Goal: Complete application form: Complete application form

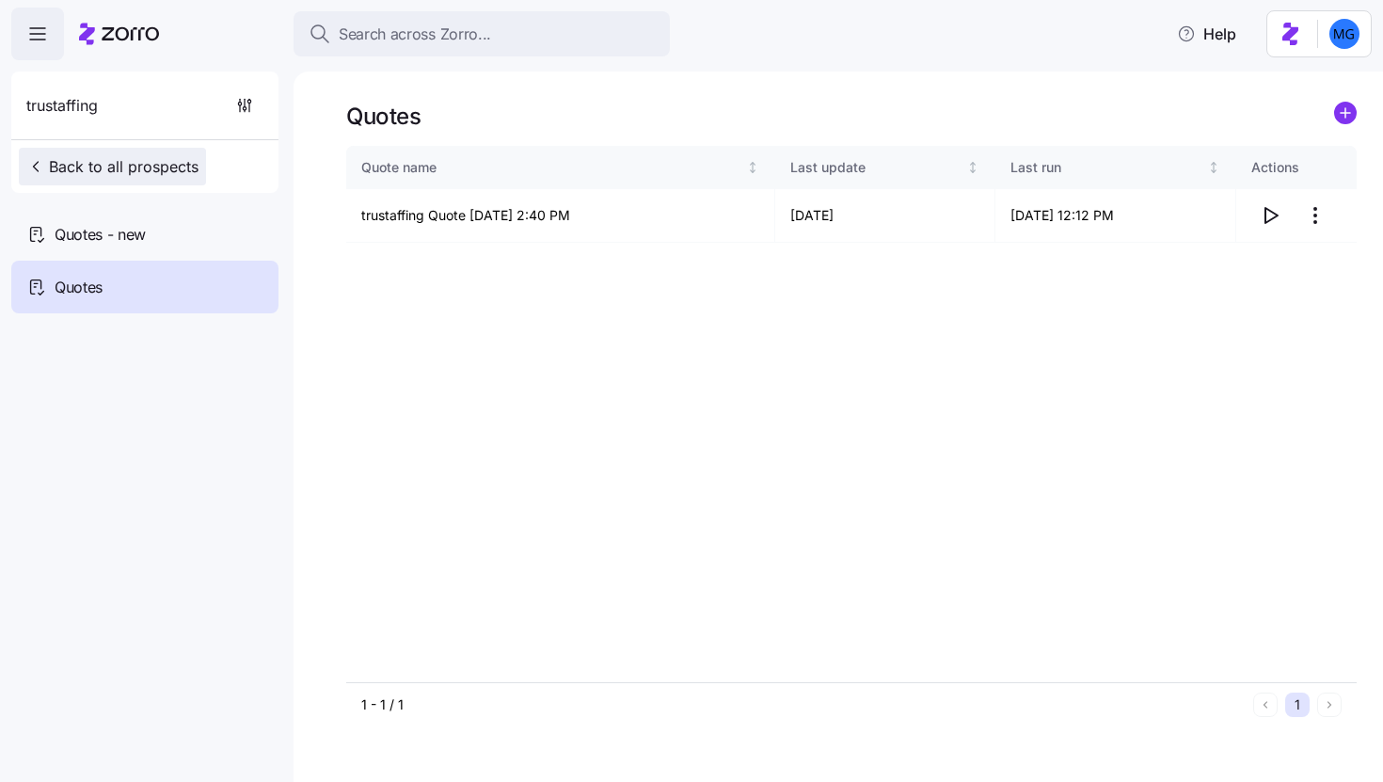
click at [144, 167] on span "Back to all prospects" at bounding box center [112, 166] width 172 height 23
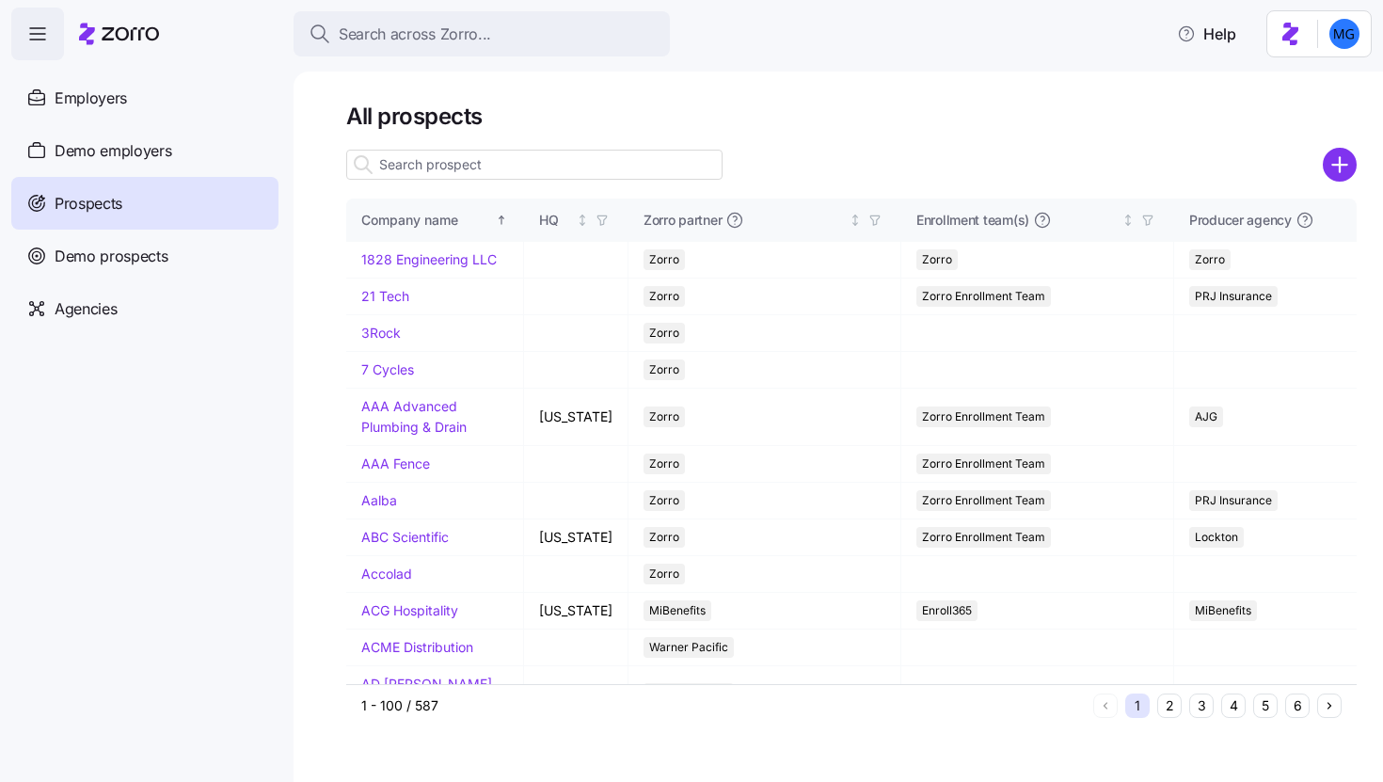
click at [555, 165] on input at bounding box center [534, 165] width 376 height 30
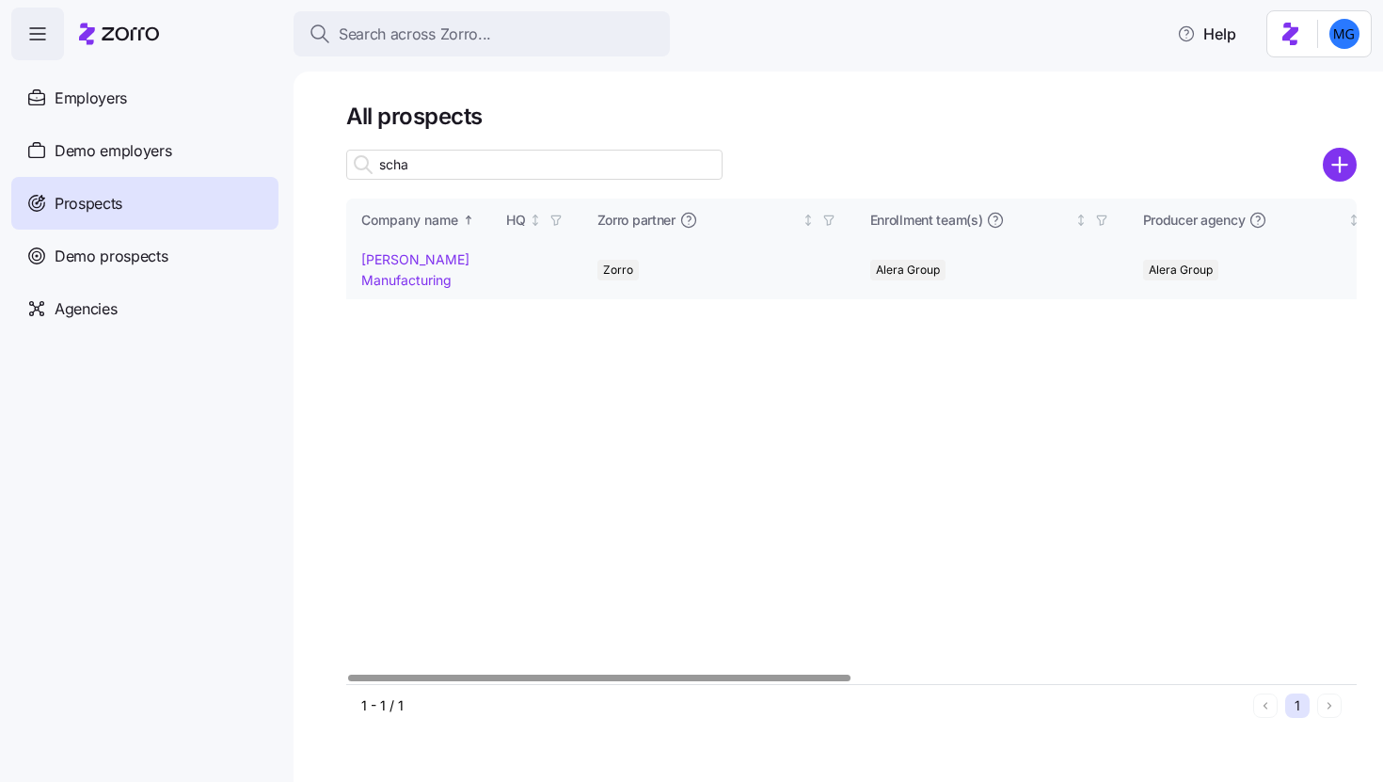
type input "scha"
click at [428, 280] on link "Schaffer Manufacturing" at bounding box center [415, 269] width 108 height 37
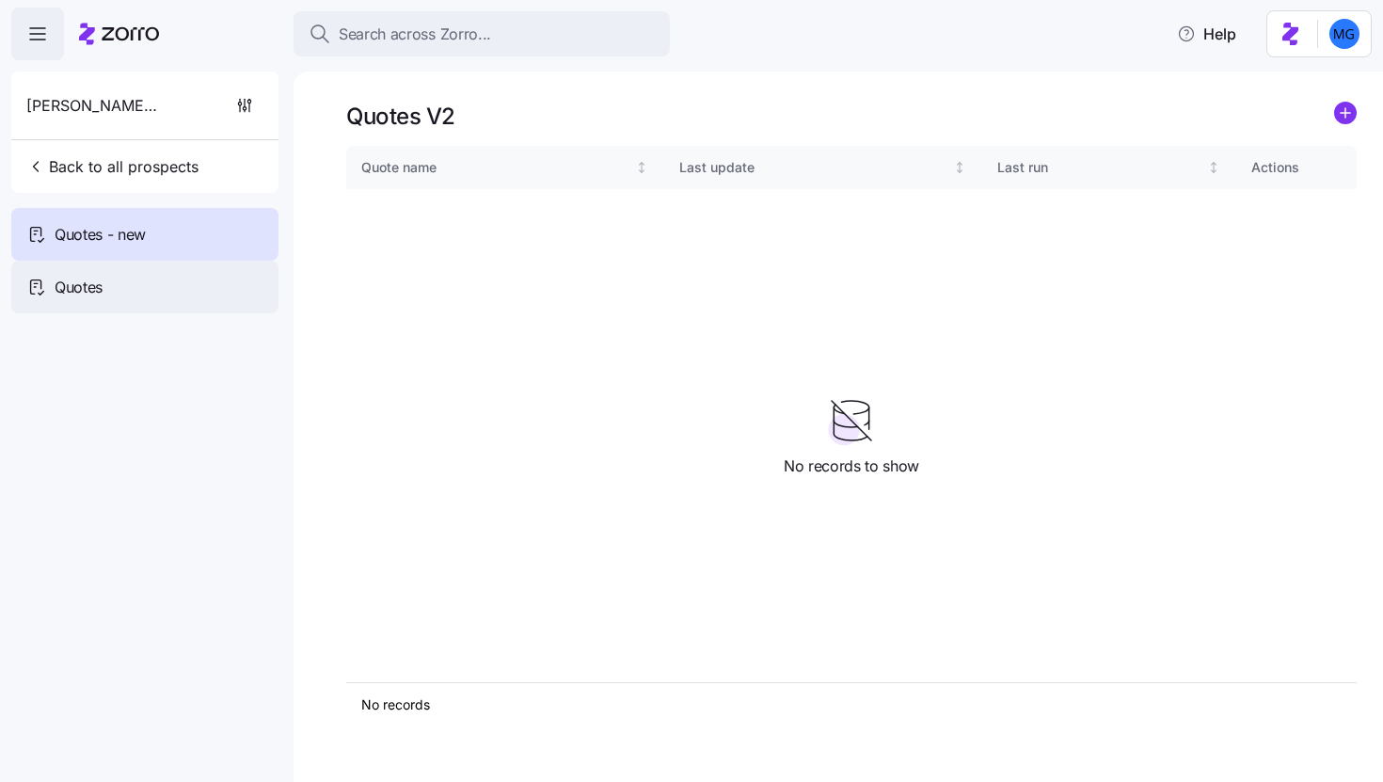
click at [207, 287] on div "Quotes" at bounding box center [144, 287] width 267 height 53
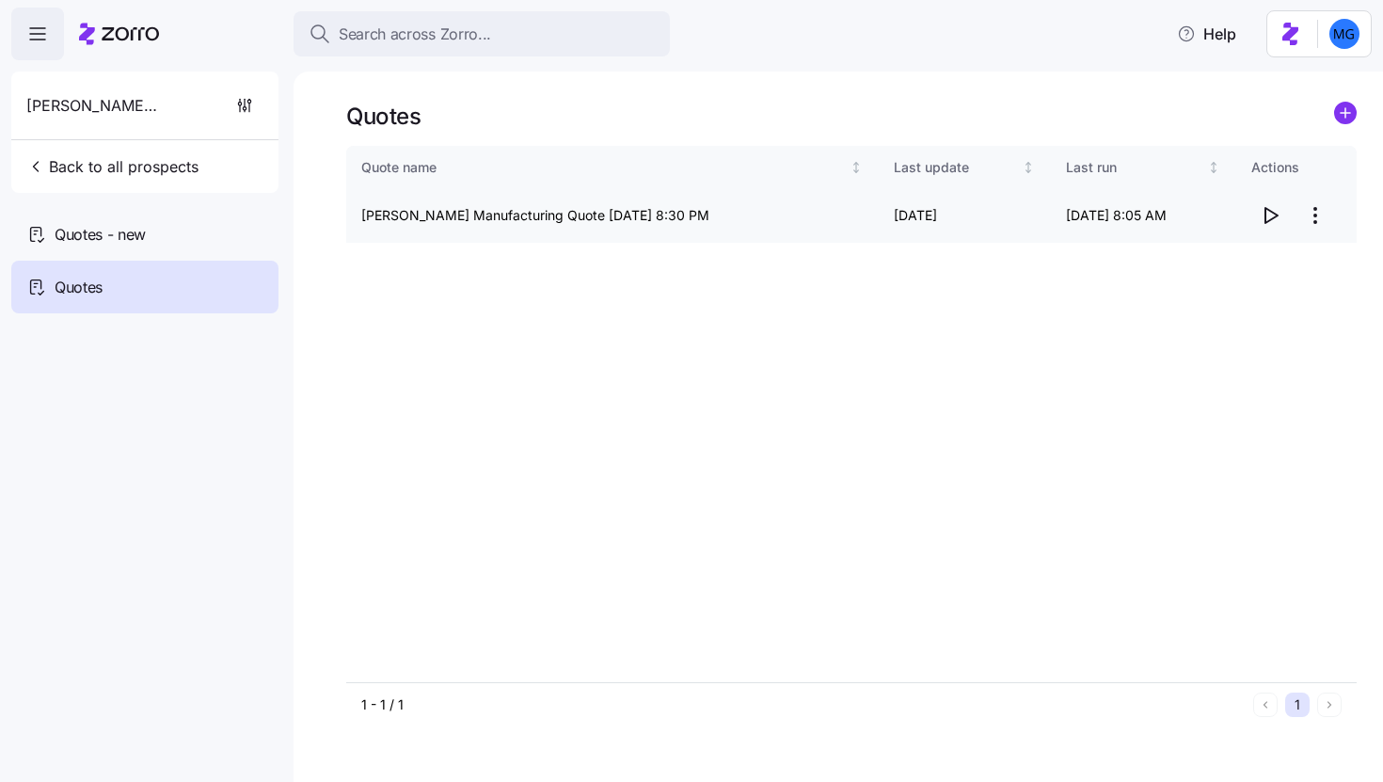
click at [1270, 224] on icon "button" at bounding box center [1270, 215] width 23 height 23
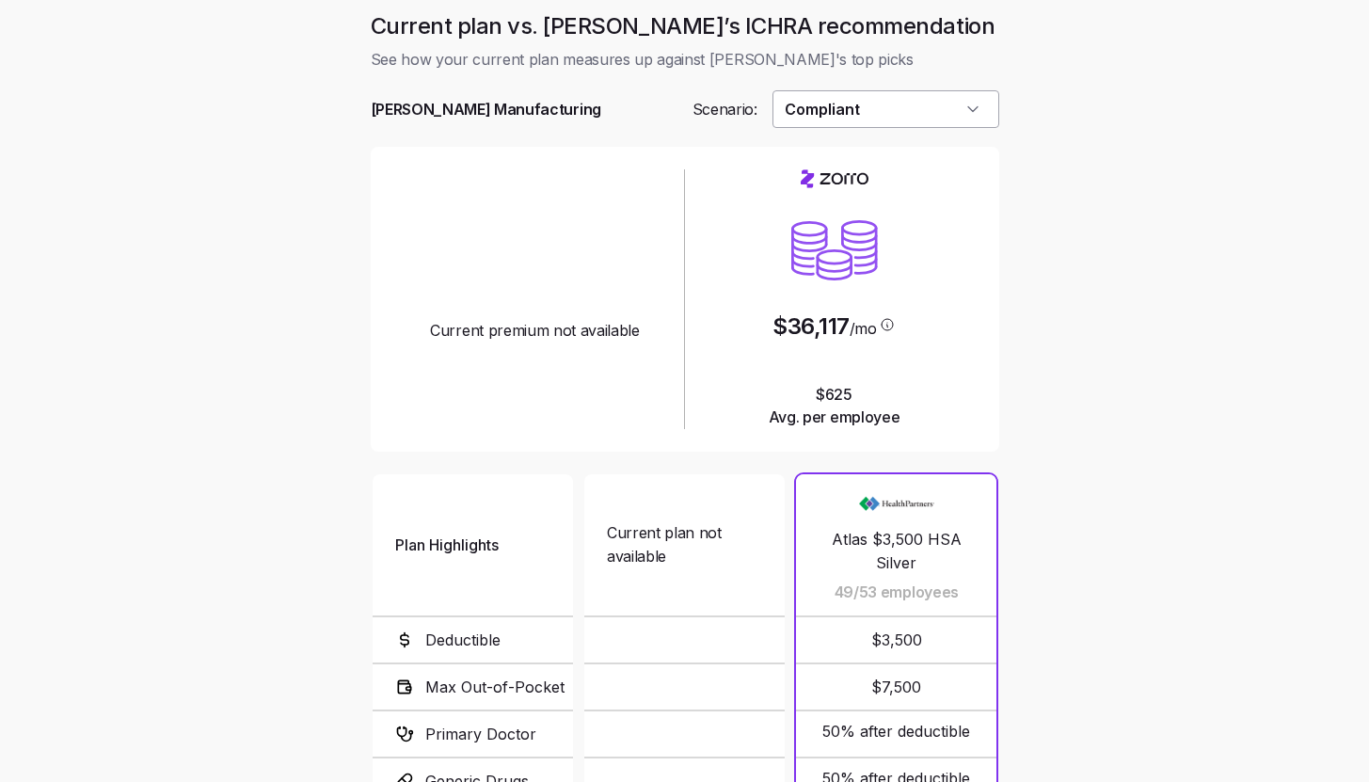
click at [934, 118] on input "Compliant" at bounding box center [886, 109] width 227 height 38
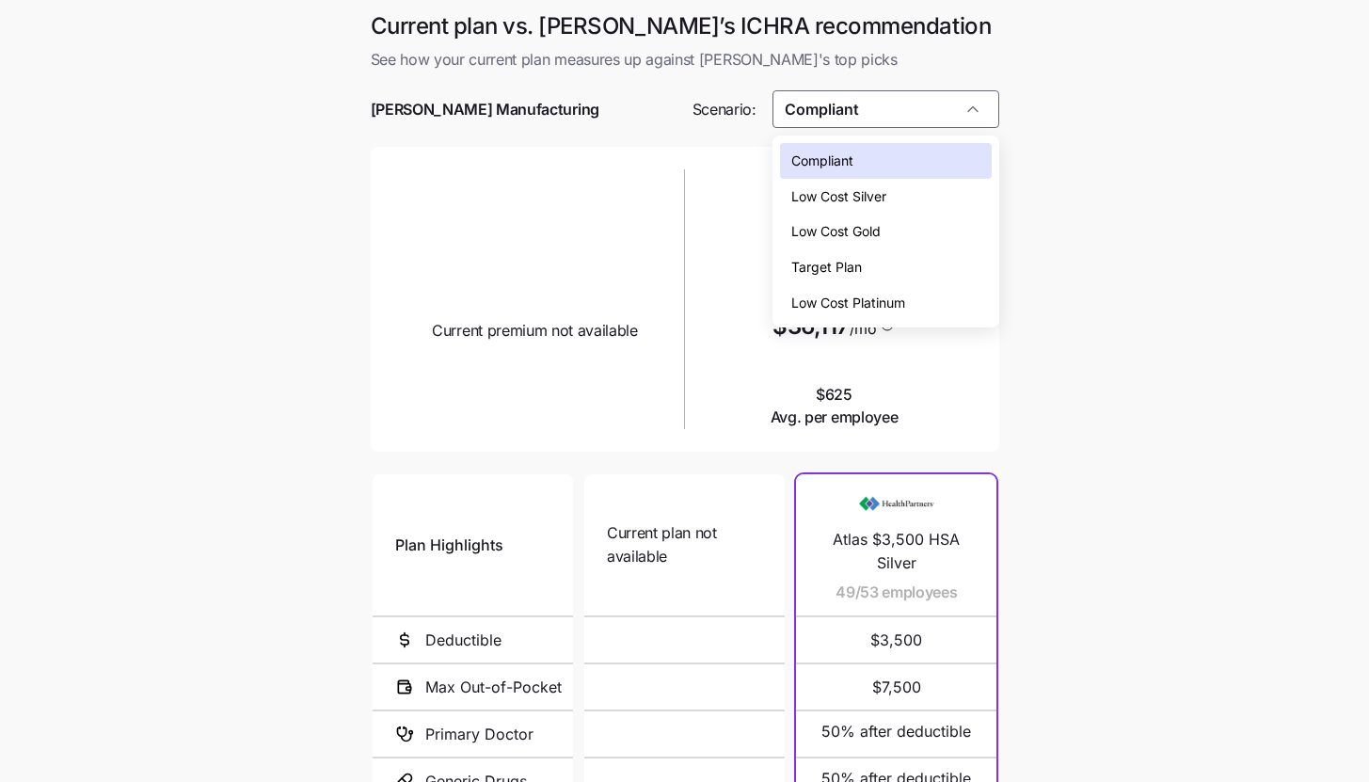
click at [940, 220] on div "Low Cost Gold" at bounding box center [886, 232] width 212 height 36
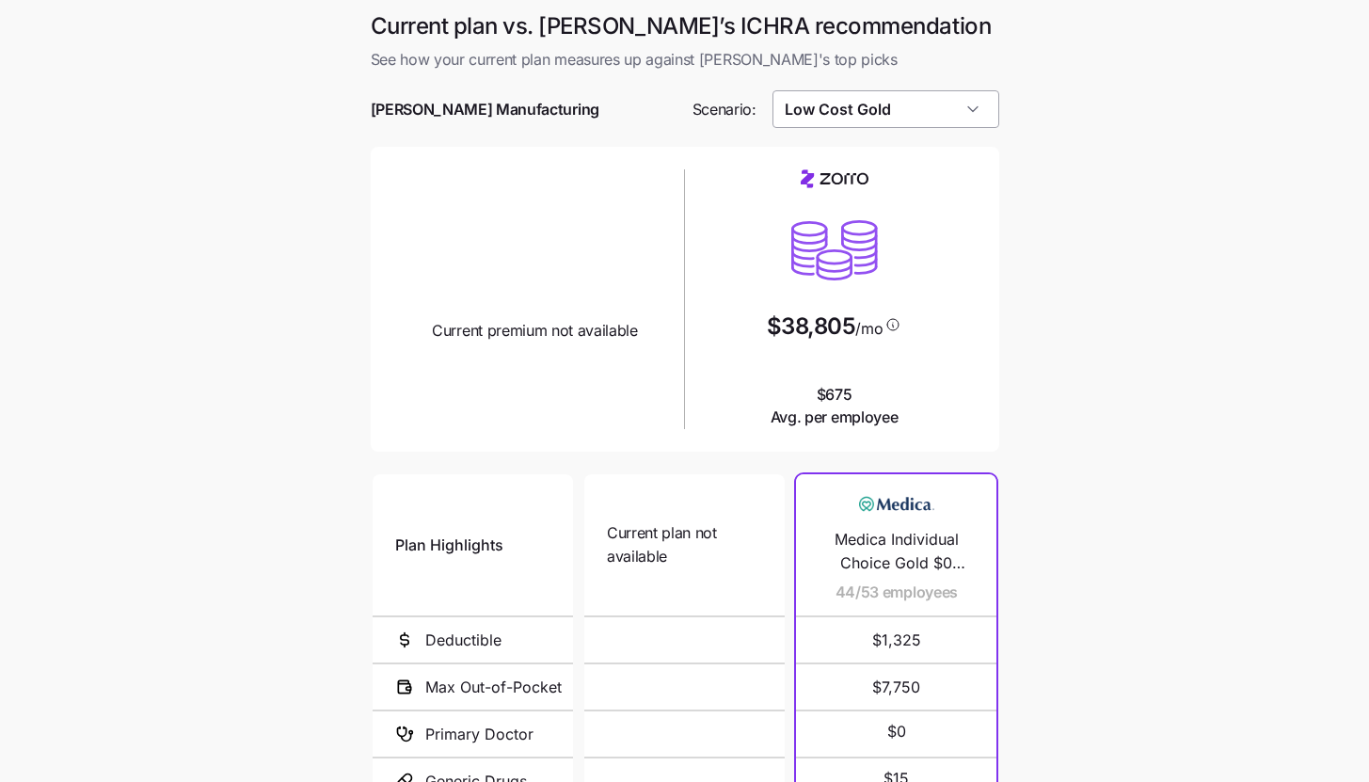
click at [974, 125] on input "Low Cost Gold" at bounding box center [886, 109] width 227 height 38
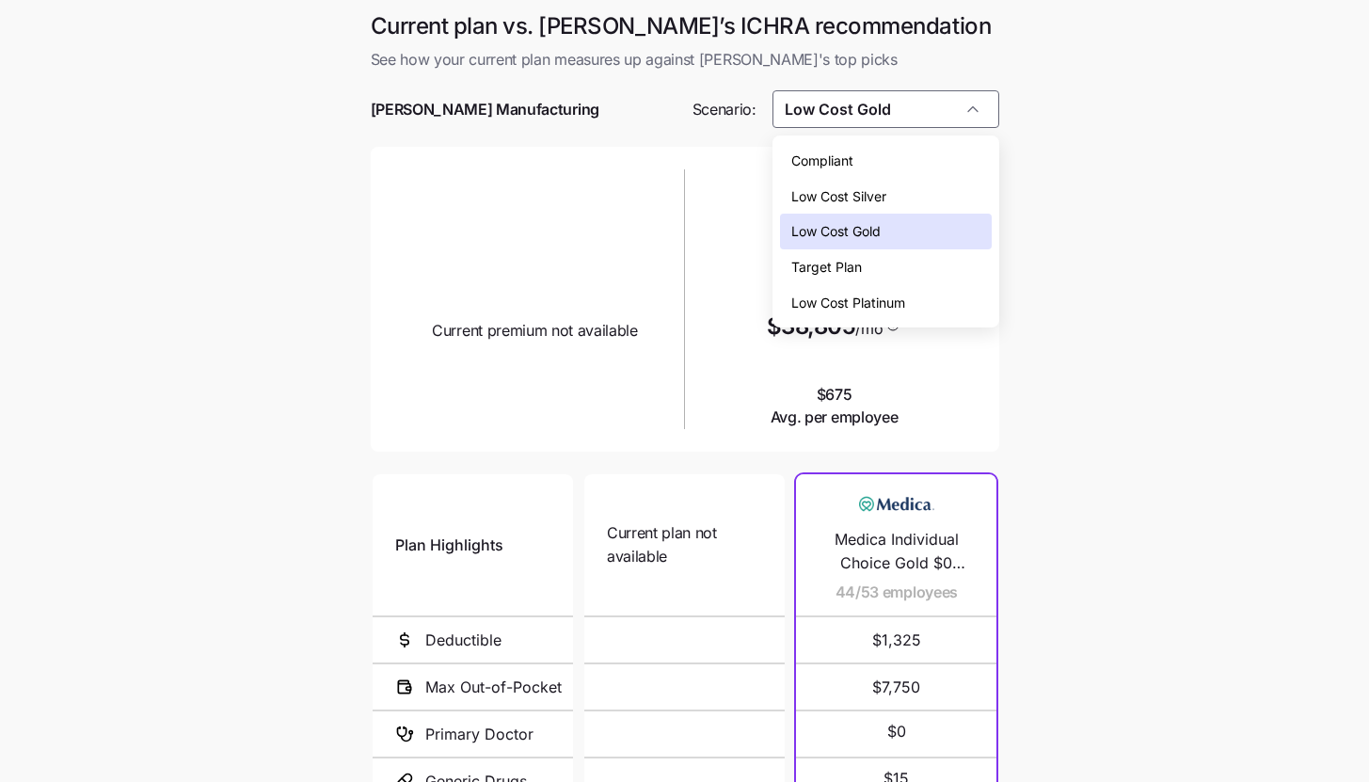
click at [954, 196] on div "Low Cost Silver" at bounding box center [886, 197] width 212 height 36
type input "Low Cost Silver"
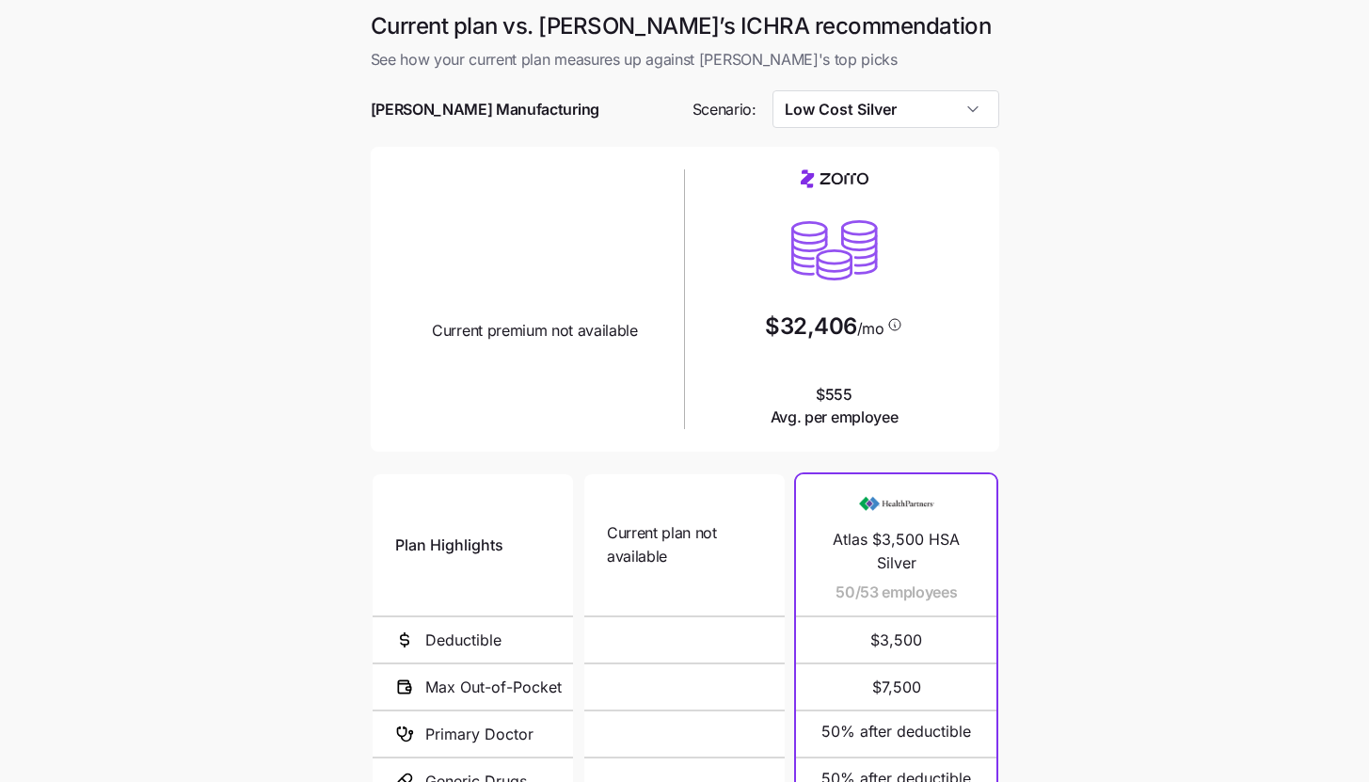
scroll to position [244, 0]
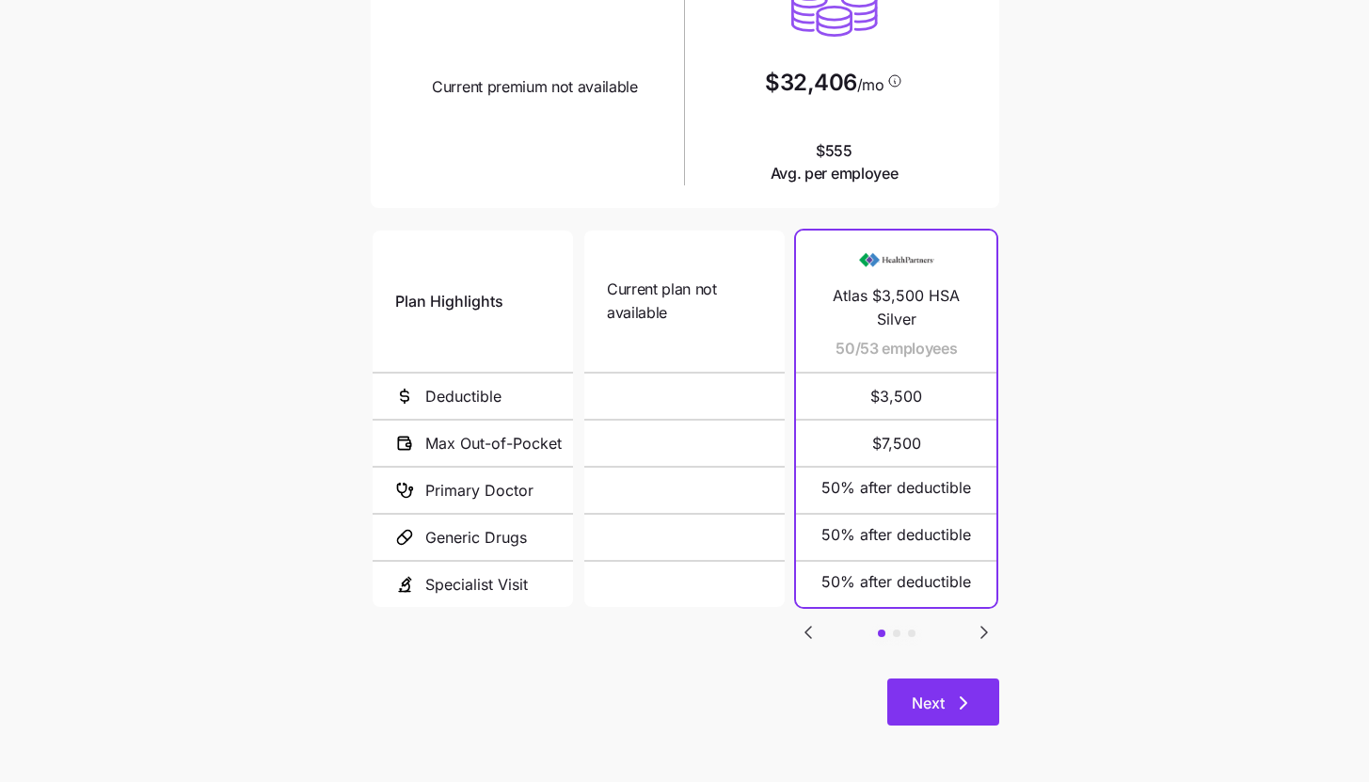
click at [986, 701] on button "Next" at bounding box center [943, 702] width 112 height 47
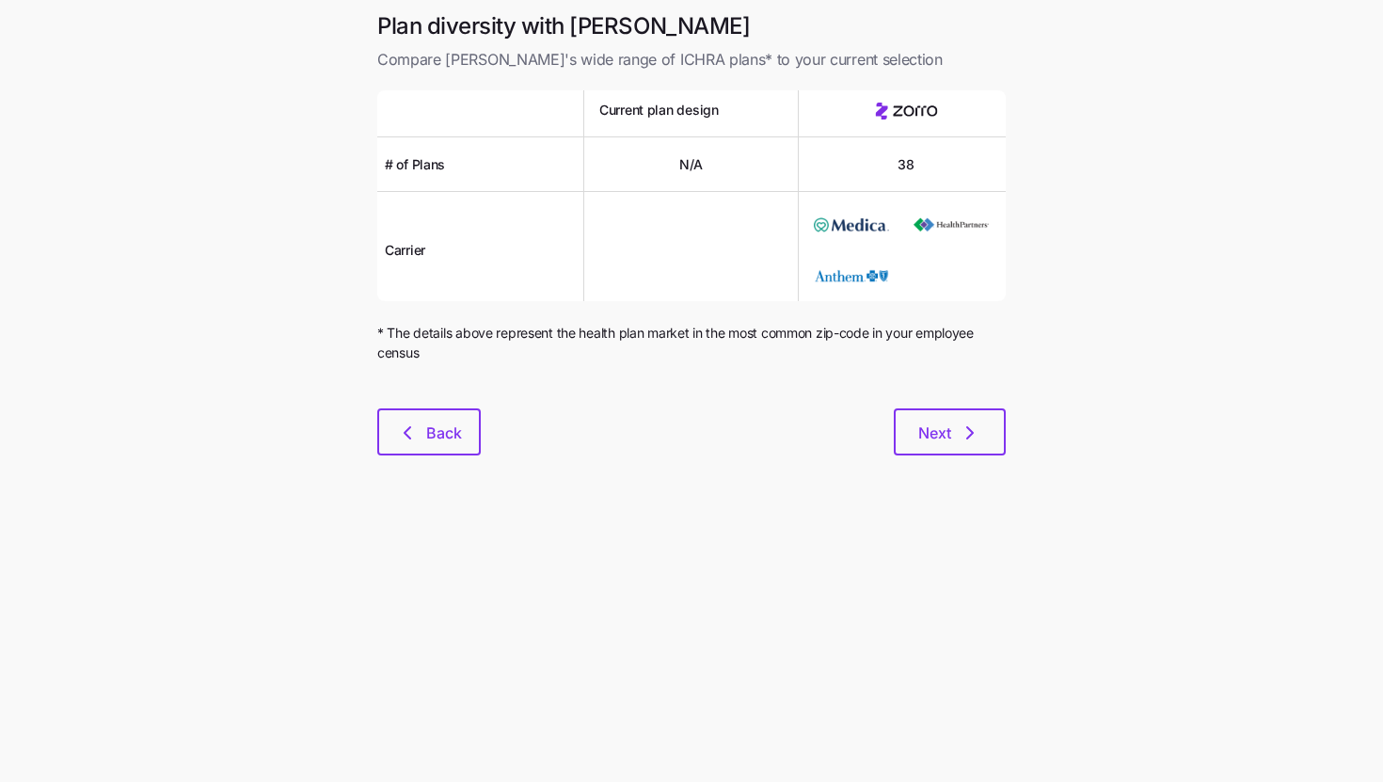
click at [953, 455] on div "Plan diversity with Zorro Compare Zorro's wide range of ICHRA plans* to your cu…" at bounding box center [691, 244] width 659 height 467
click at [955, 429] on span "Next" at bounding box center [950, 433] width 63 height 23
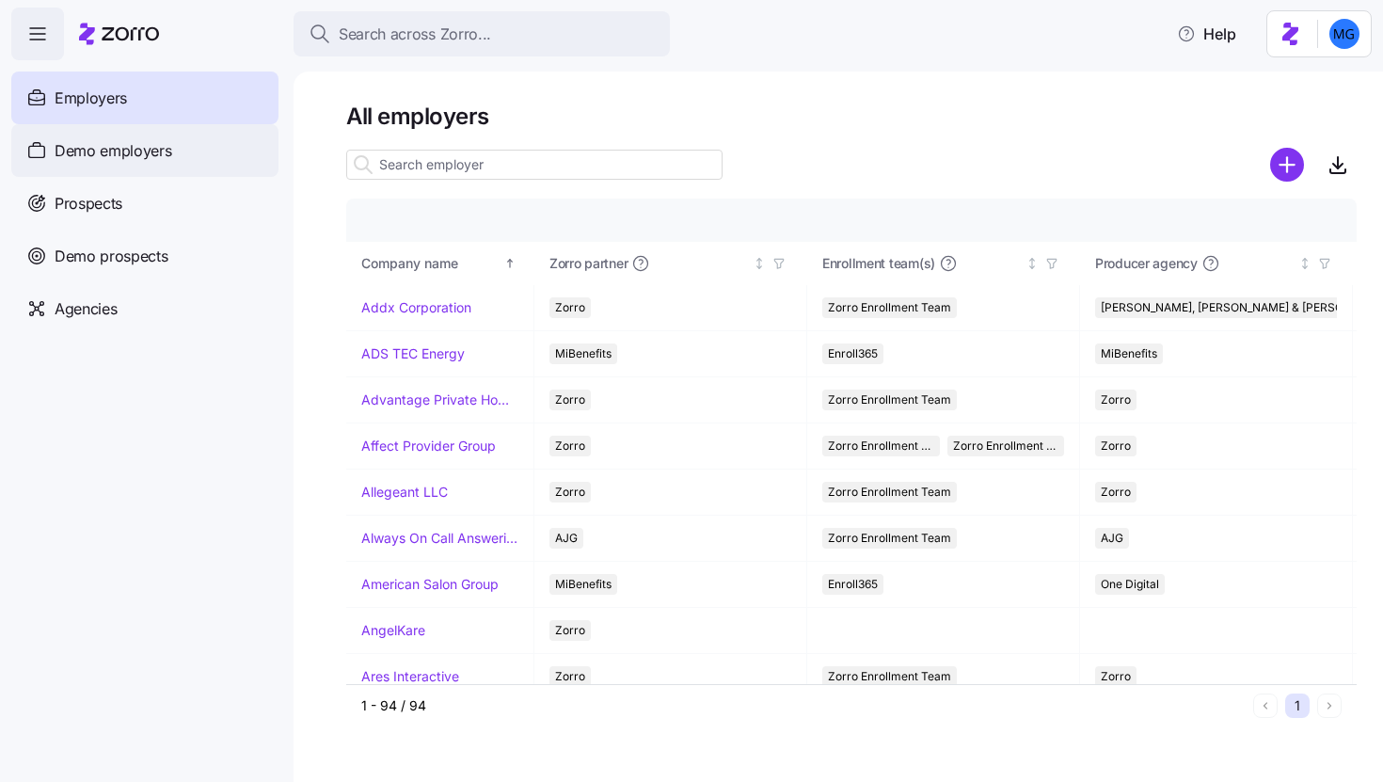
click at [199, 148] on div "Demo employers" at bounding box center [144, 150] width 267 height 53
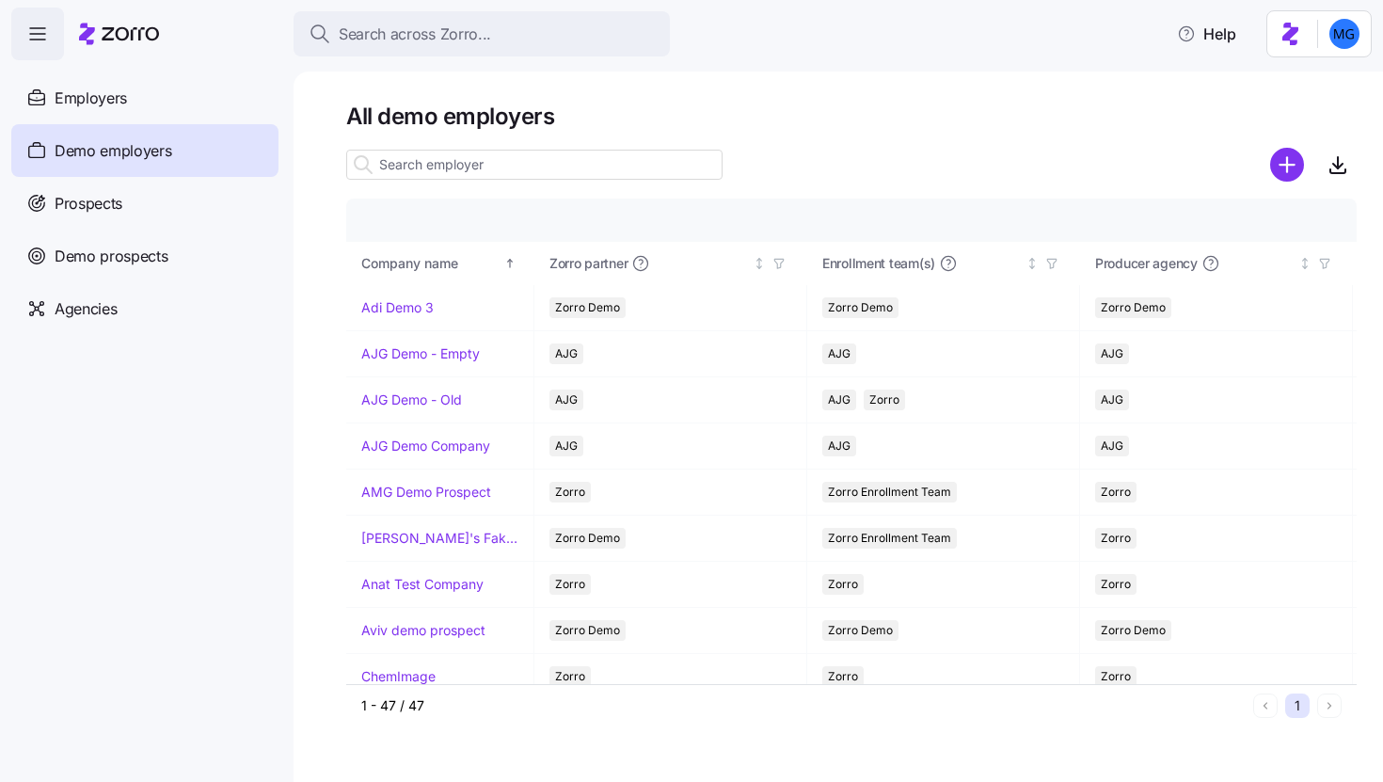
click at [487, 162] on input at bounding box center [534, 165] width 376 height 30
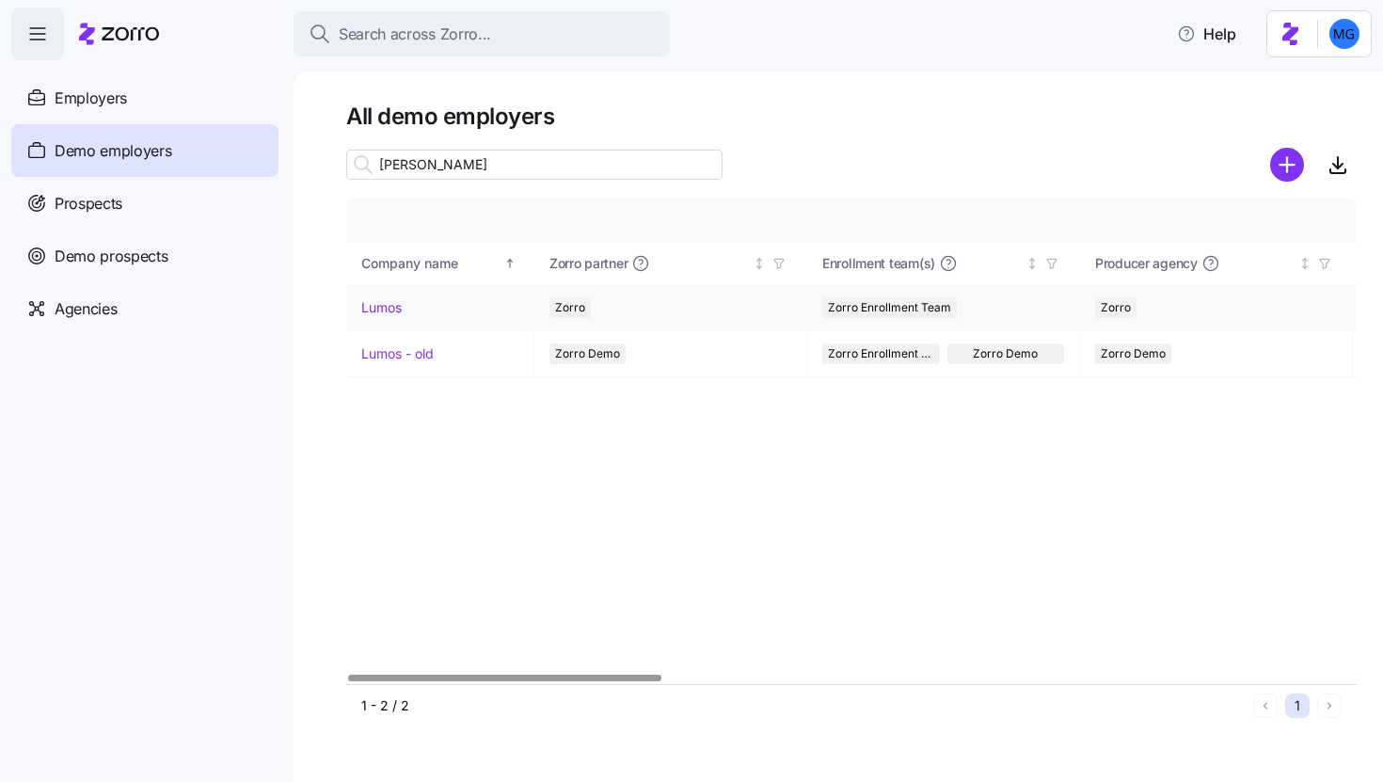
type input "lum"
click at [392, 300] on link "Lumos" at bounding box center [381, 307] width 40 height 19
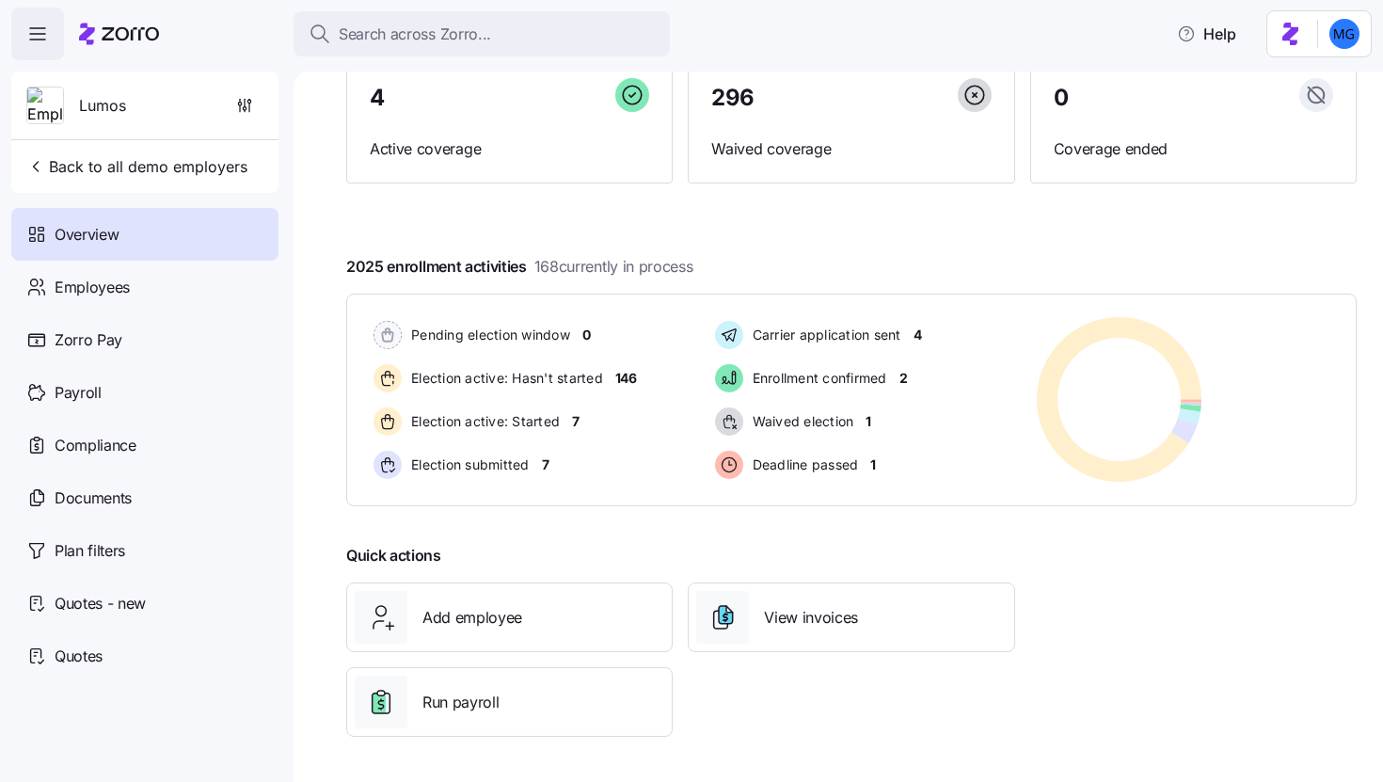
scroll to position [23, 0]
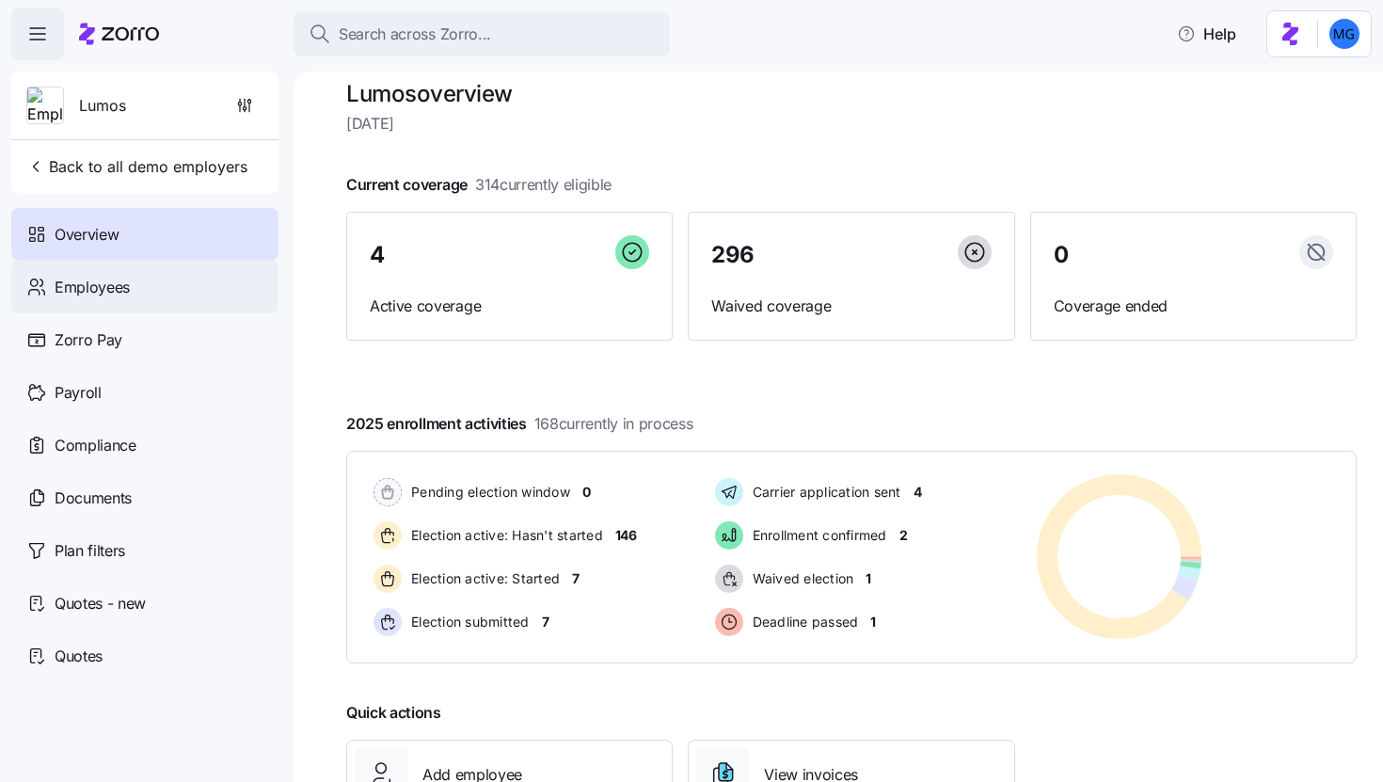
click at [183, 287] on div "Employees" at bounding box center [144, 287] width 267 height 53
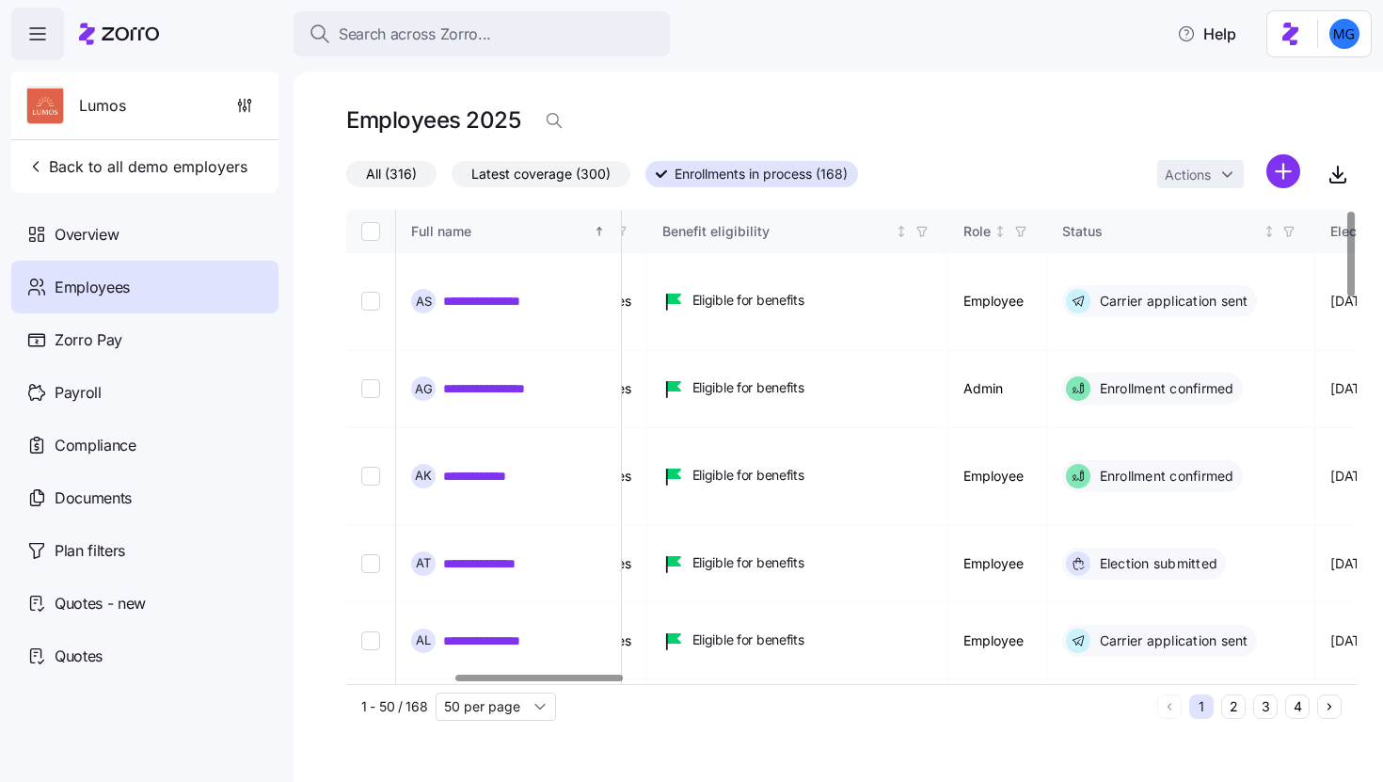
scroll to position [0, 650]
click at [590, 681] on div at bounding box center [538, 678] width 167 height 7
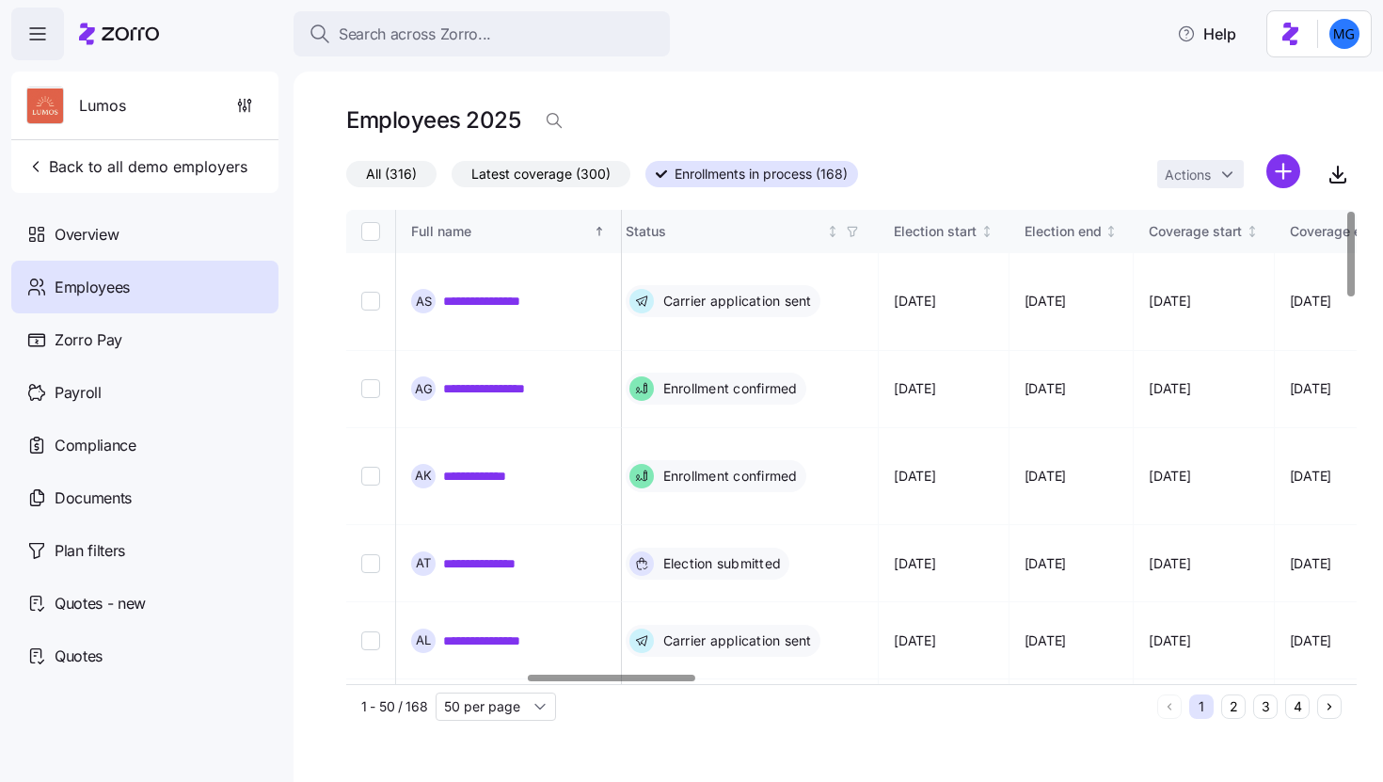
scroll to position [0, 1099]
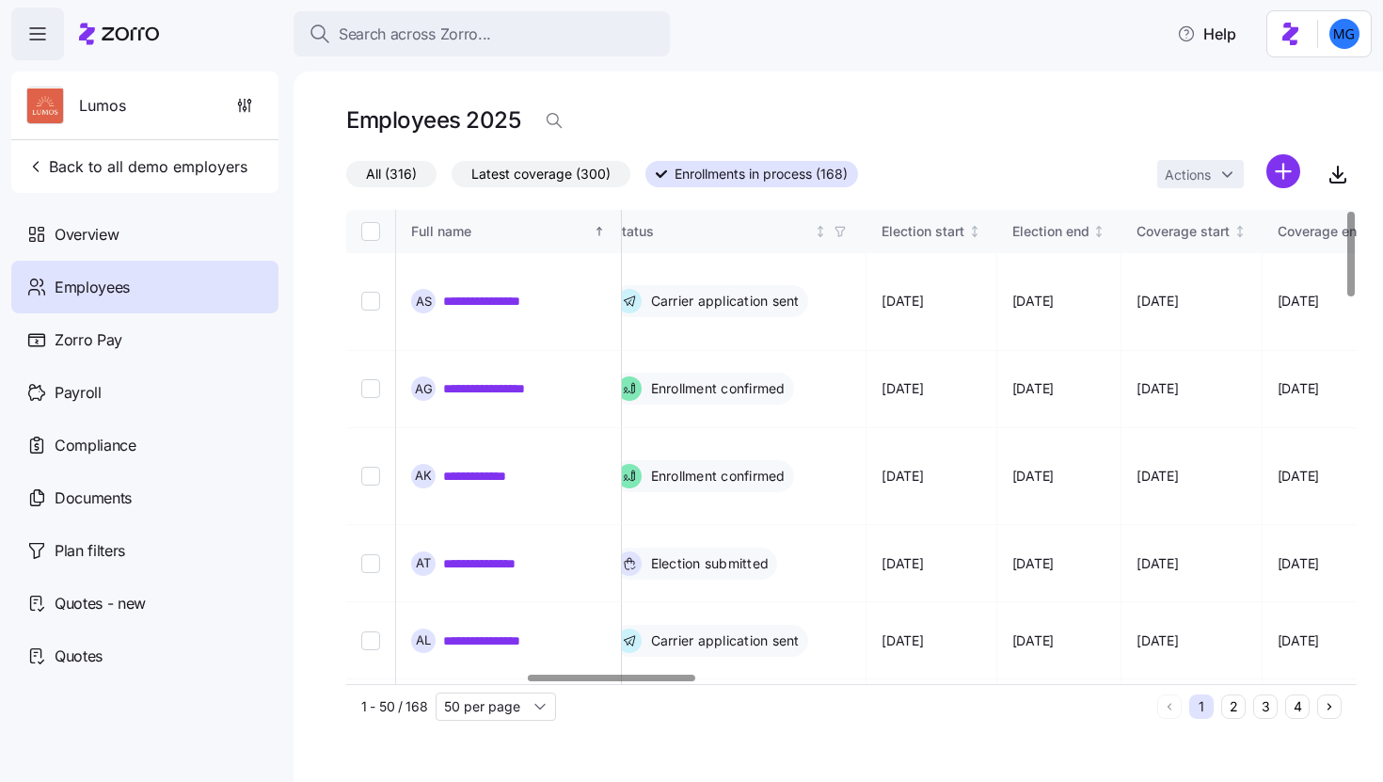
click at [682, 681] on div at bounding box center [611, 678] width 167 height 7
click at [842, 234] on icon "button" at bounding box center [838, 231] width 8 height 9
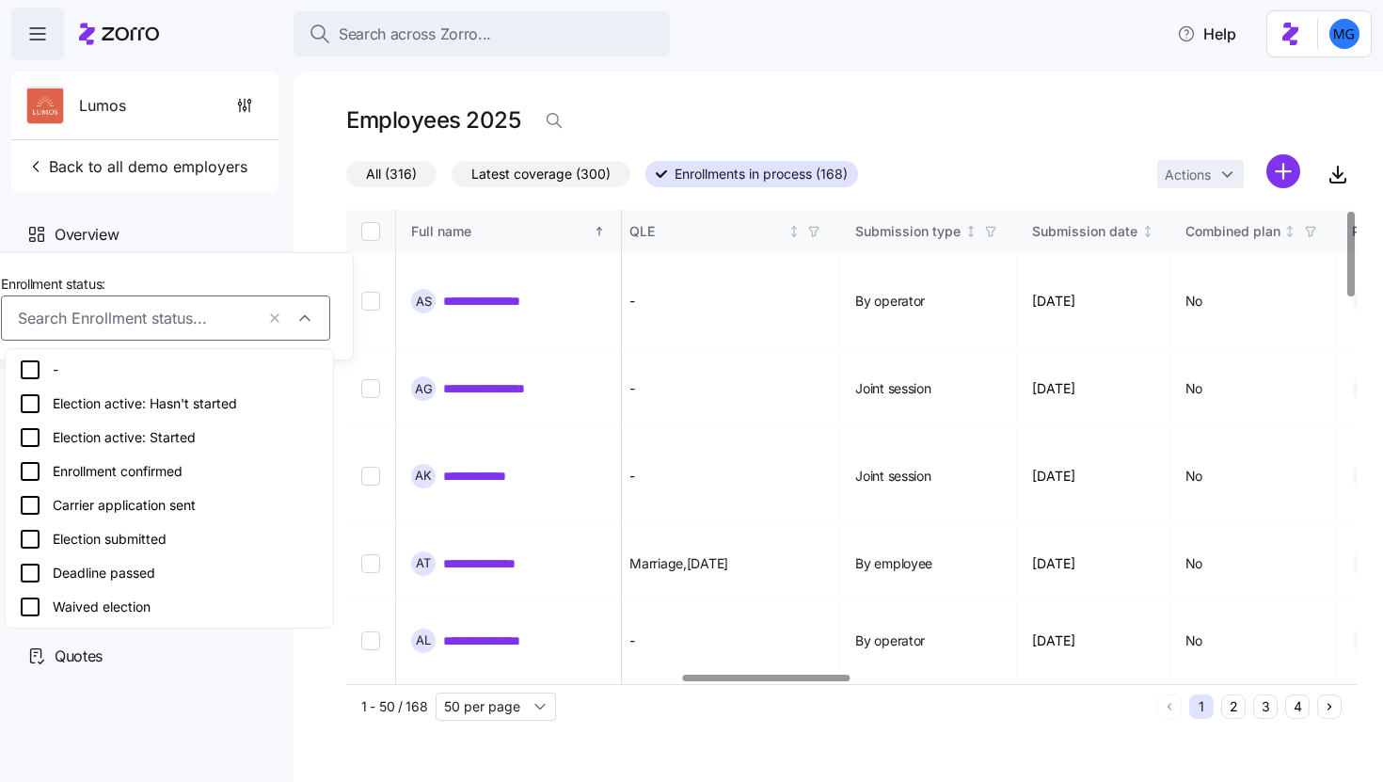
scroll to position [0, 2027]
click at [806, 681] on div at bounding box center [766, 678] width 167 height 7
click at [798, 682] on div at bounding box center [845, 678] width 999 height 11
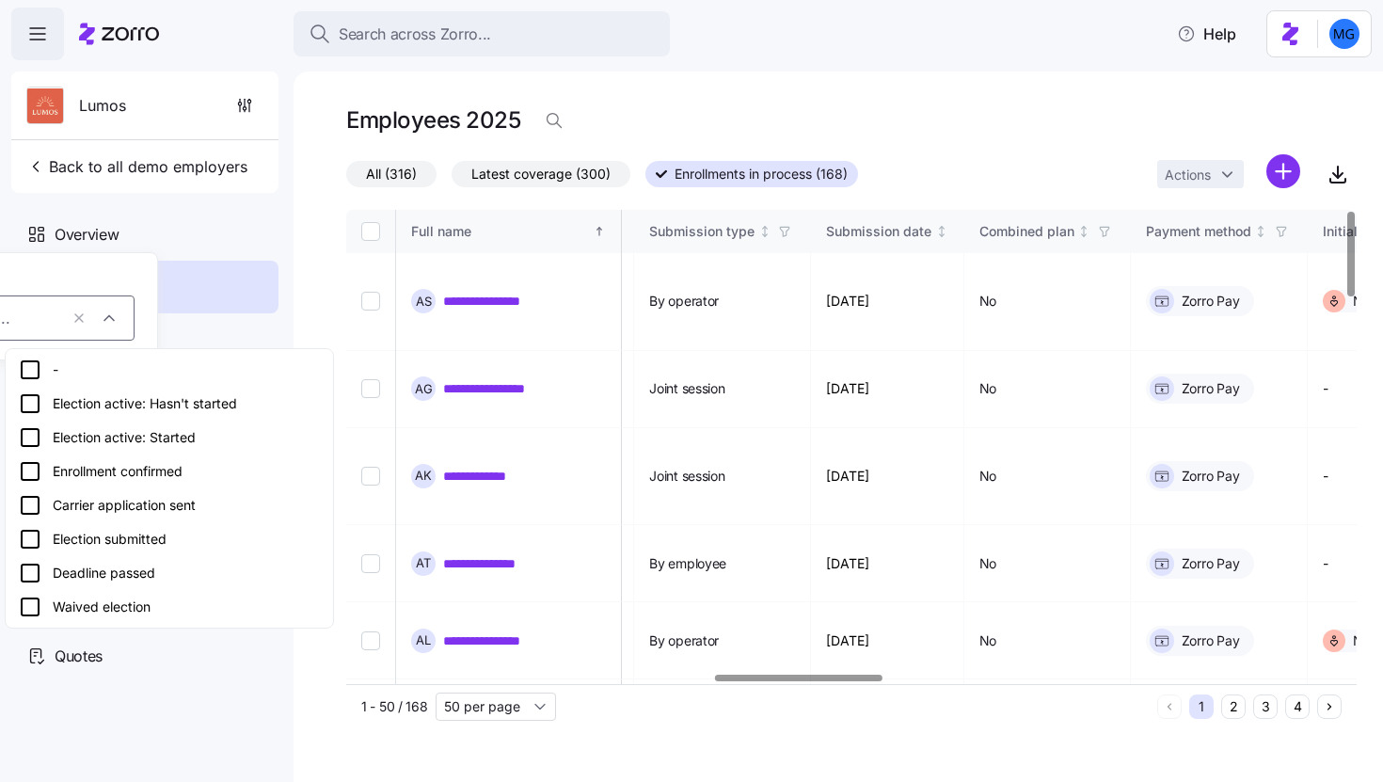
click at [798, 681] on div at bounding box center [845, 678] width 999 height 11
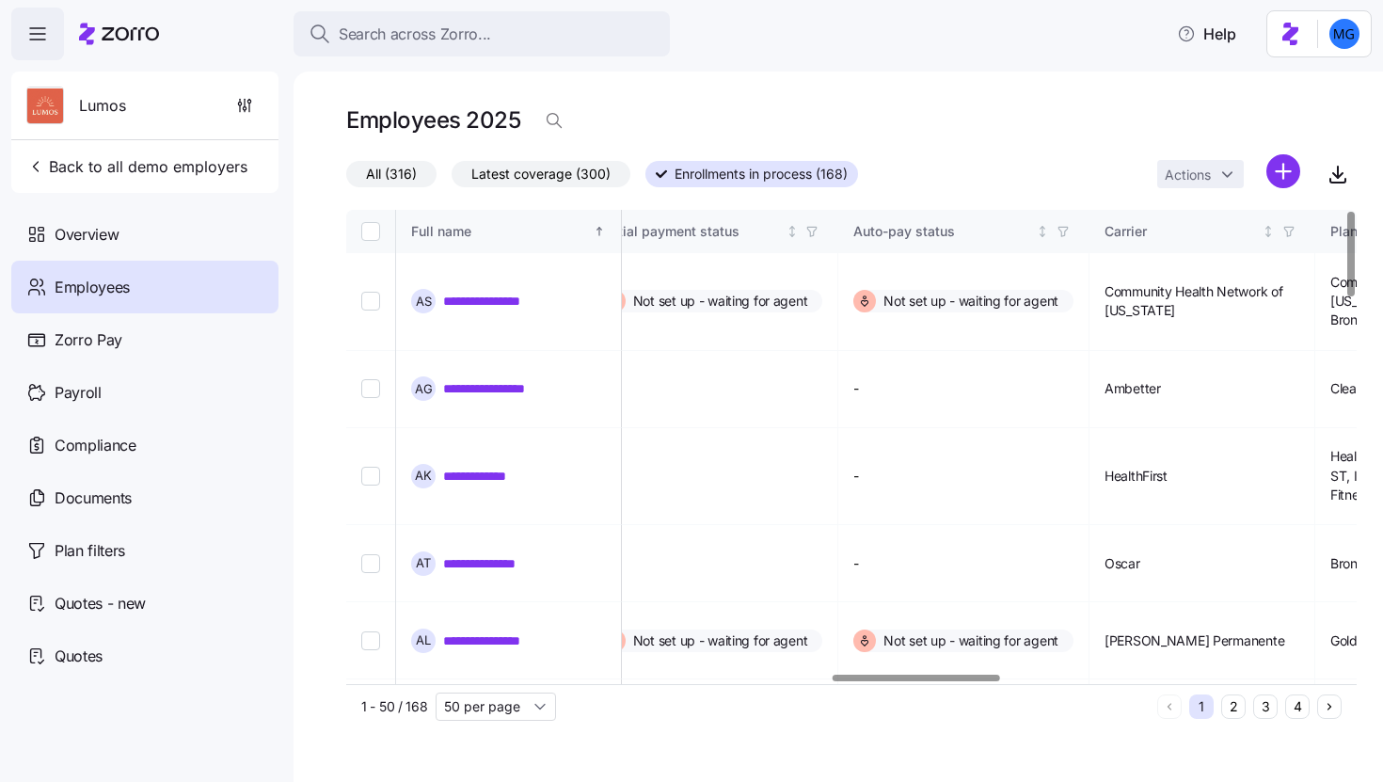
scroll to position [0, 2959]
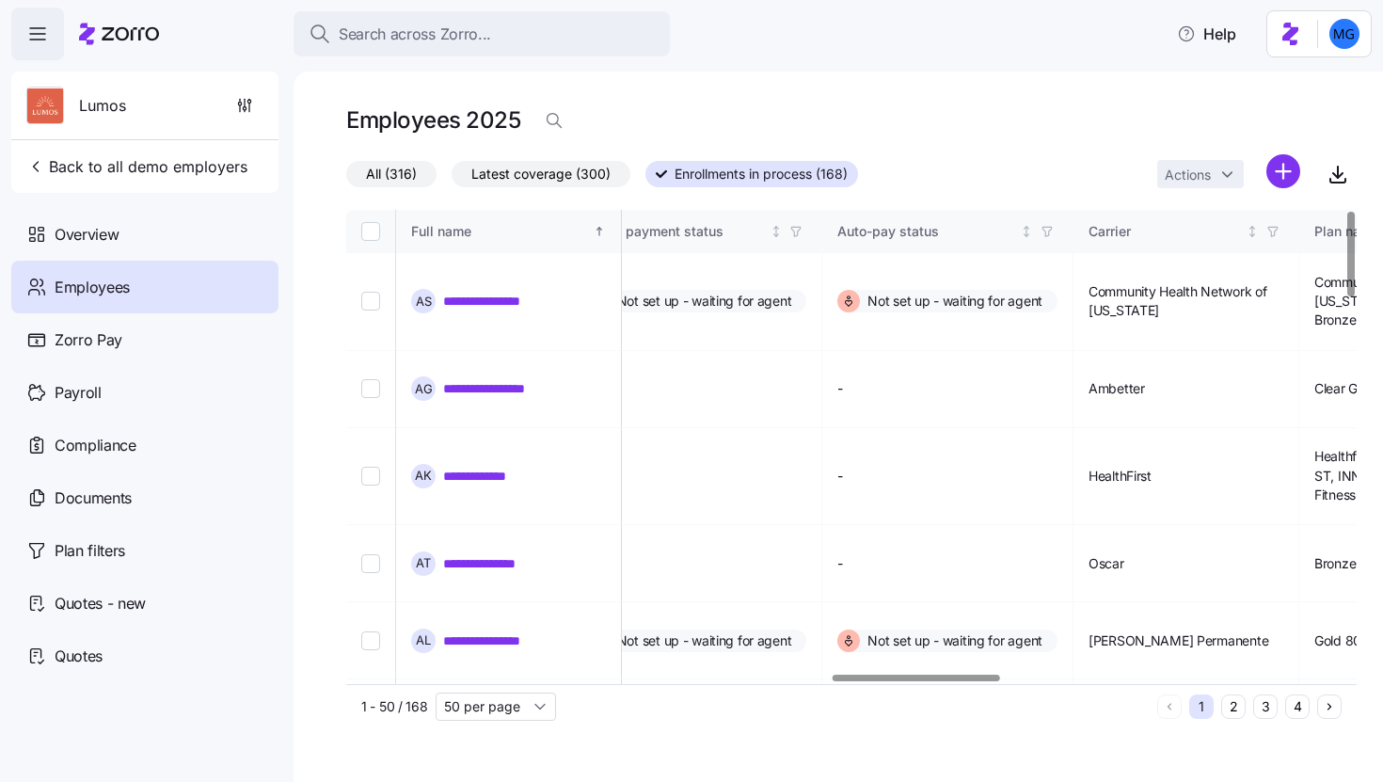
click at [920, 681] on div at bounding box center [916, 678] width 167 height 7
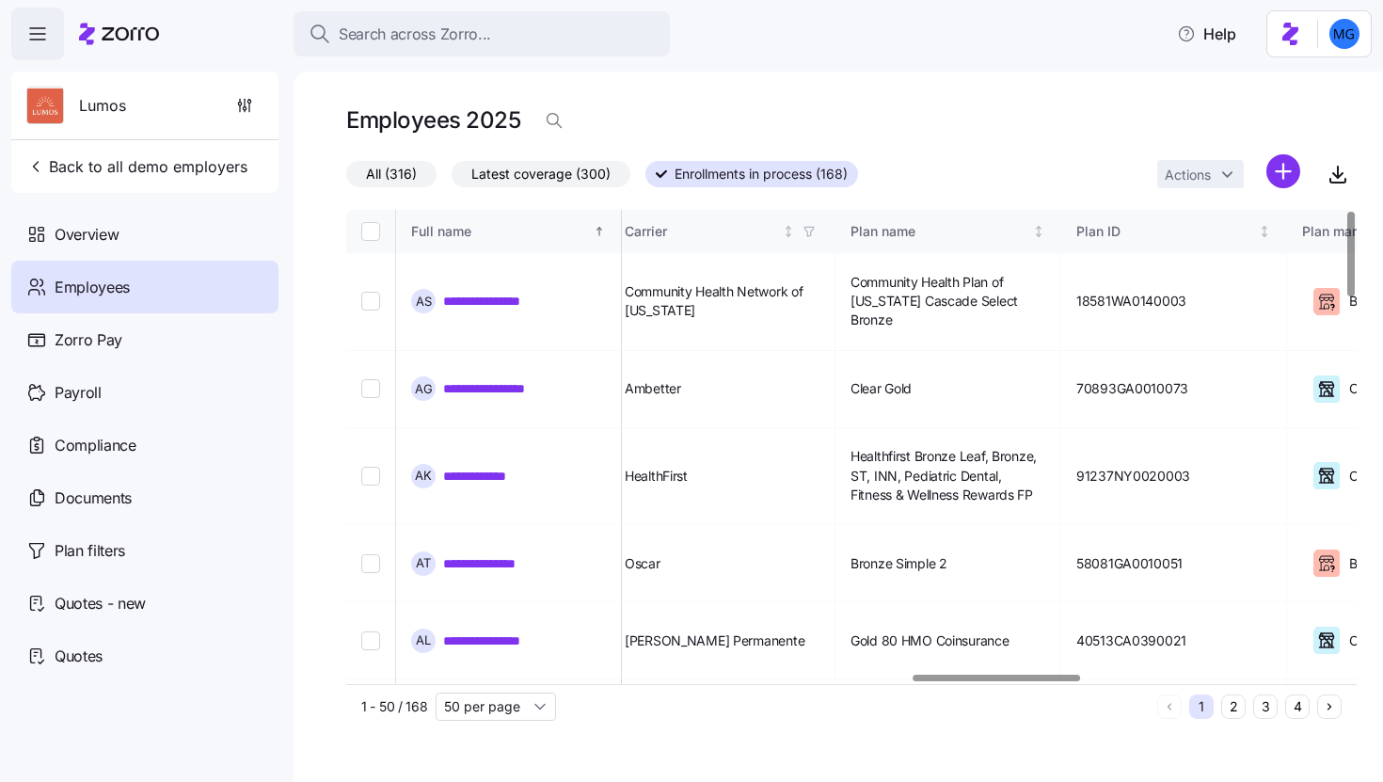
scroll to position [0, 3454]
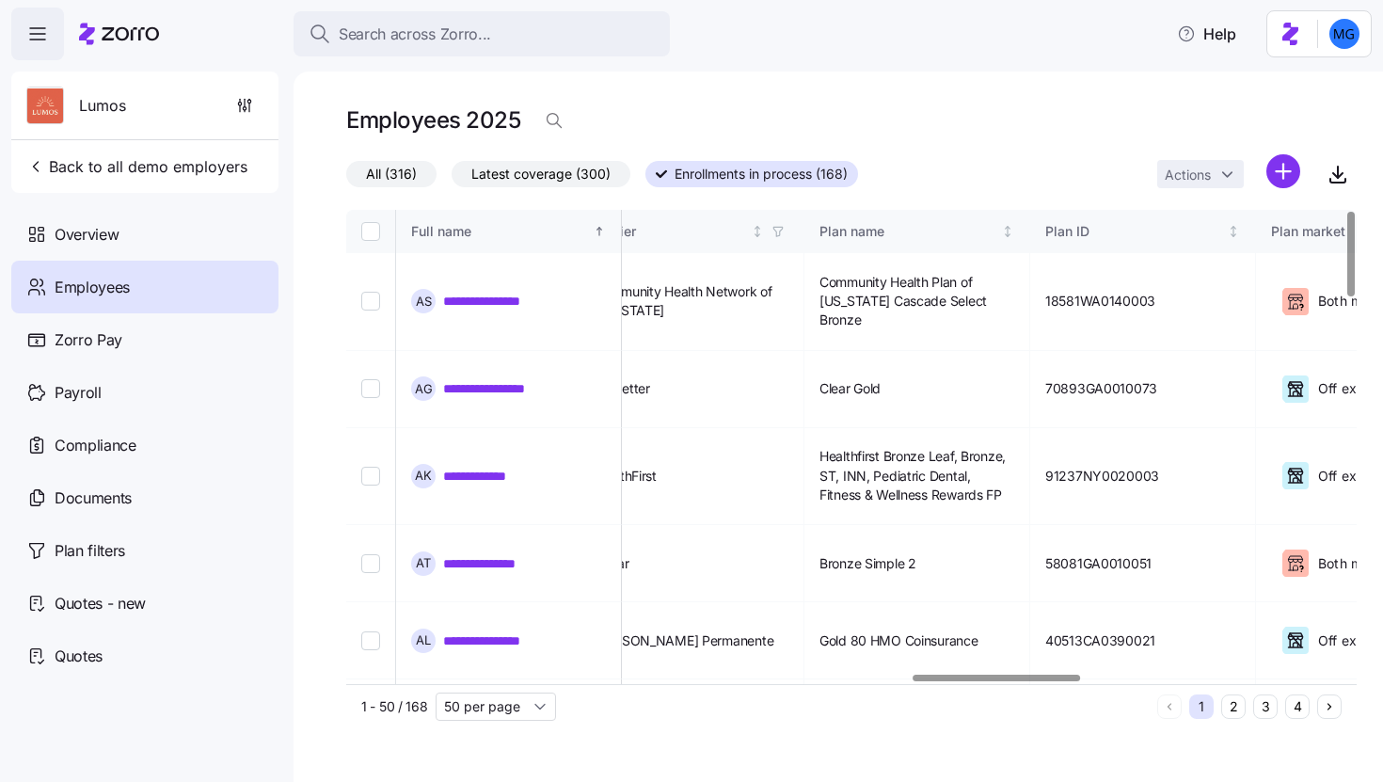
click at [1049, 681] on div at bounding box center [997, 678] width 167 height 7
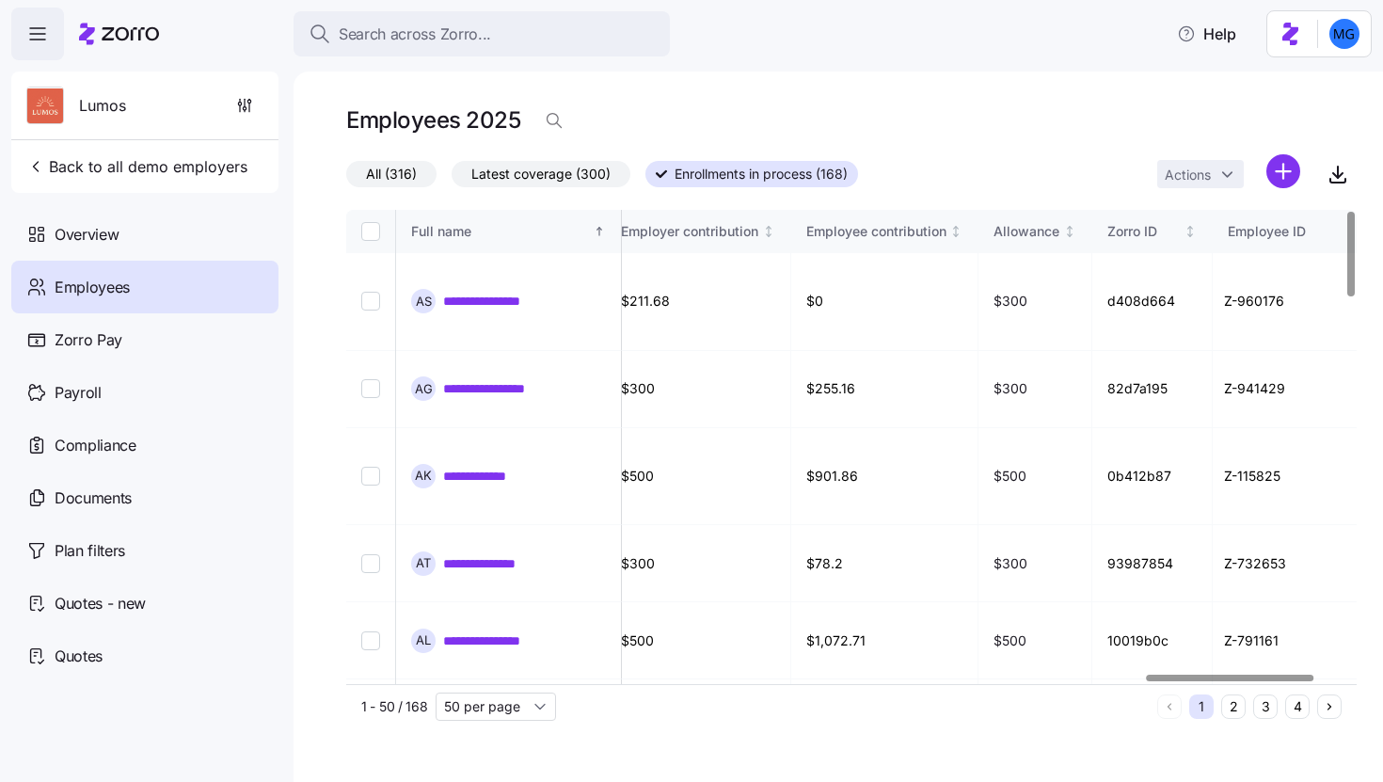
scroll to position [0, 4845]
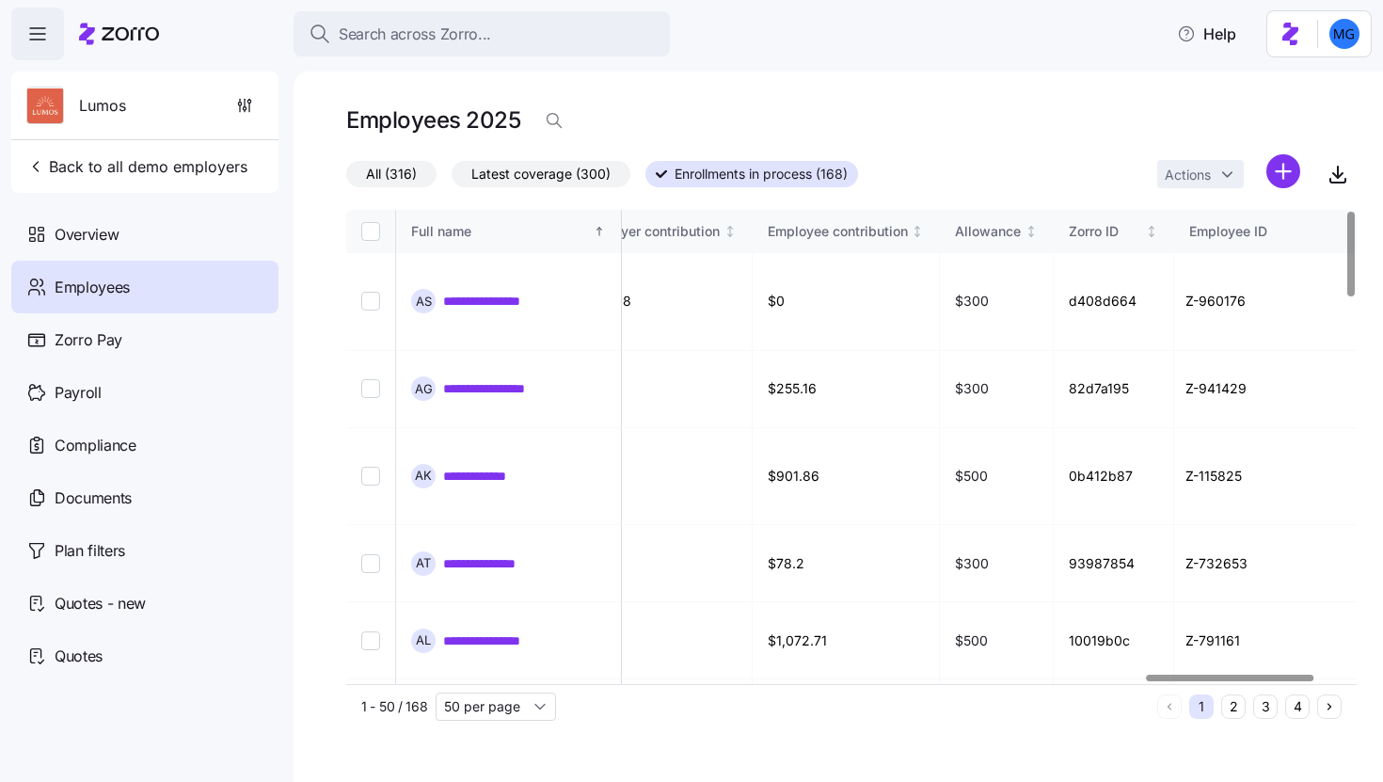
click at [1265, 681] on div at bounding box center [1230, 678] width 167 height 7
click at [1197, 679] on div at bounding box center [1231, 678] width 167 height 7
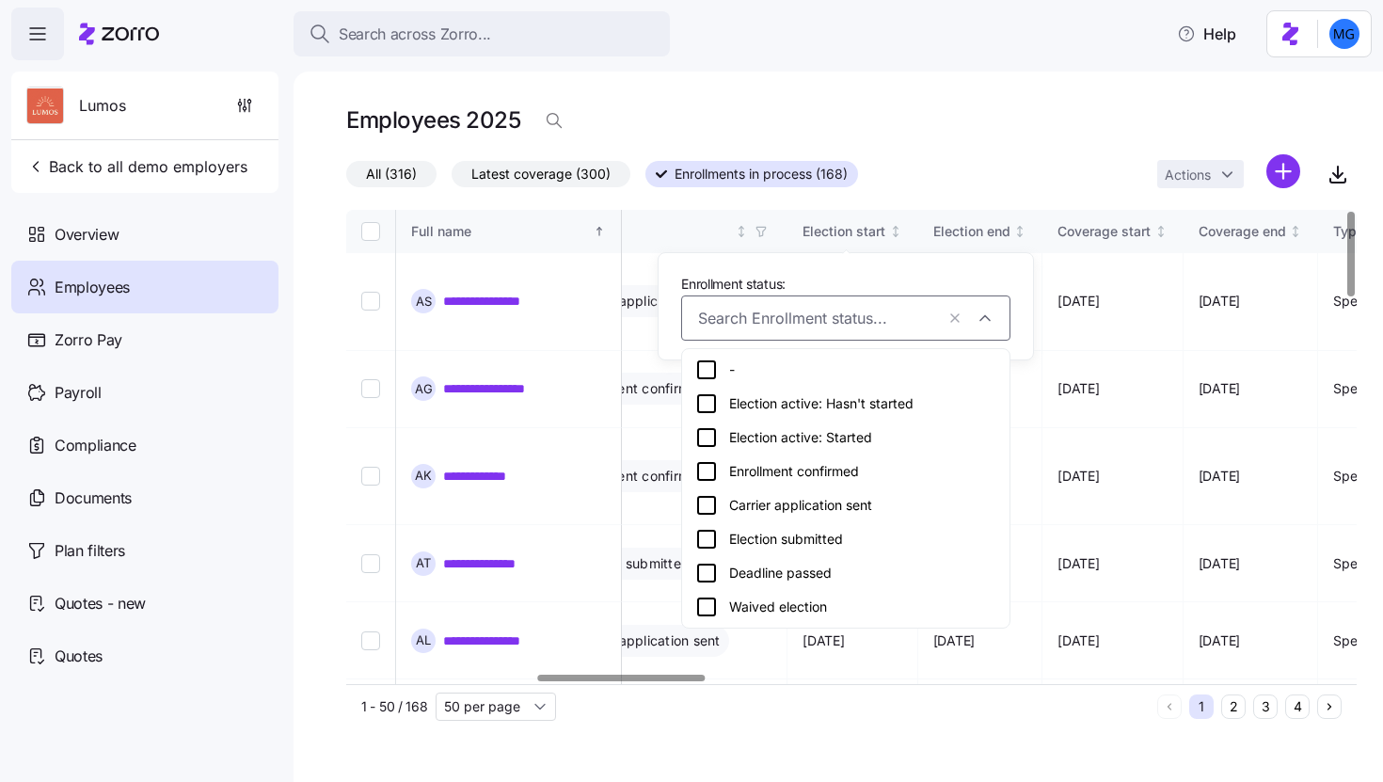
scroll to position [0, 1132]
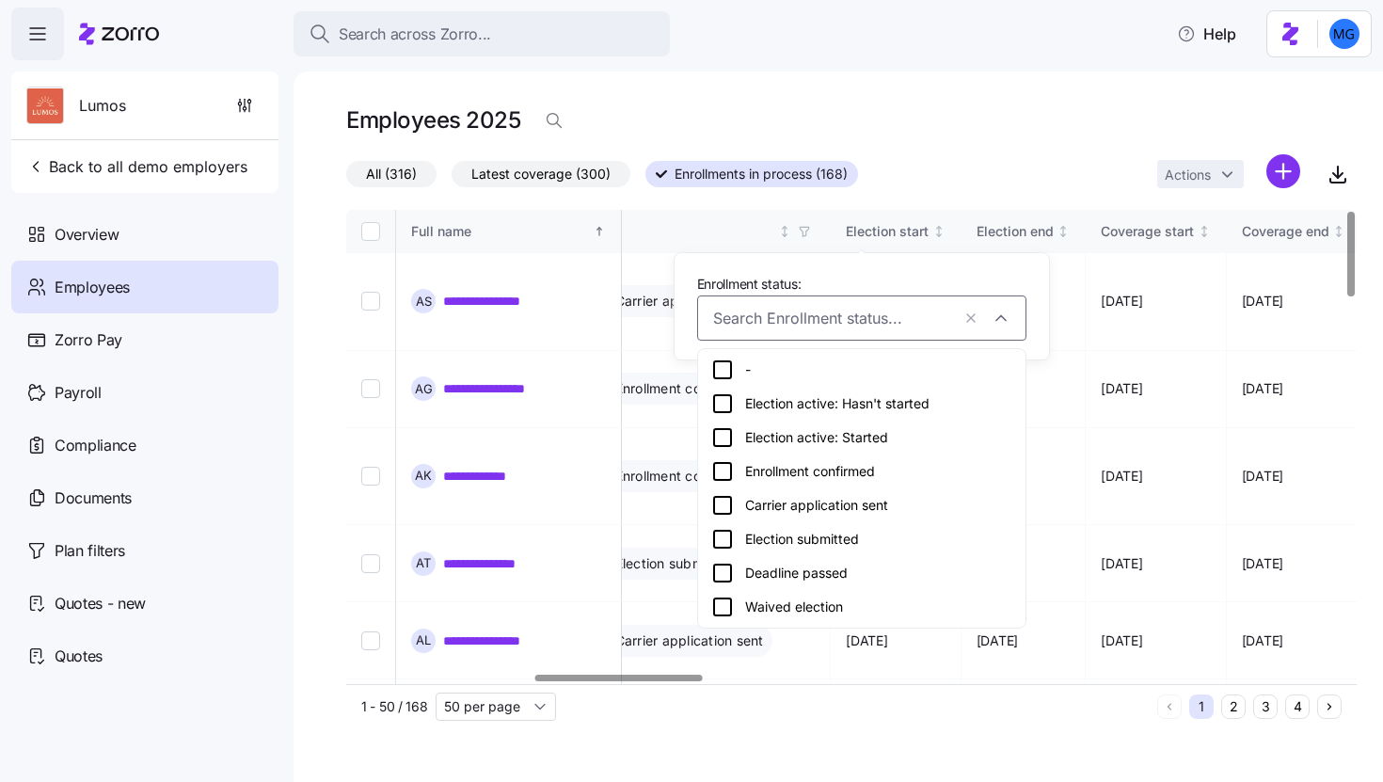
click at [644, 675] on div at bounding box center [618, 678] width 167 height 7
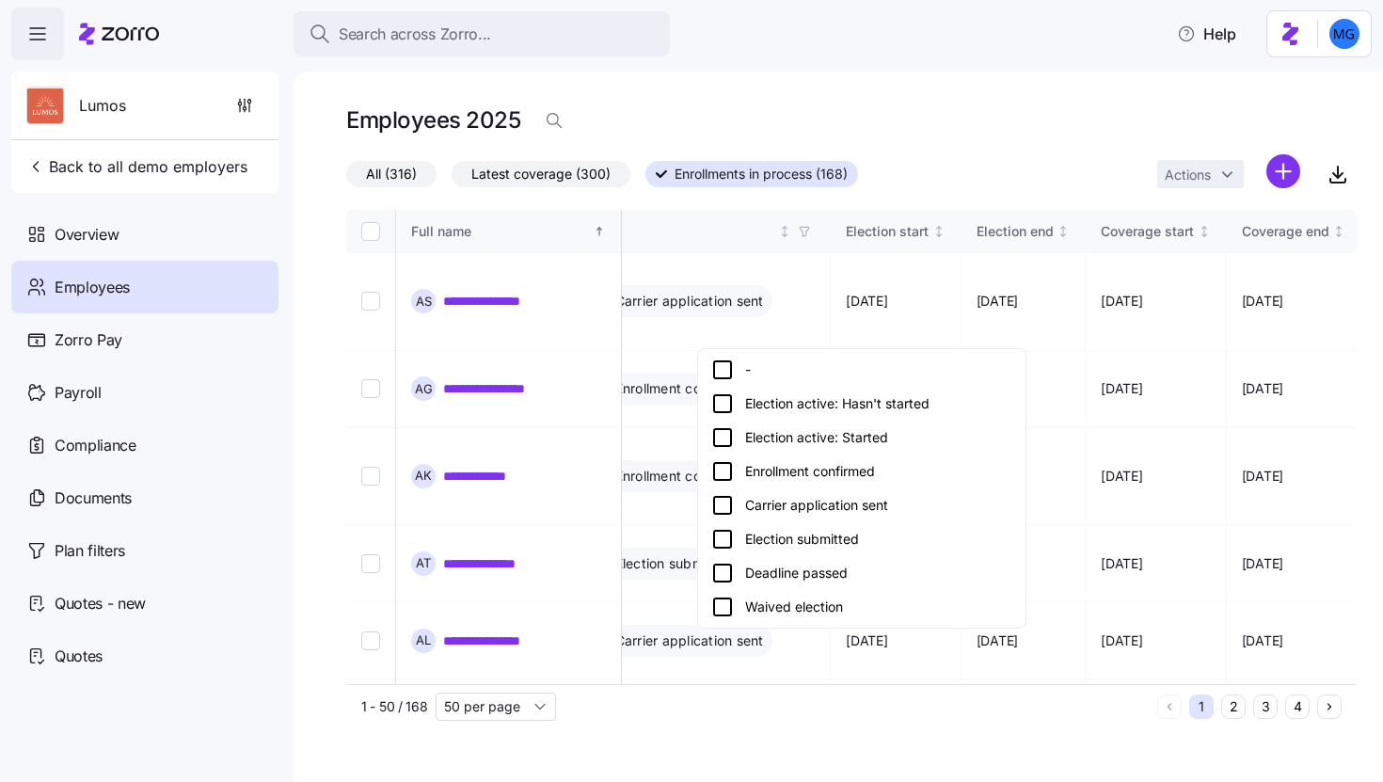
click at [777, 410] on div "Election active: Hasn't started" at bounding box center [861, 403] width 301 height 23
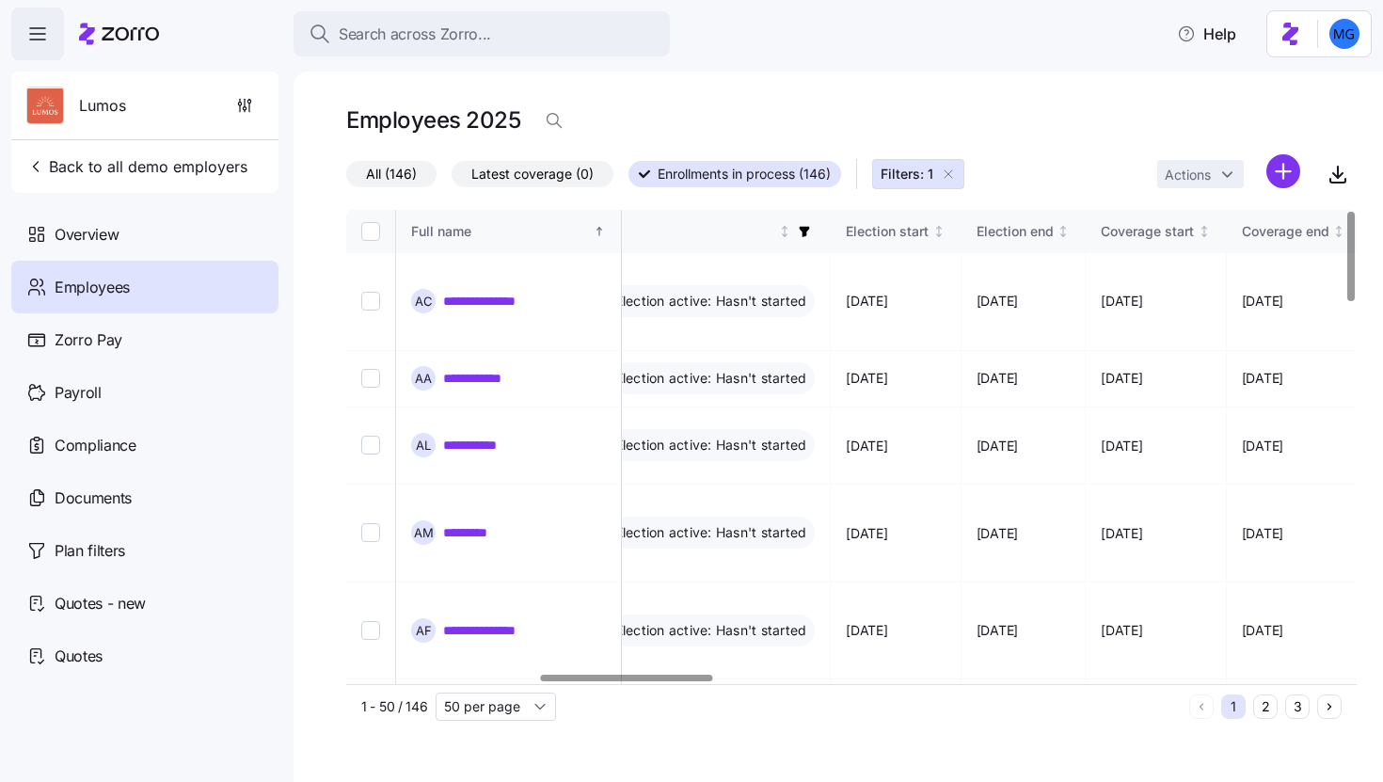
click at [370, 236] on input "Select all records" at bounding box center [370, 231] width 19 height 19
checkbox input "true"
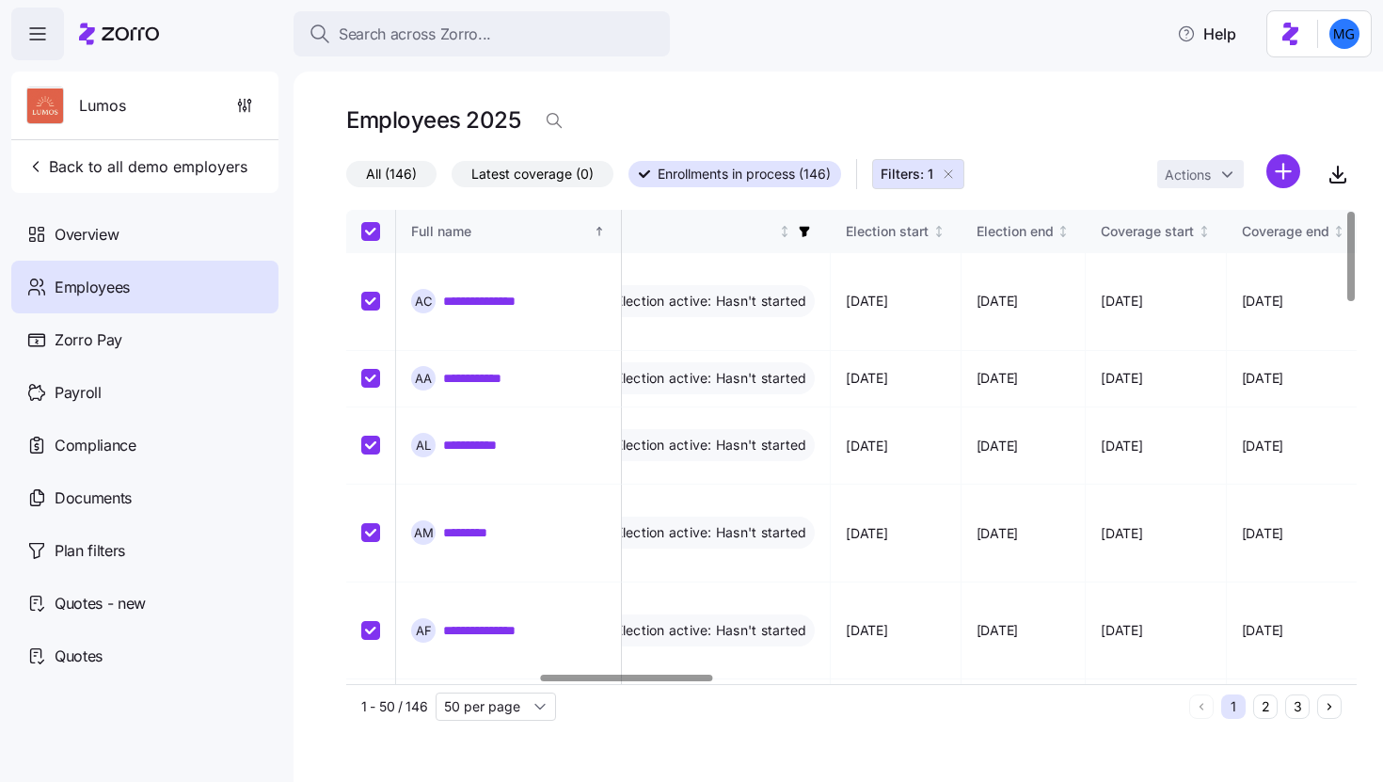
checkbox input "true"
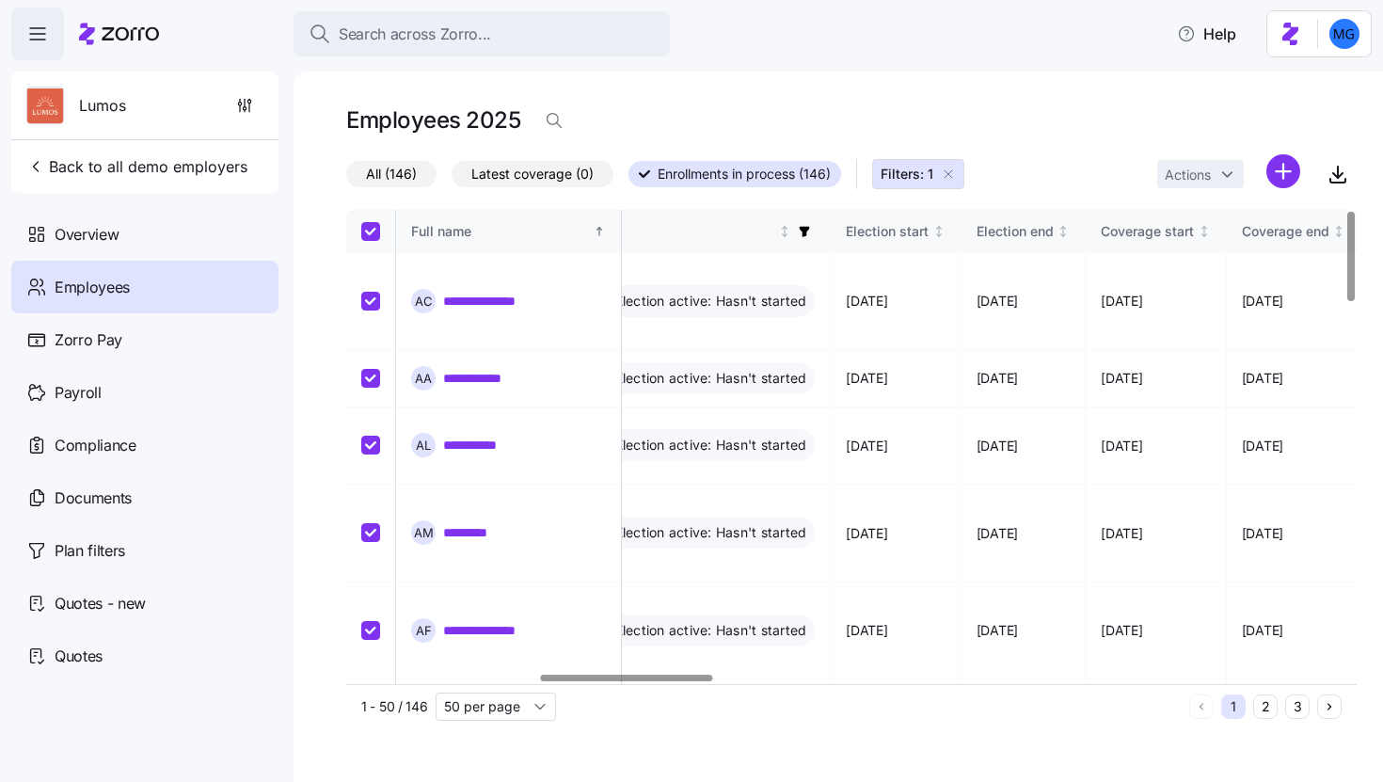
checkbox input "true"
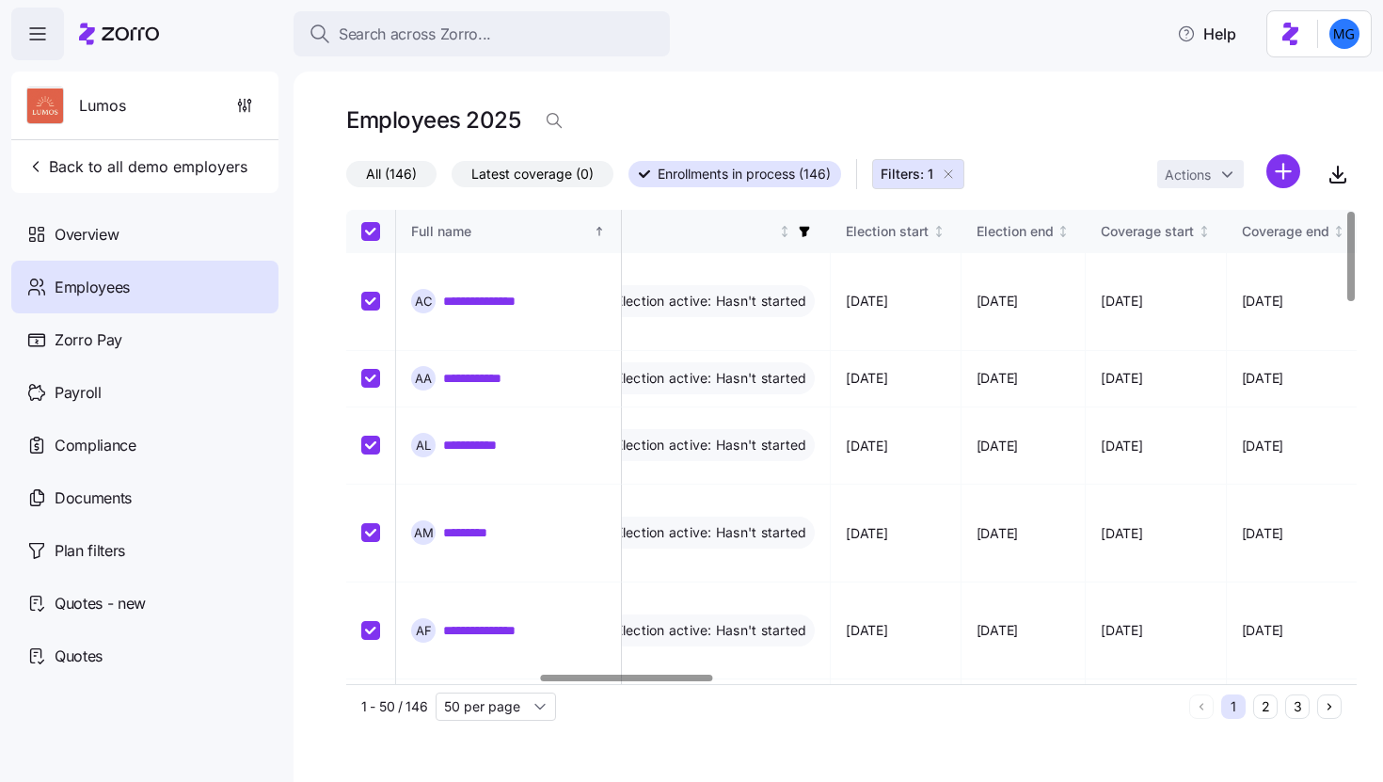
checkbox input "true"
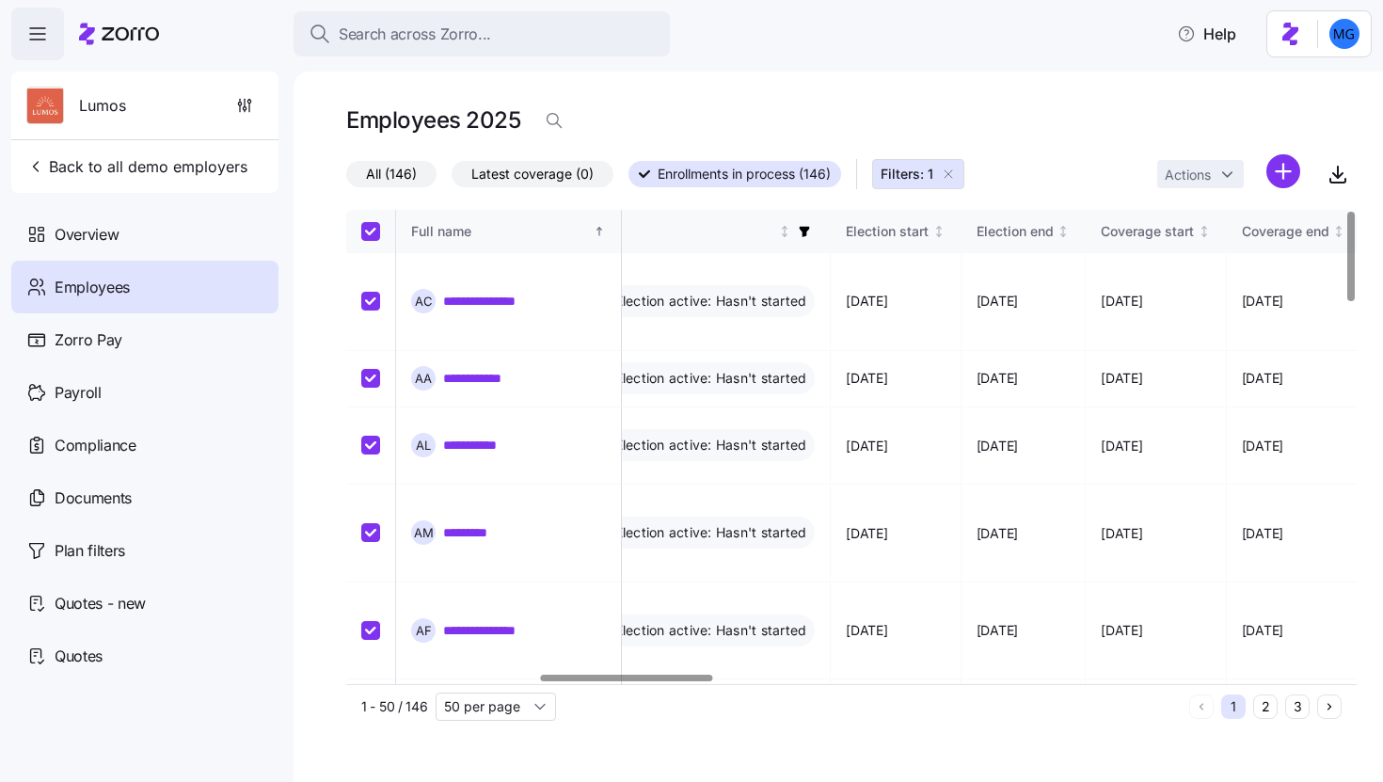
checkbox input "true"
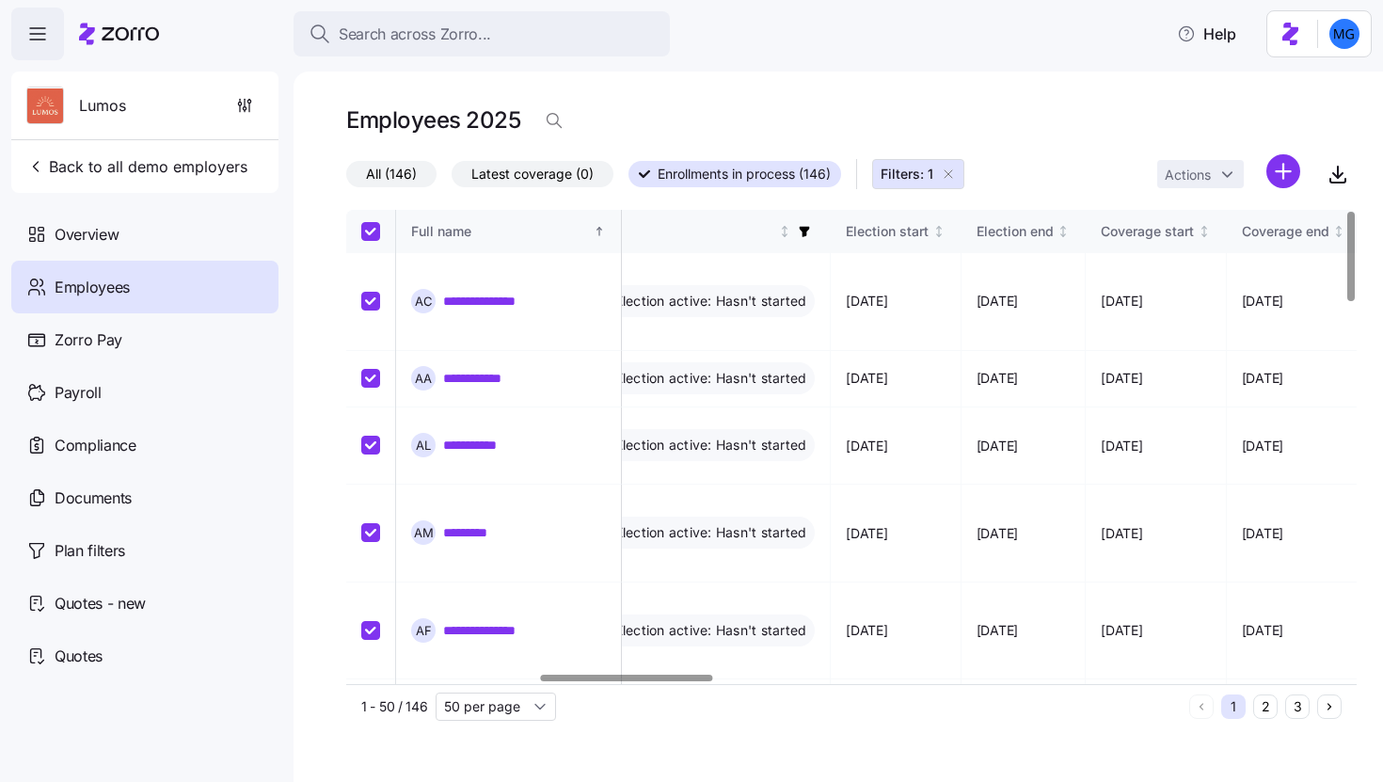
checkbox input "true"
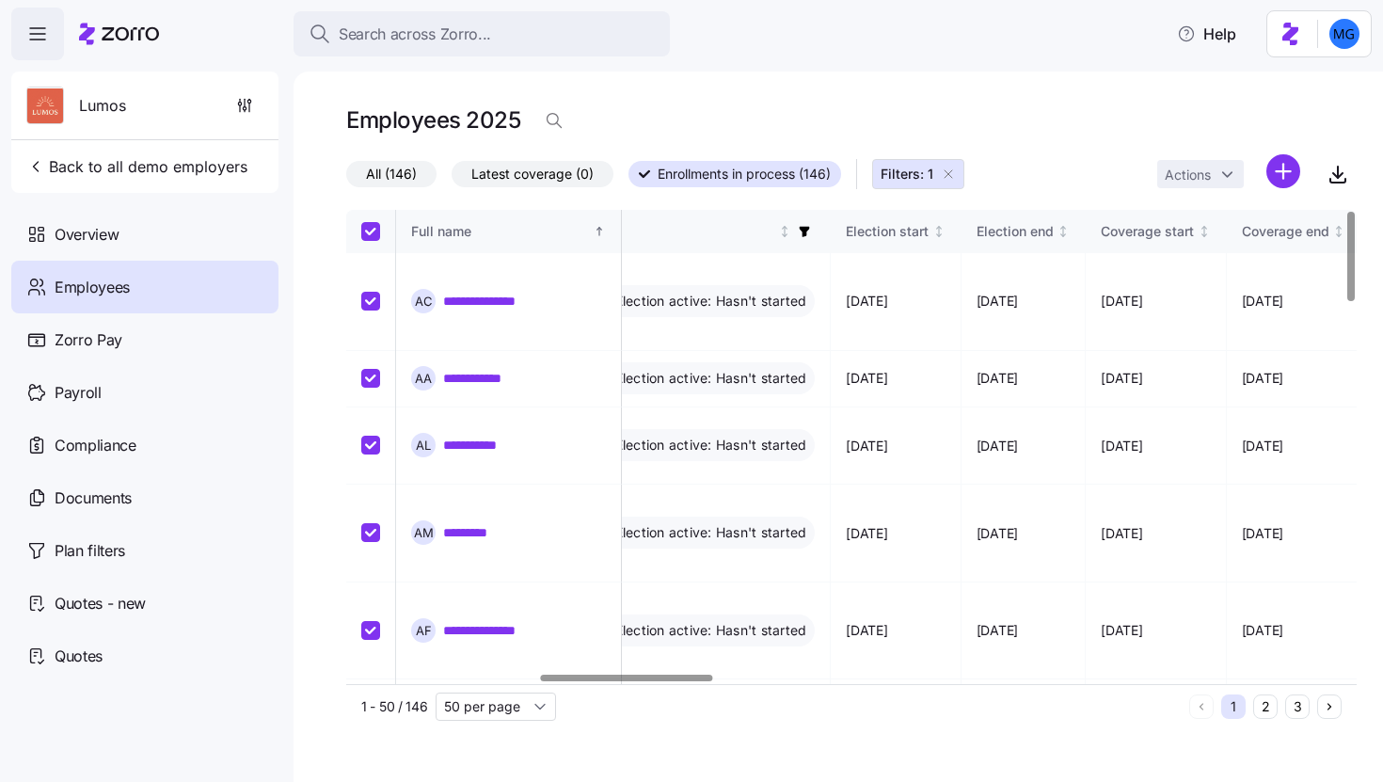
checkbox input "true"
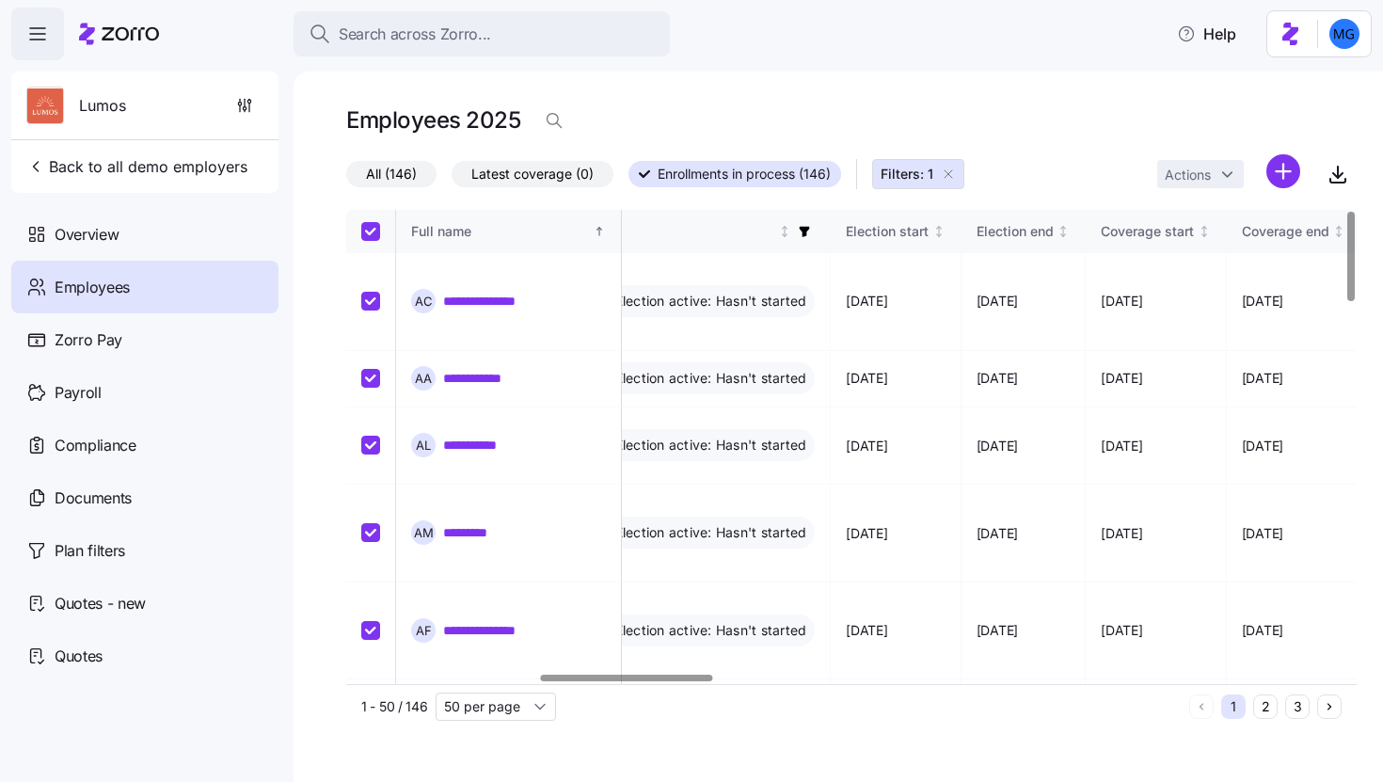
checkbox input "true"
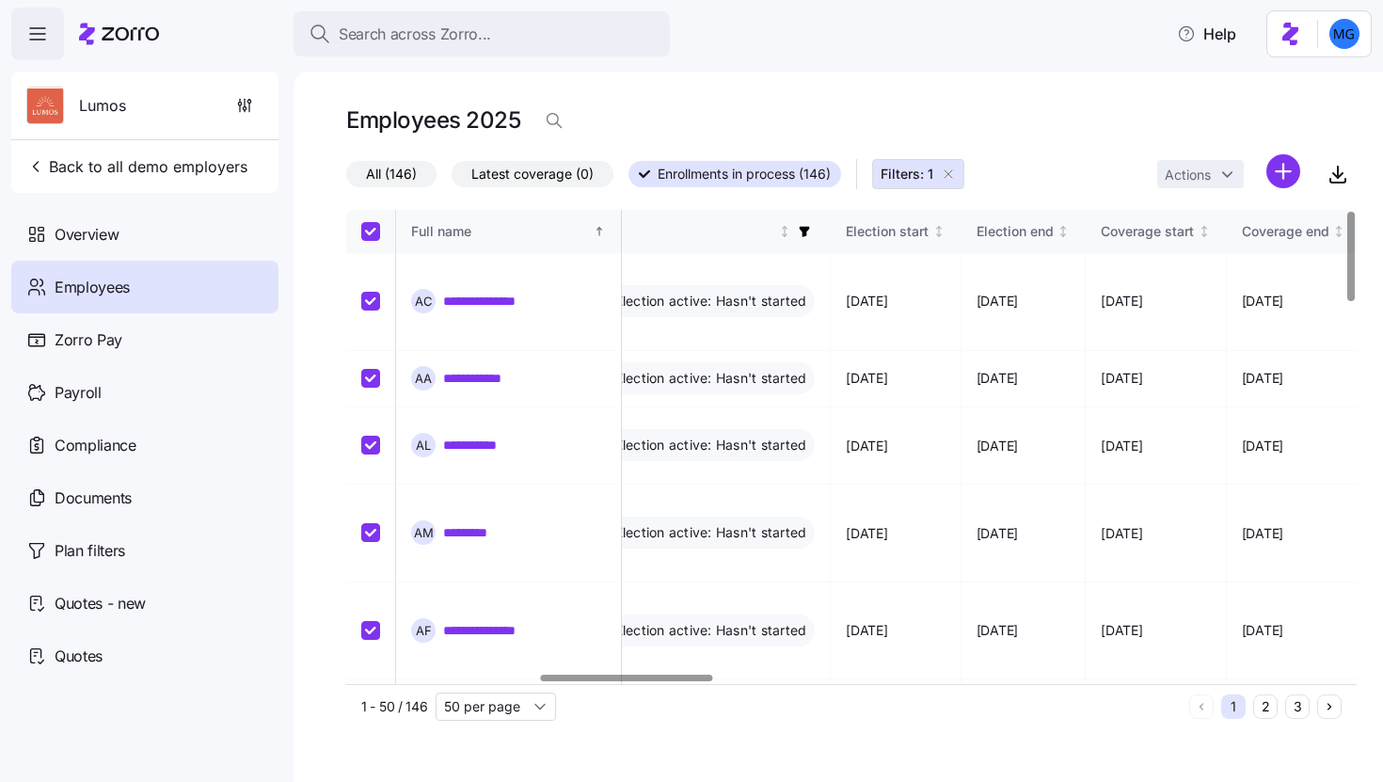
checkbox input "true"
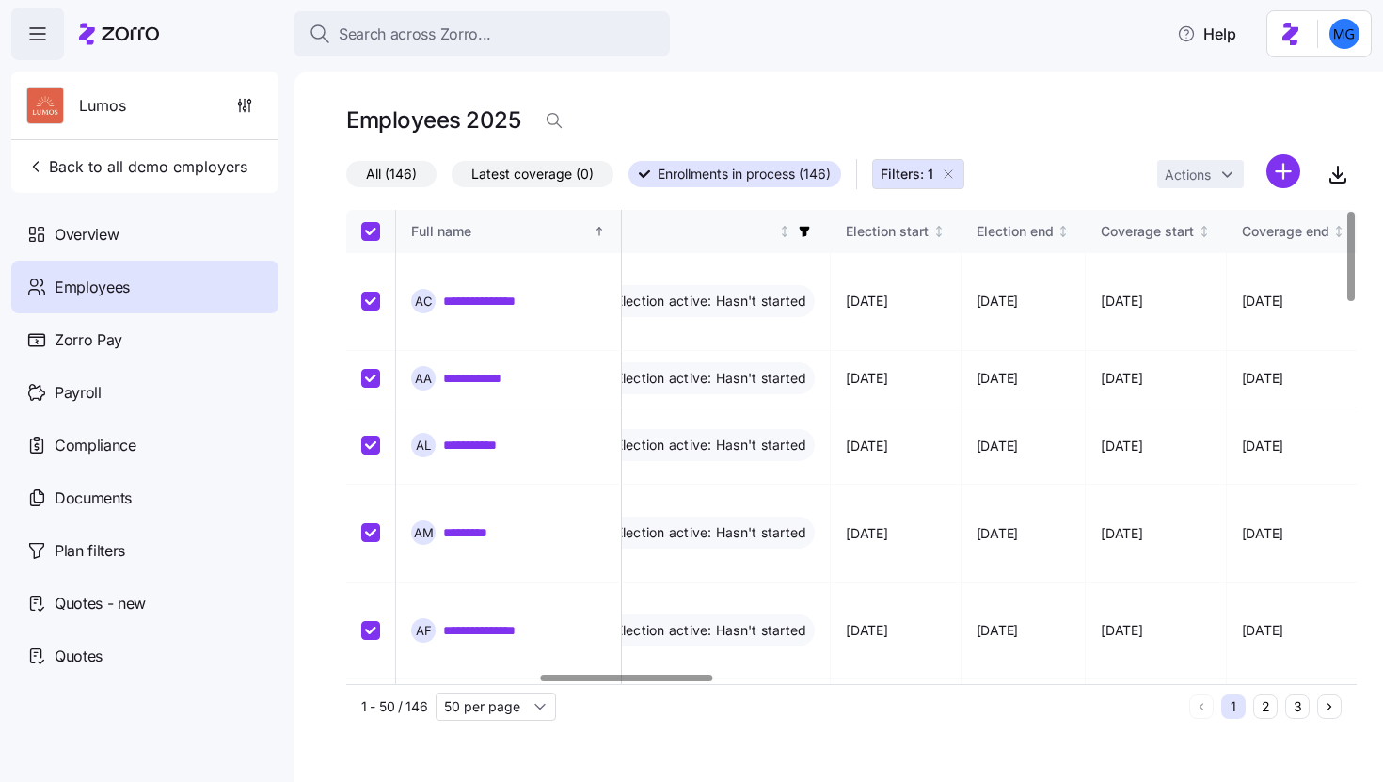
checkbox input "true"
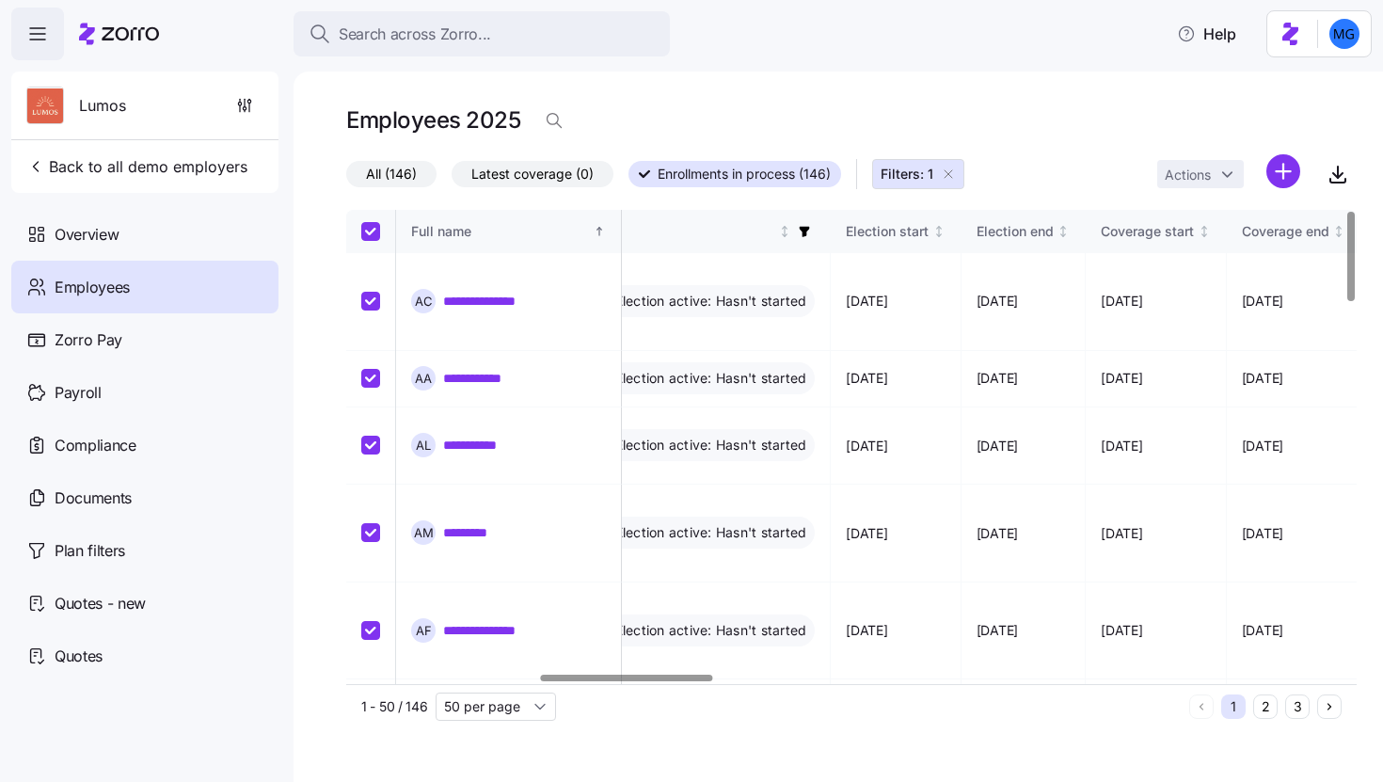
checkbox input "true"
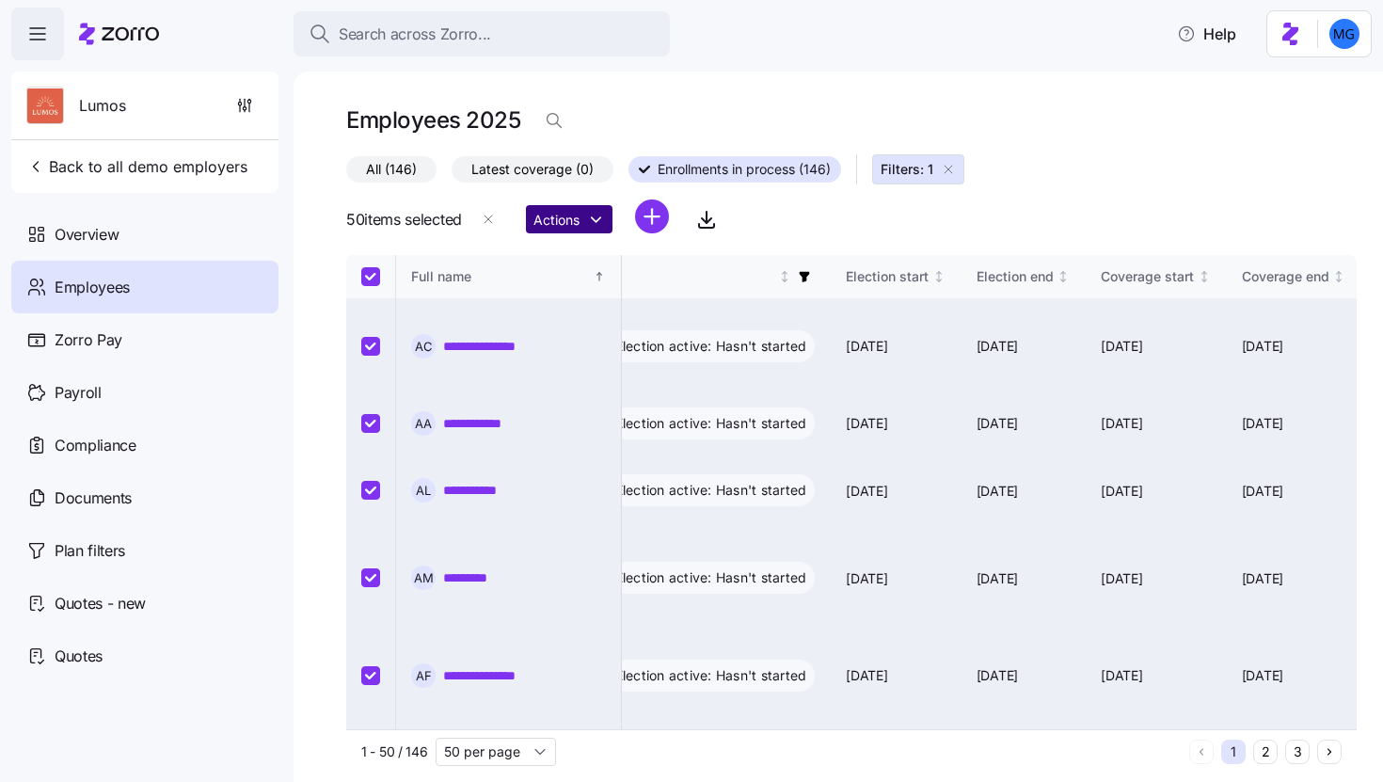
click at [596, 223] on html "**********" at bounding box center [691, 385] width 1383 height 771
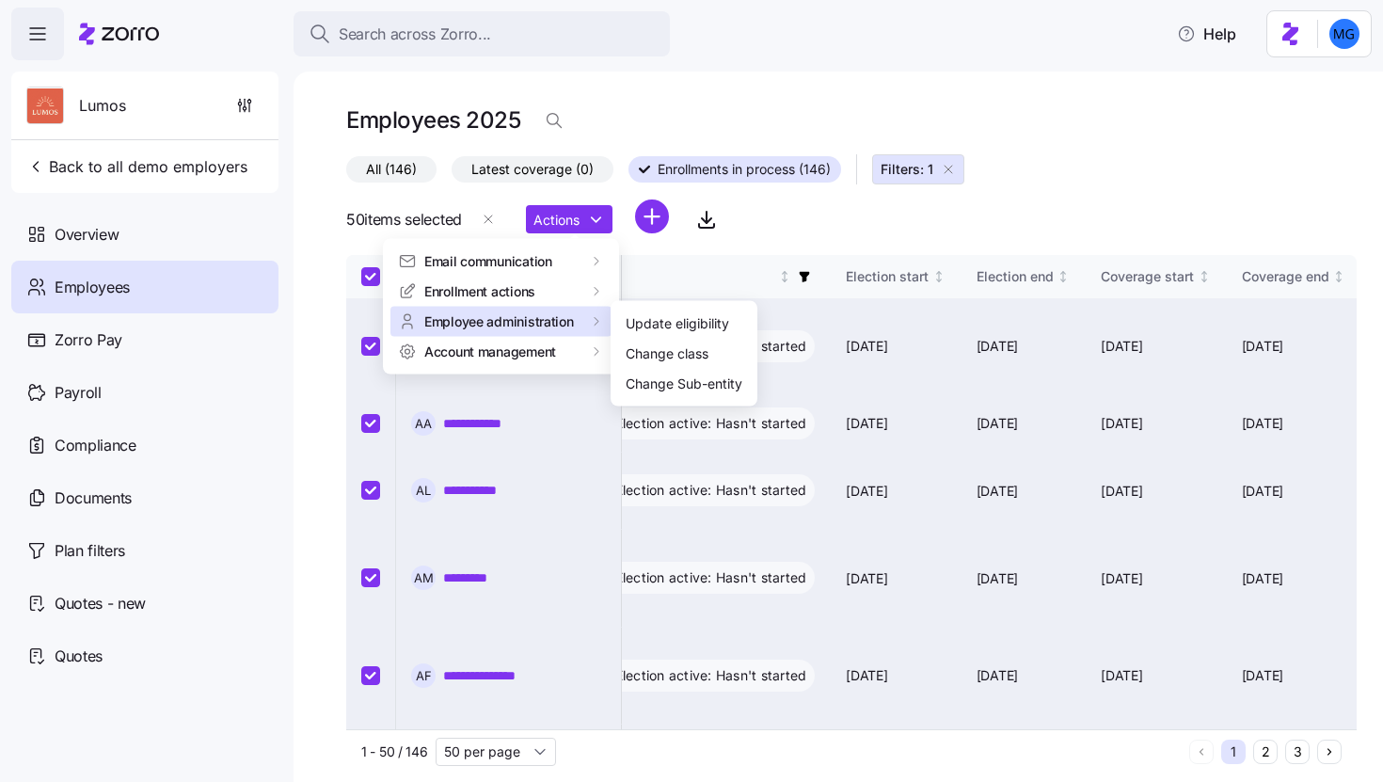
click at [792, 233] on html "**********" at bounding box center [691, 385] width 1383 height 771
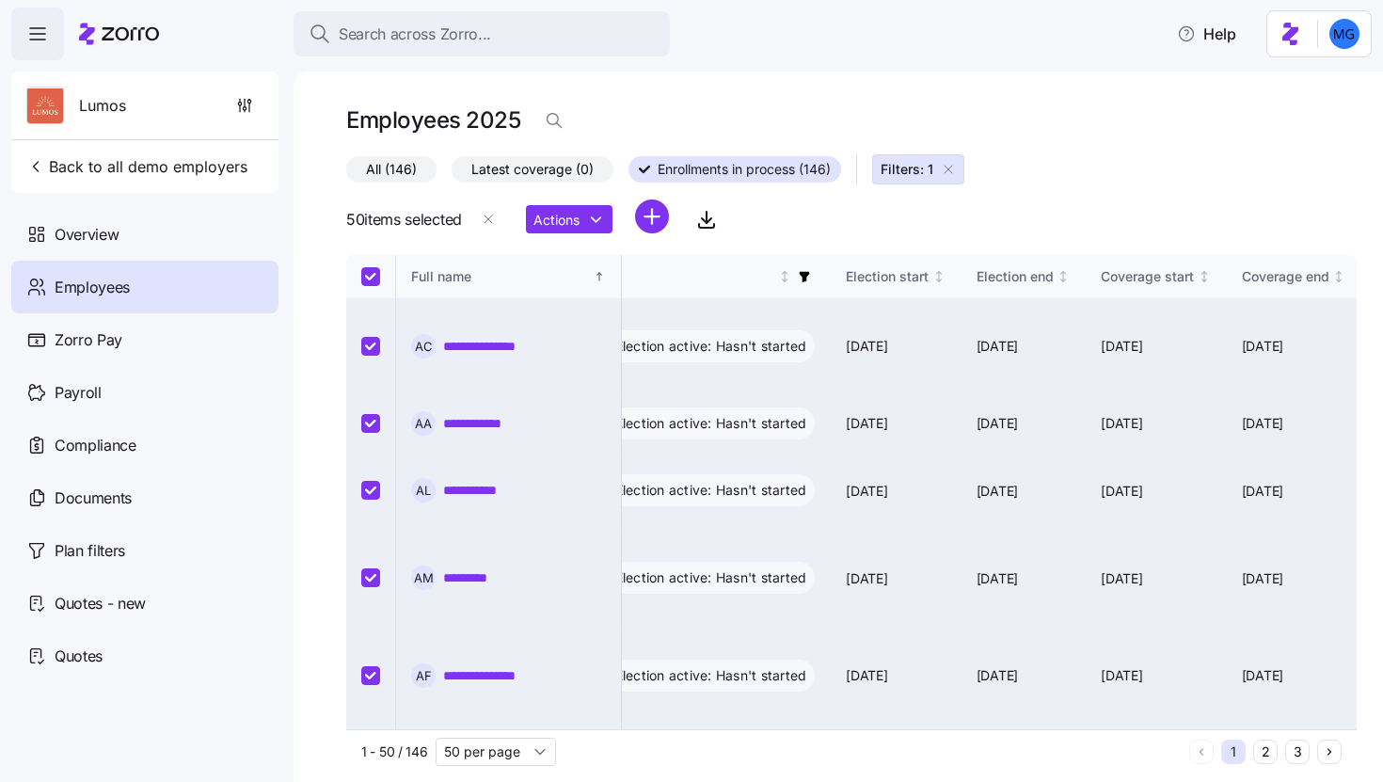
click at [951, 173] on icon "button" at bounding box center [948, 169] width 15 height 15
checkbox input "false"
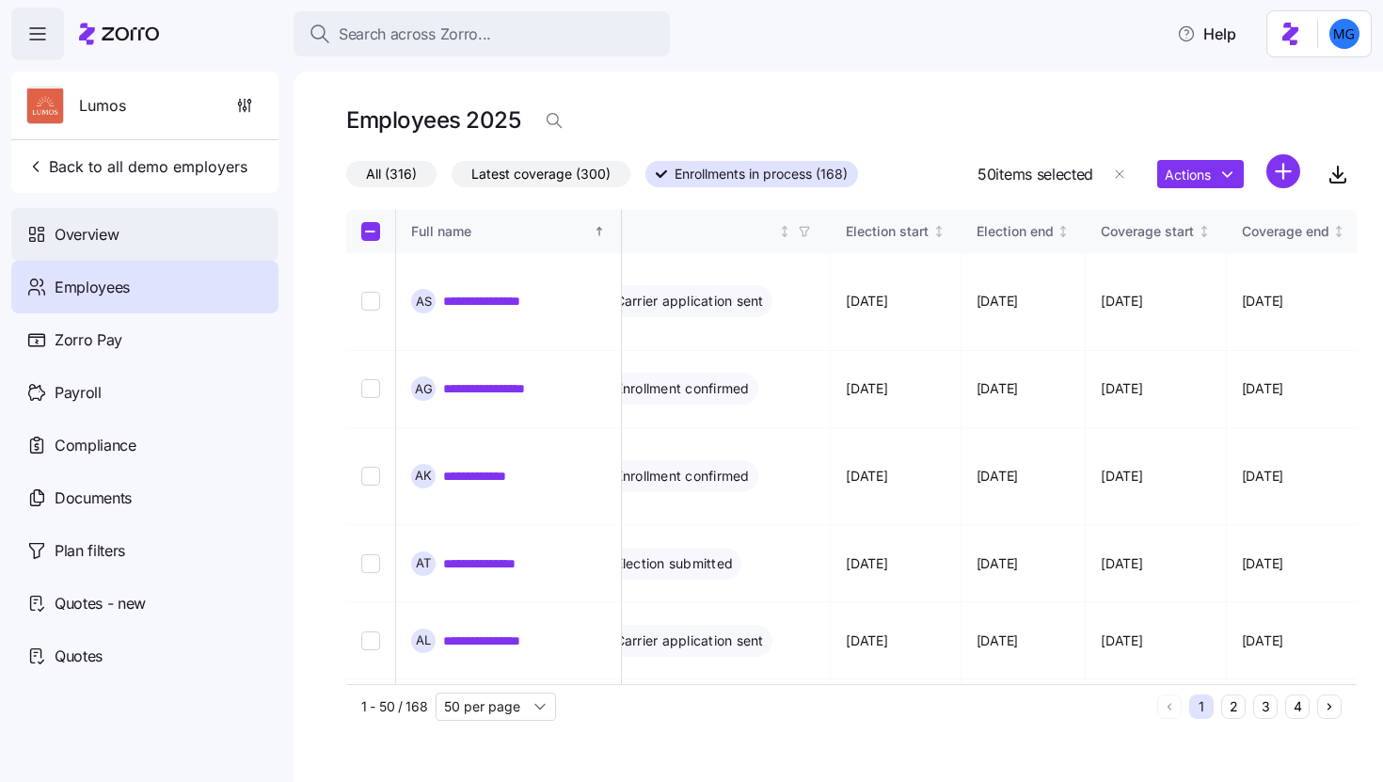
click at [194, 236] on div "Overview" at bounding box center [144, 234] width 267 height 53
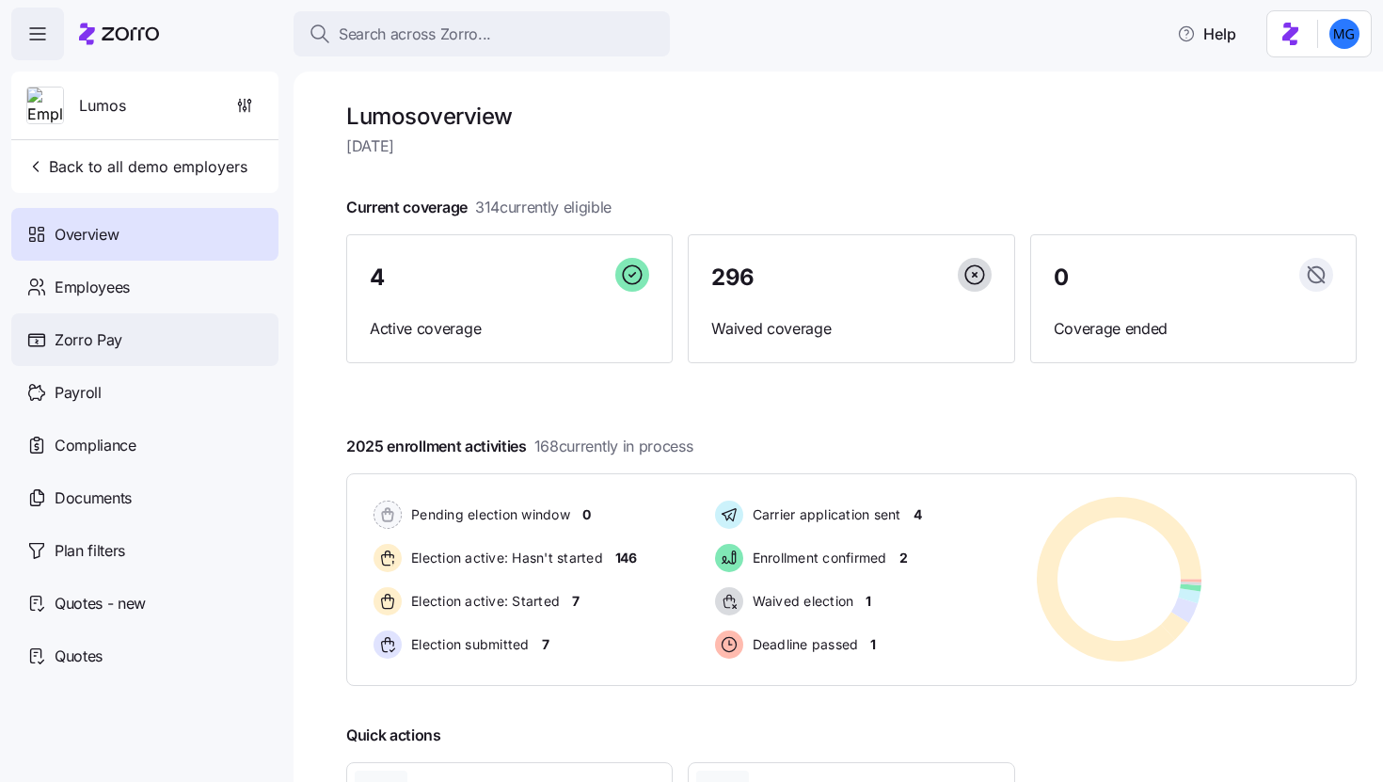
click at [163, 342] on div "Zorro Pay" at bounding box center [144, 339] width 267 height 53
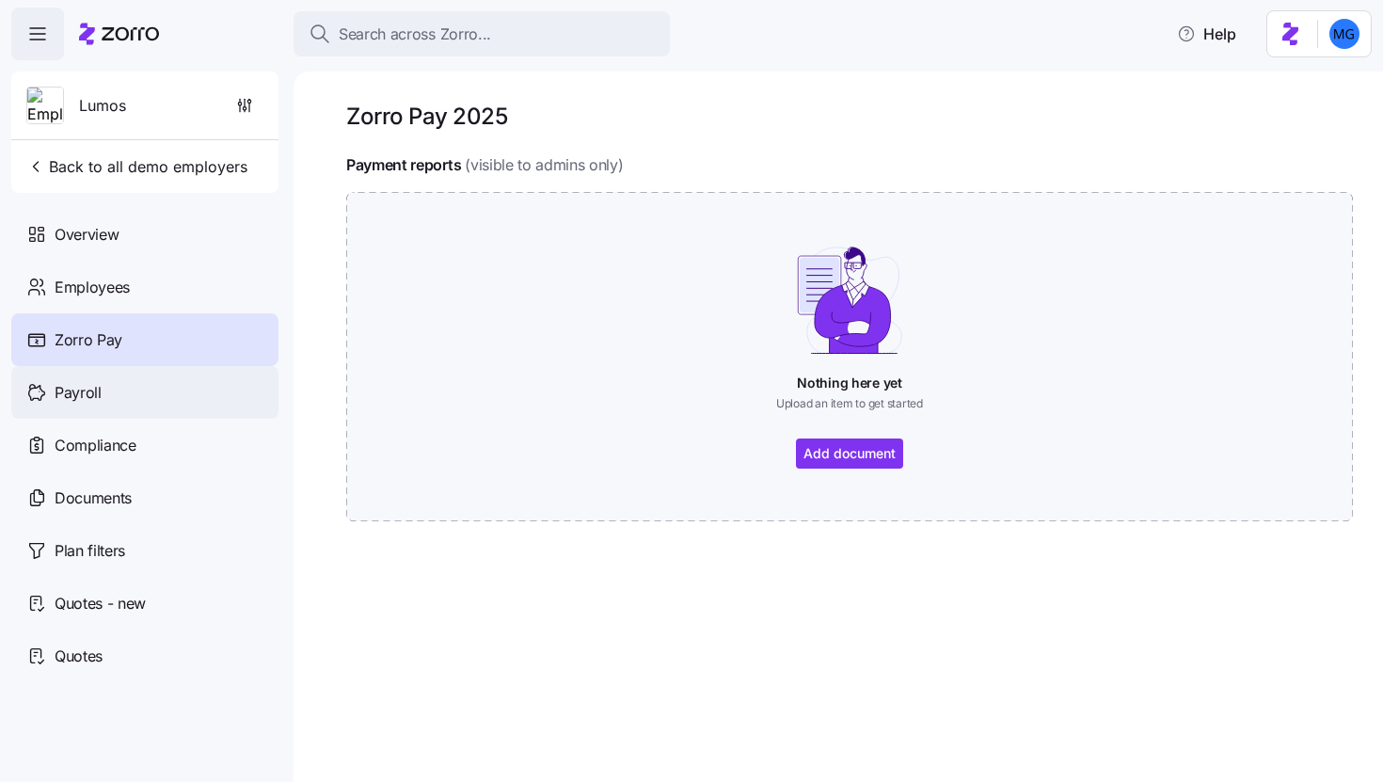
click at [139, 402] on div "Payroll" at bounding box center [144, 392] width 267 height 53
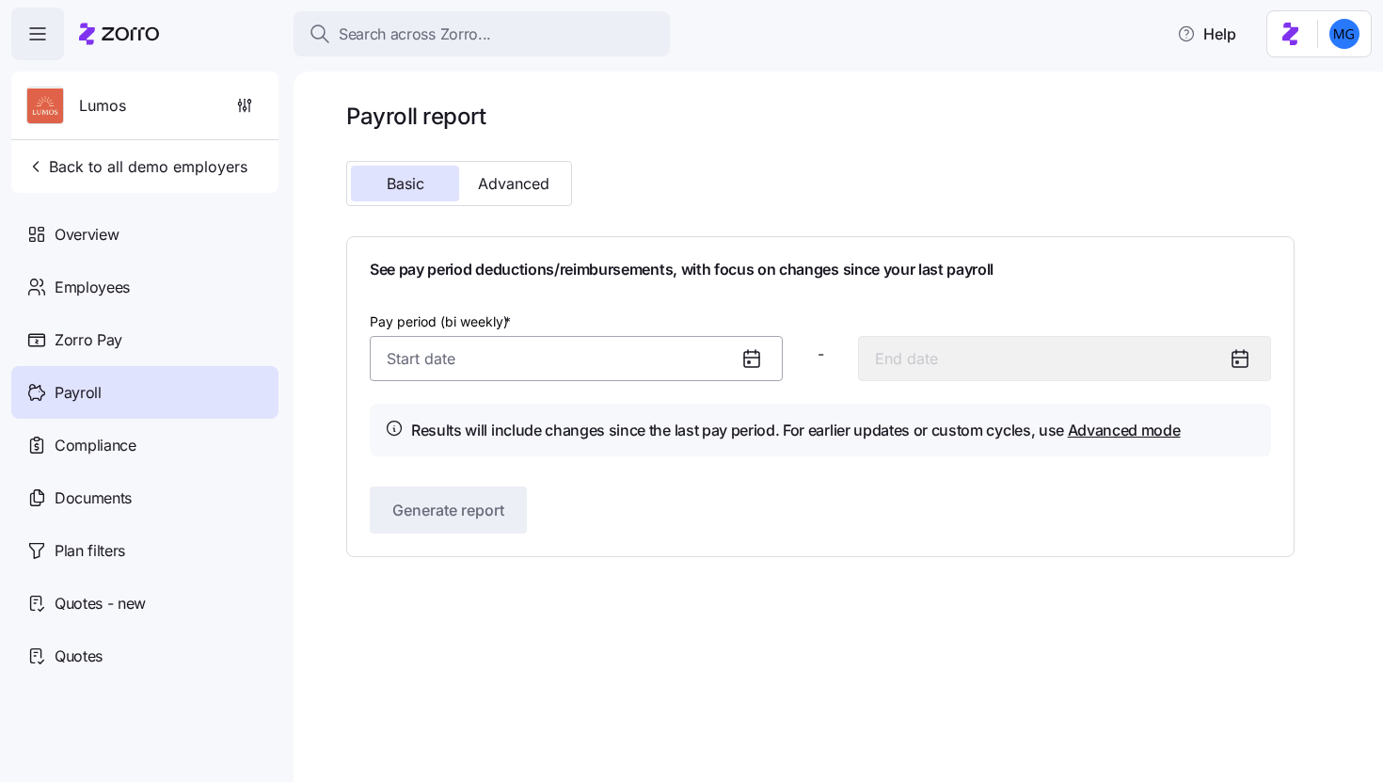
click at [633, 366] on input "Pay period (bi weekly) *" at bounding box center [576, 358] width 413 height 45
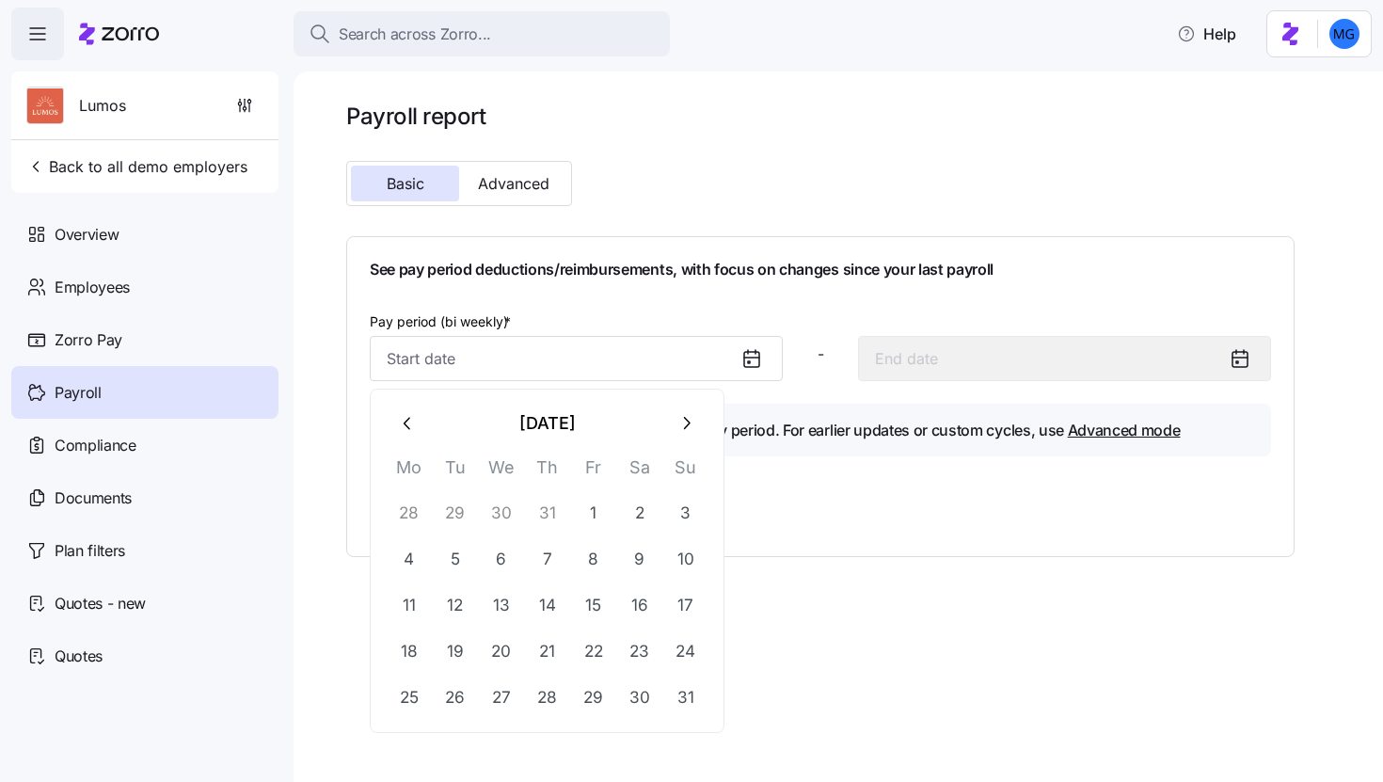
click at [815, 326] on div "Pay period (bi weekly) * -" at bounding box center [820, 345] width 917 height 87
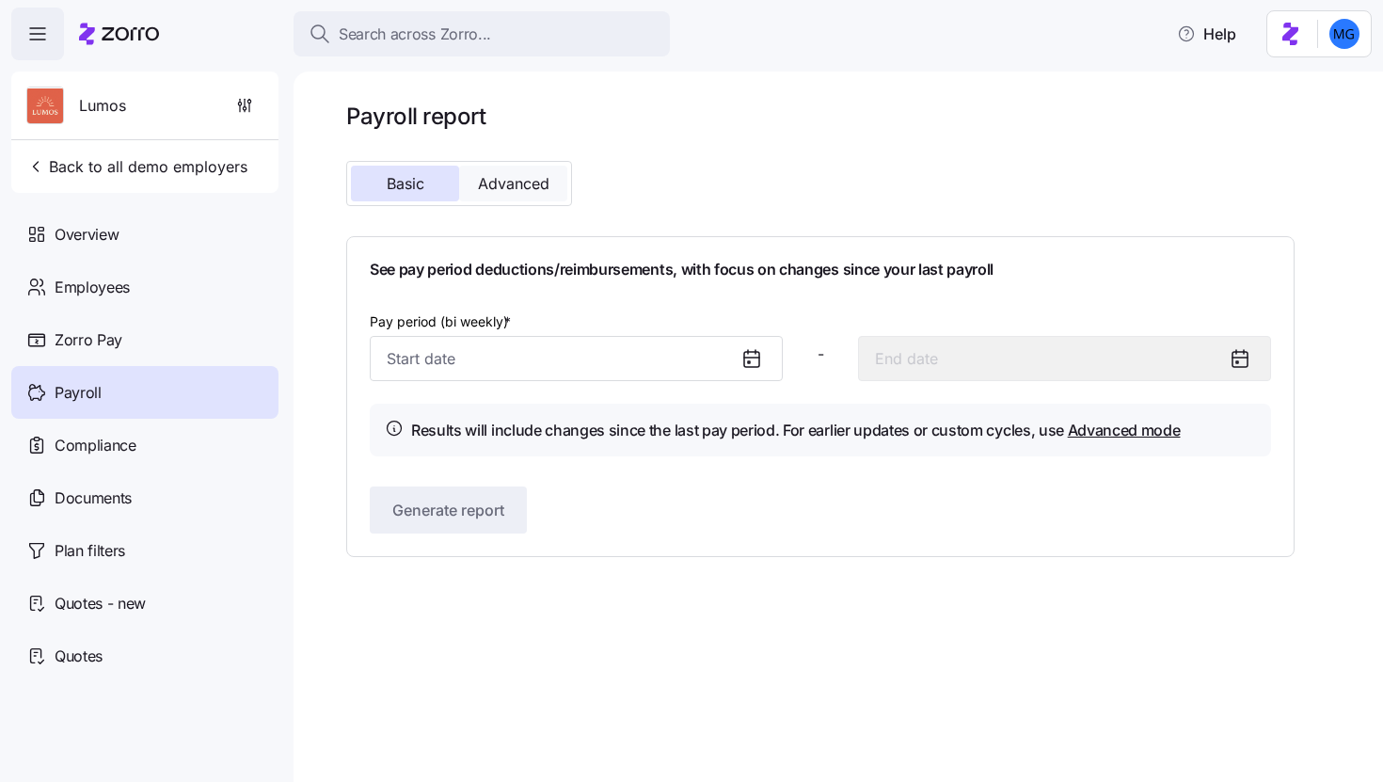
click at [535, 196] on button "Advanced" at bounding box center [513, 184] width 108 height 36
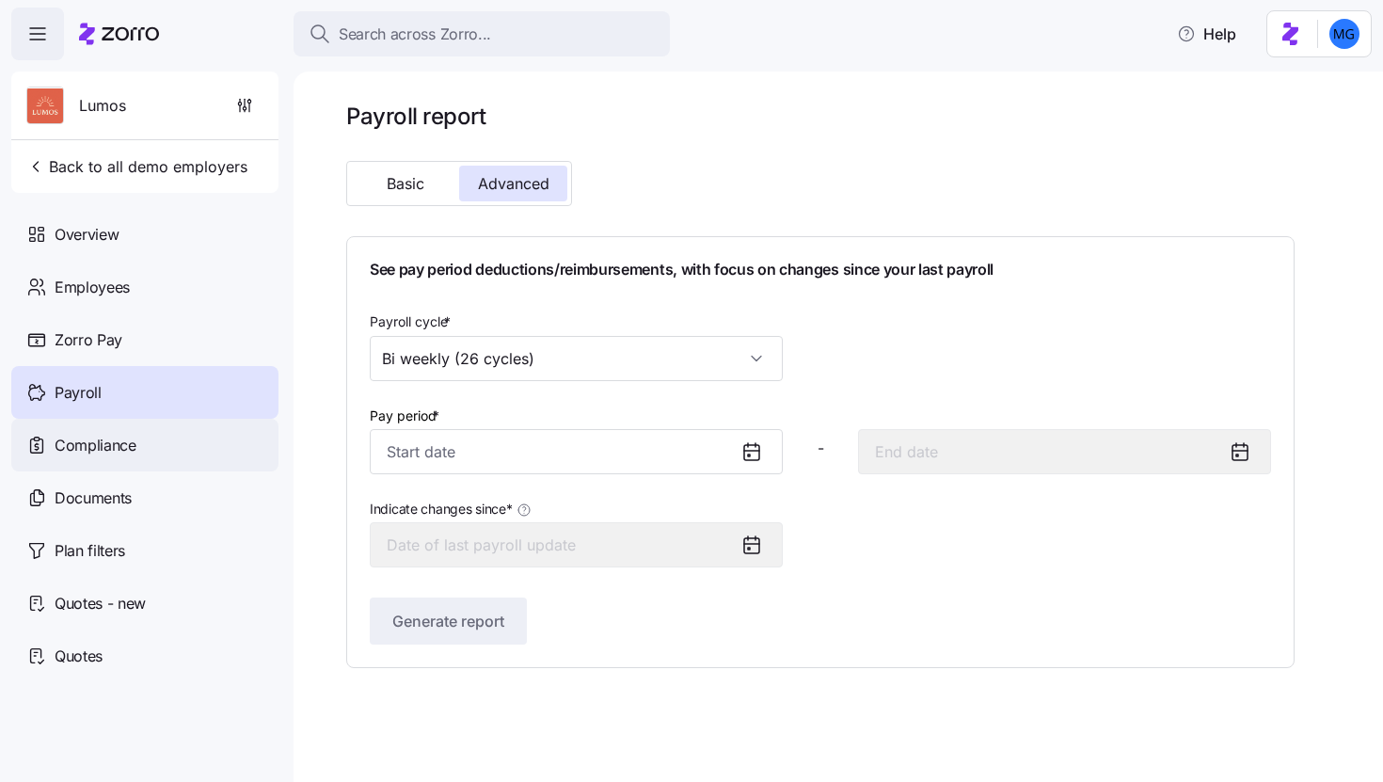
click at [149, 443] on div "Compliance" at bounding box center [144, 445] width 267 height 53
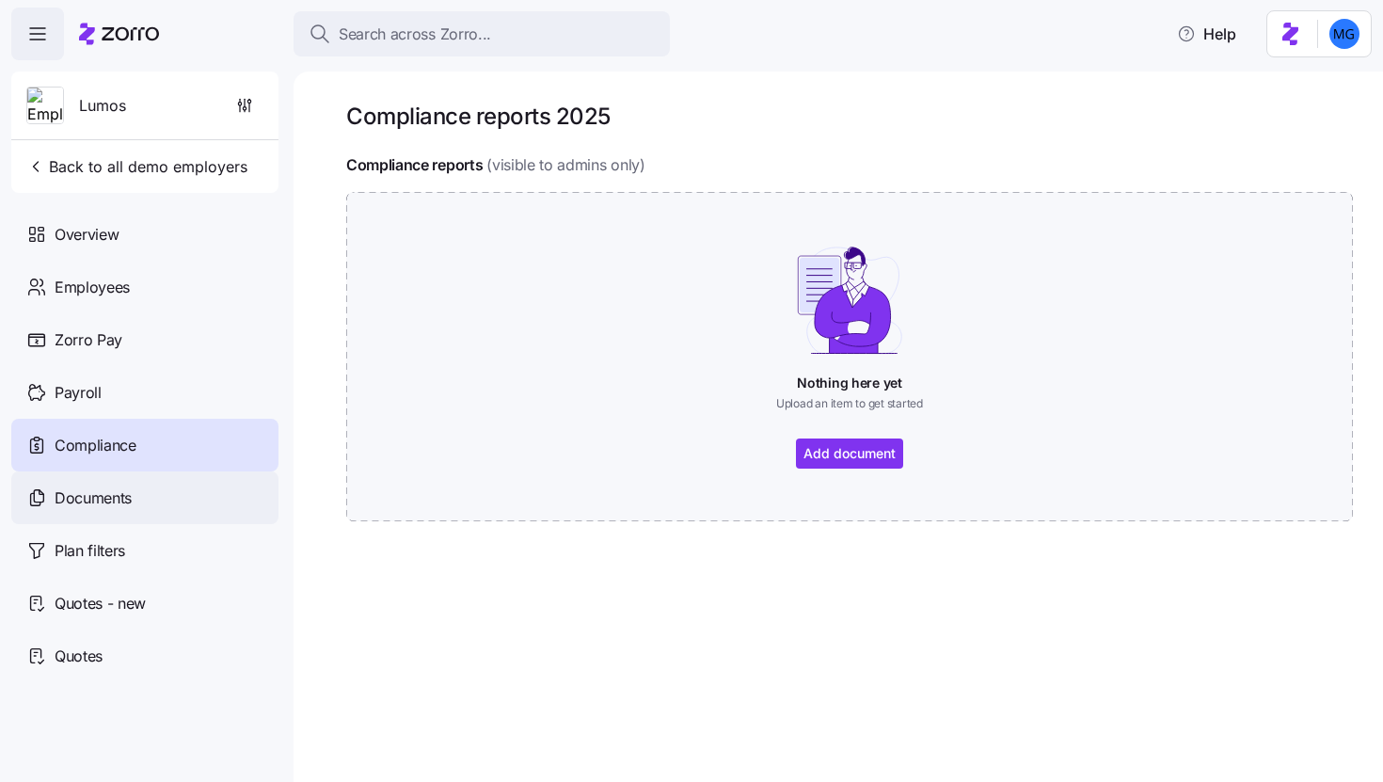
click at [166, 503] on div "Documents" at bounding box center [144, 497] width 267 height 53
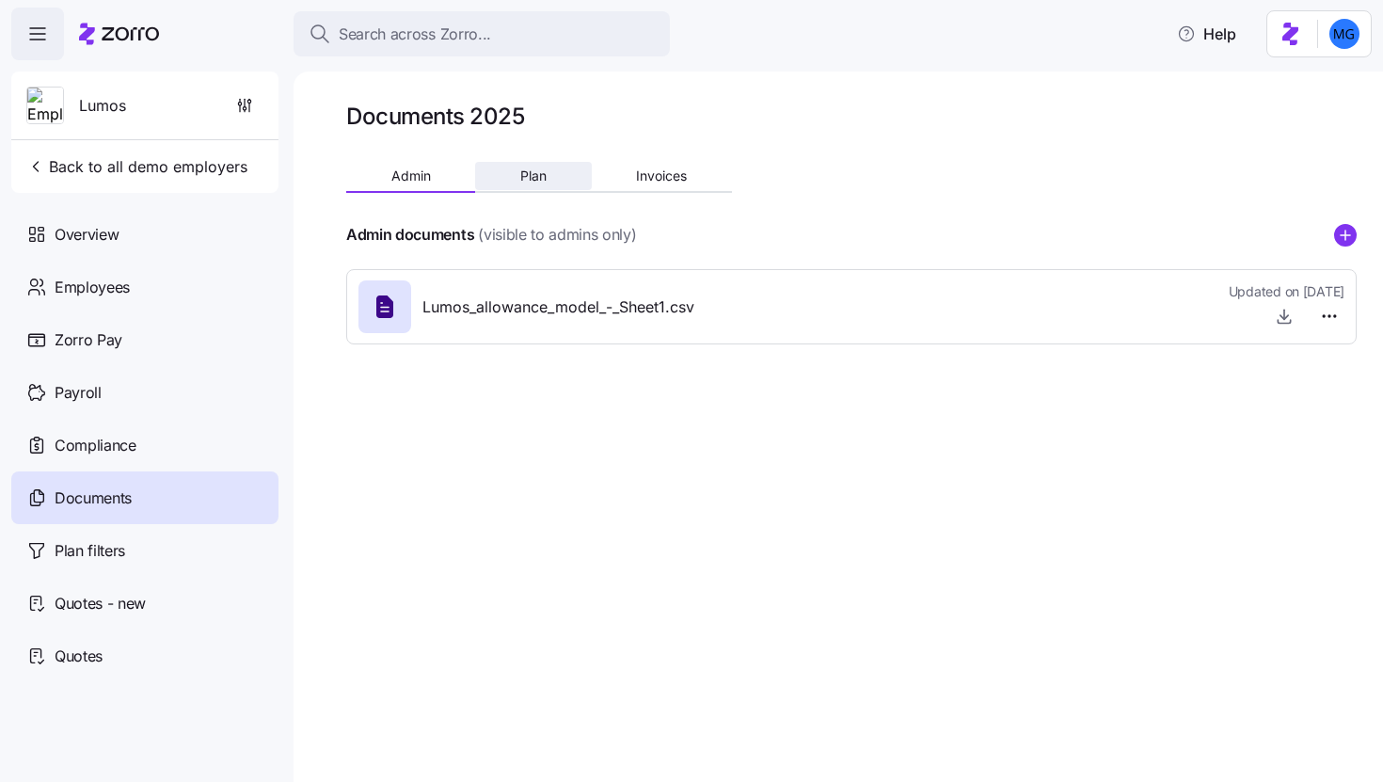
click at [547, 176] on button "Plan" at bounding box center [533, 176] width 116 height 28
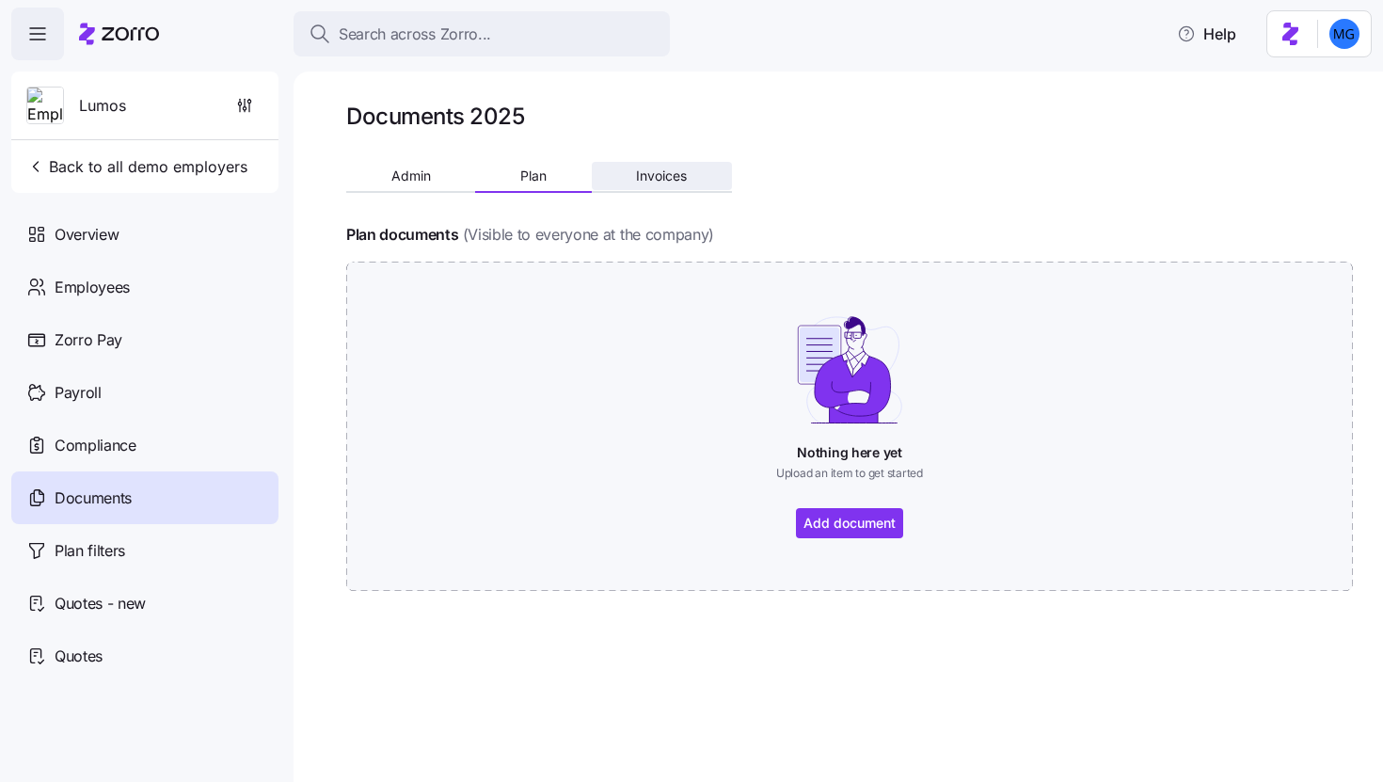
click at [687, 184] on button "Invoices" at bounding box center [662, 176] width 140 height 28
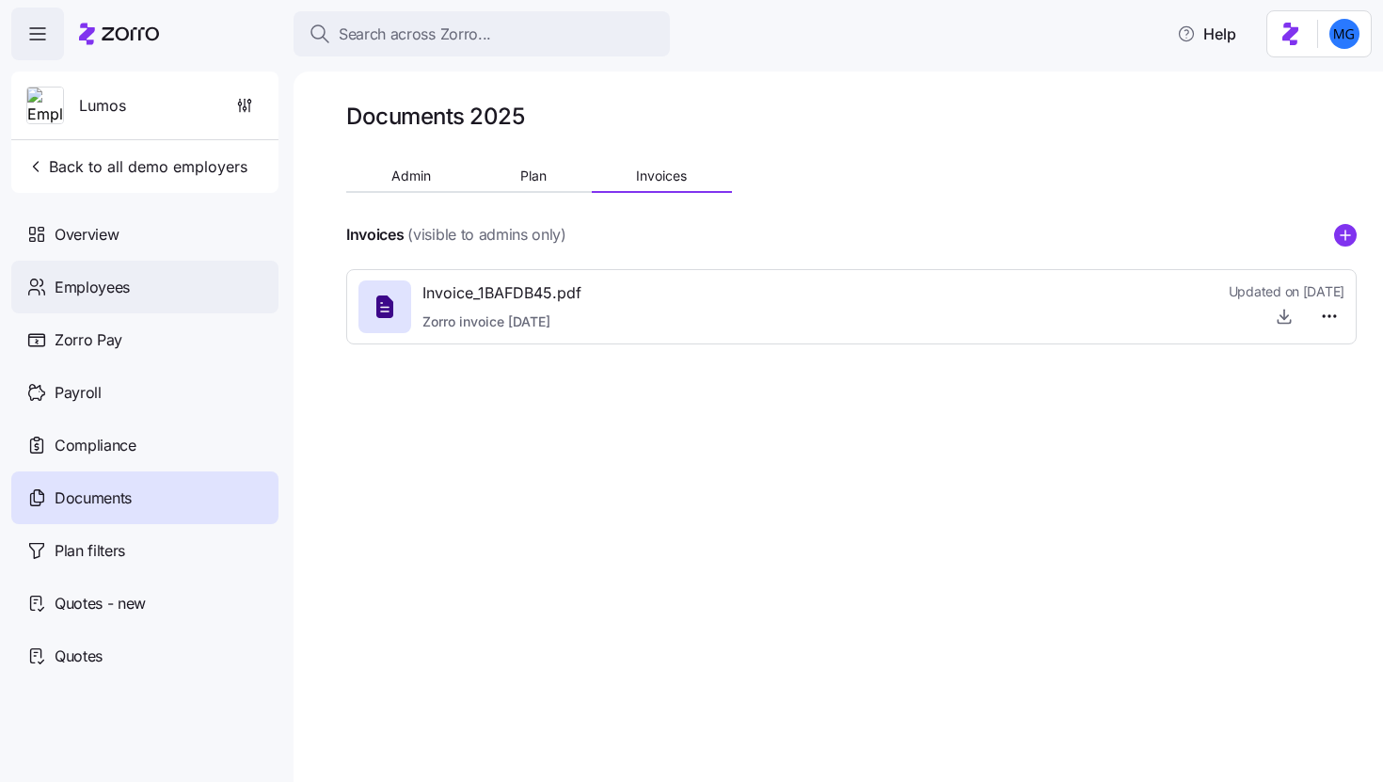
click at [176, 292] on div "Employees" at bounding box center [144, 287] width 267 height 53
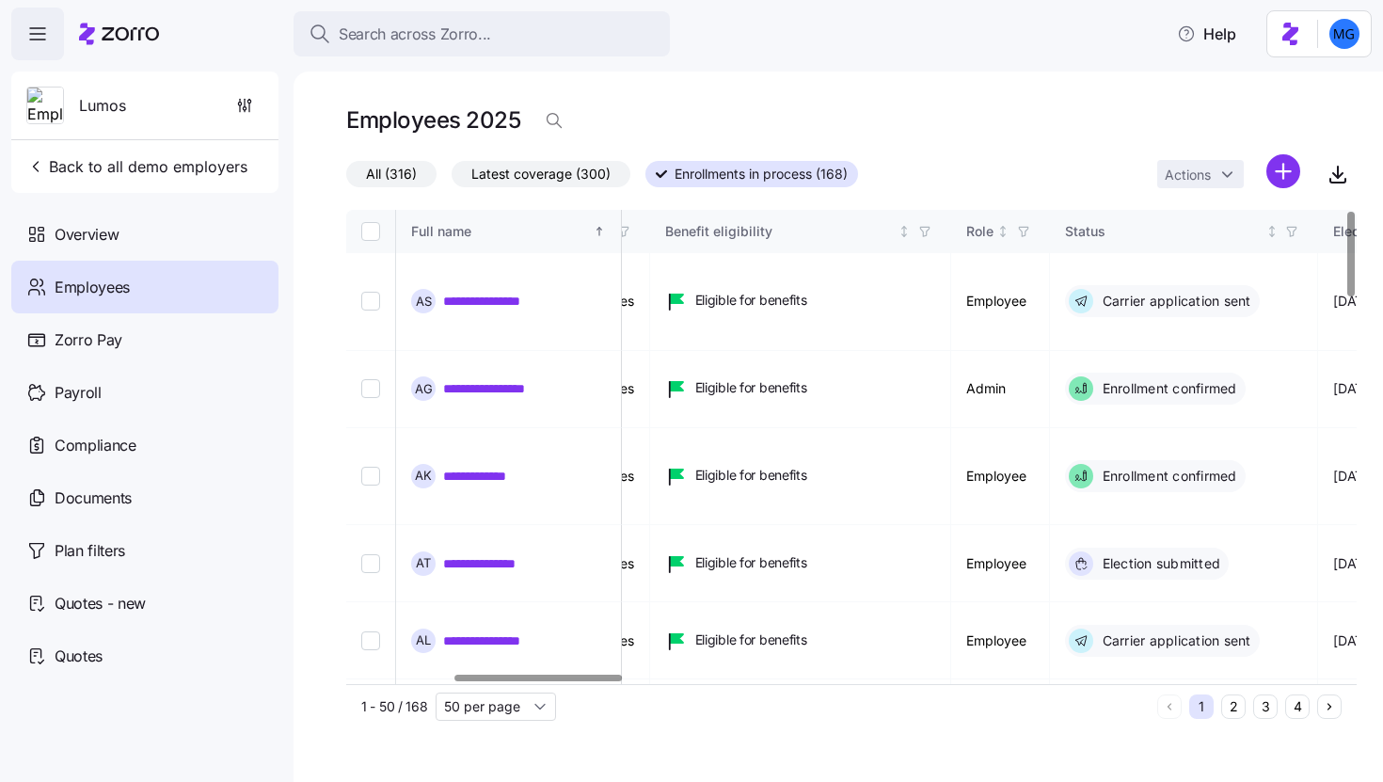
click at [604, 675] on div at bounding box center [538, 678] width 167 height 7
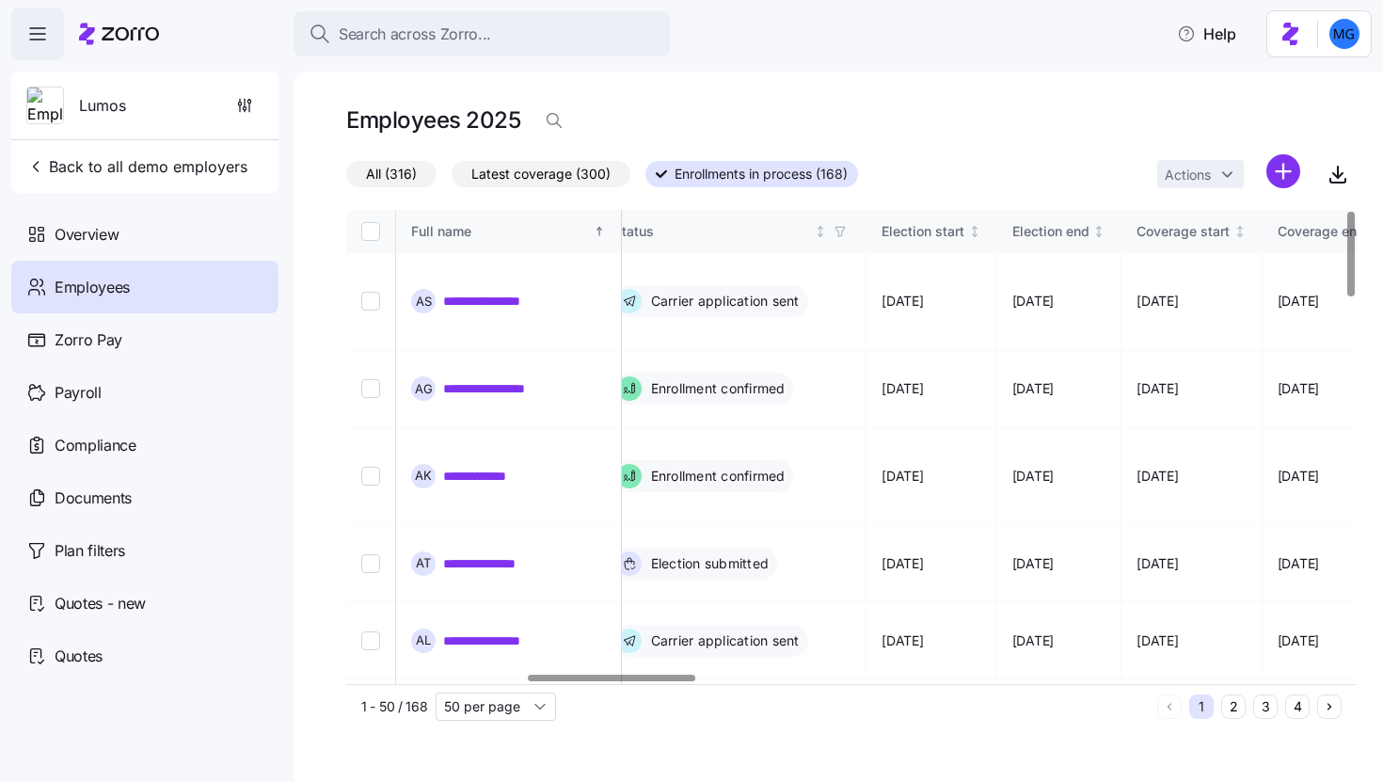
scroll to position [0, 1085]
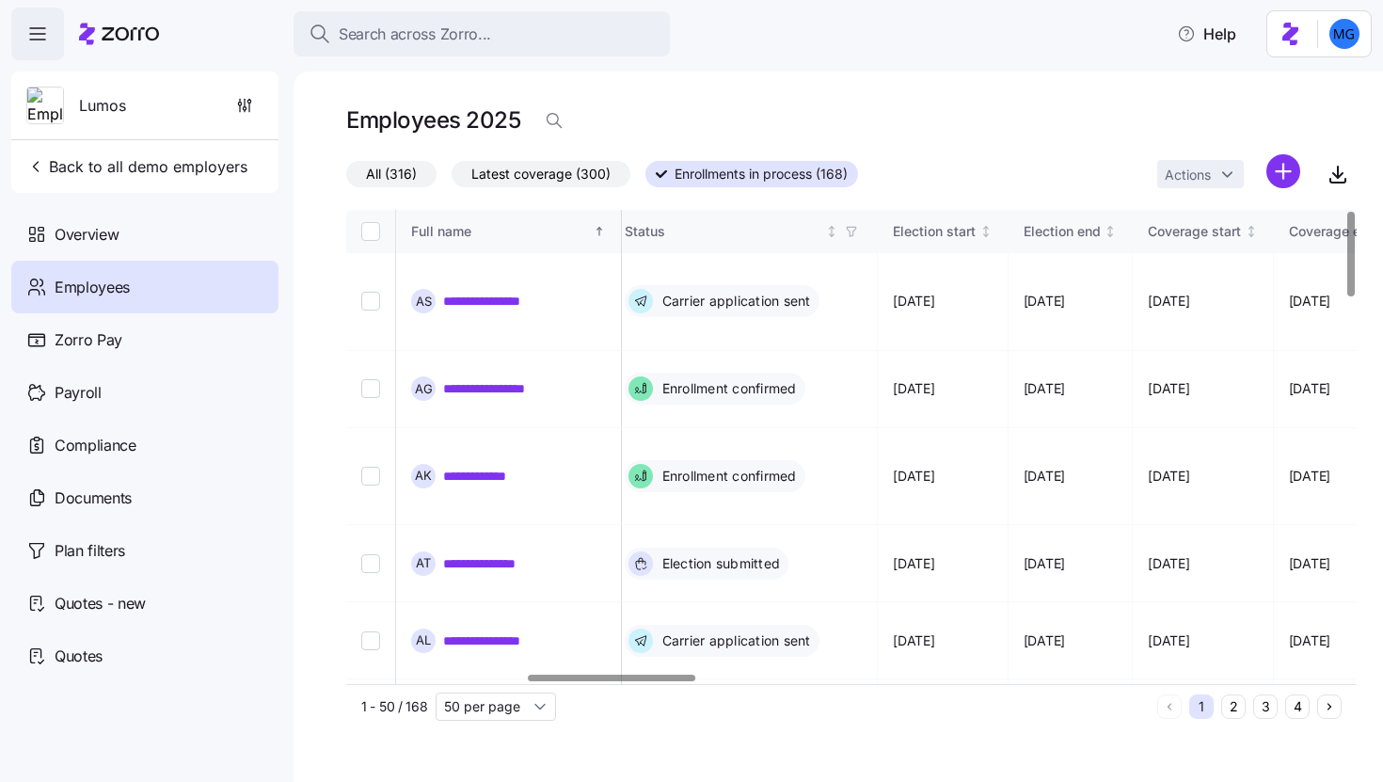
click at [670, 679] on div at bounding box center [611, 678] width 167 height 7
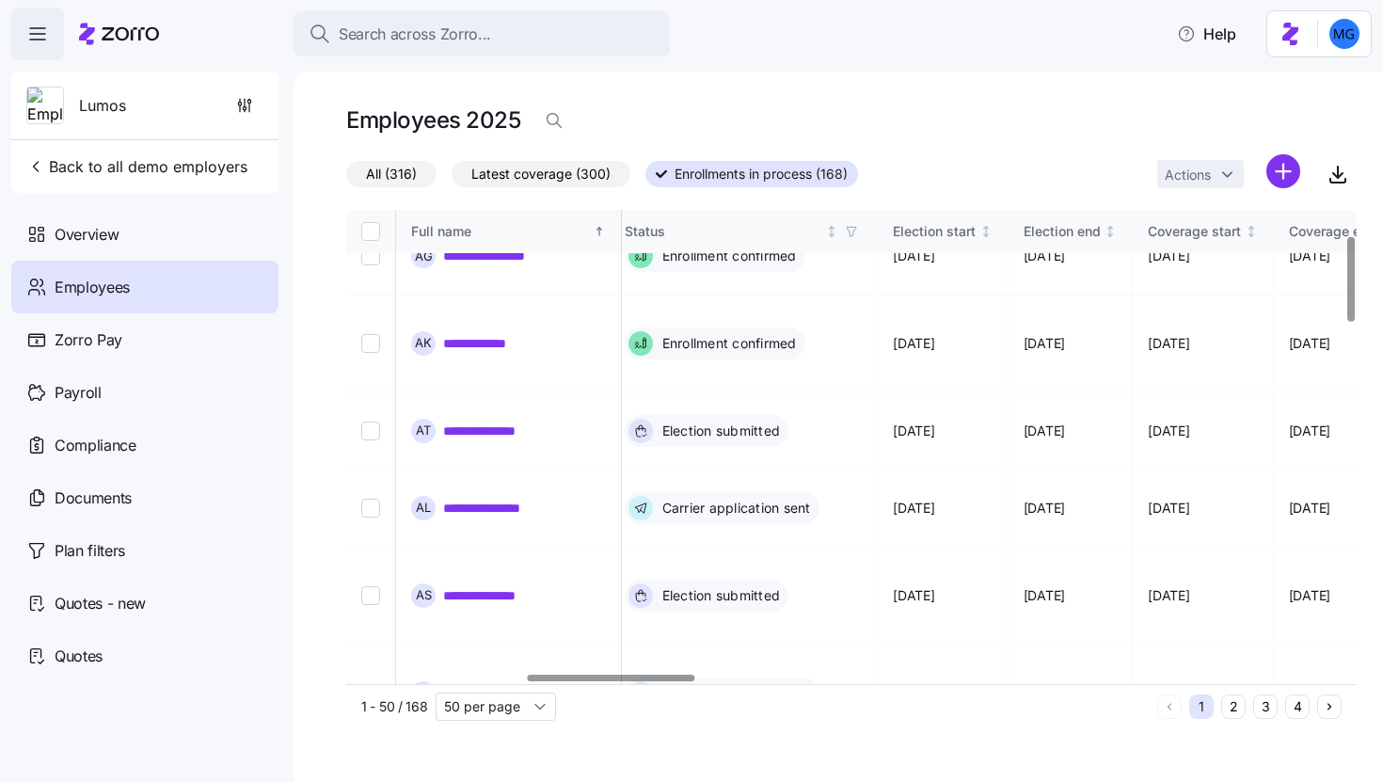
scroll to position [150, 1085]
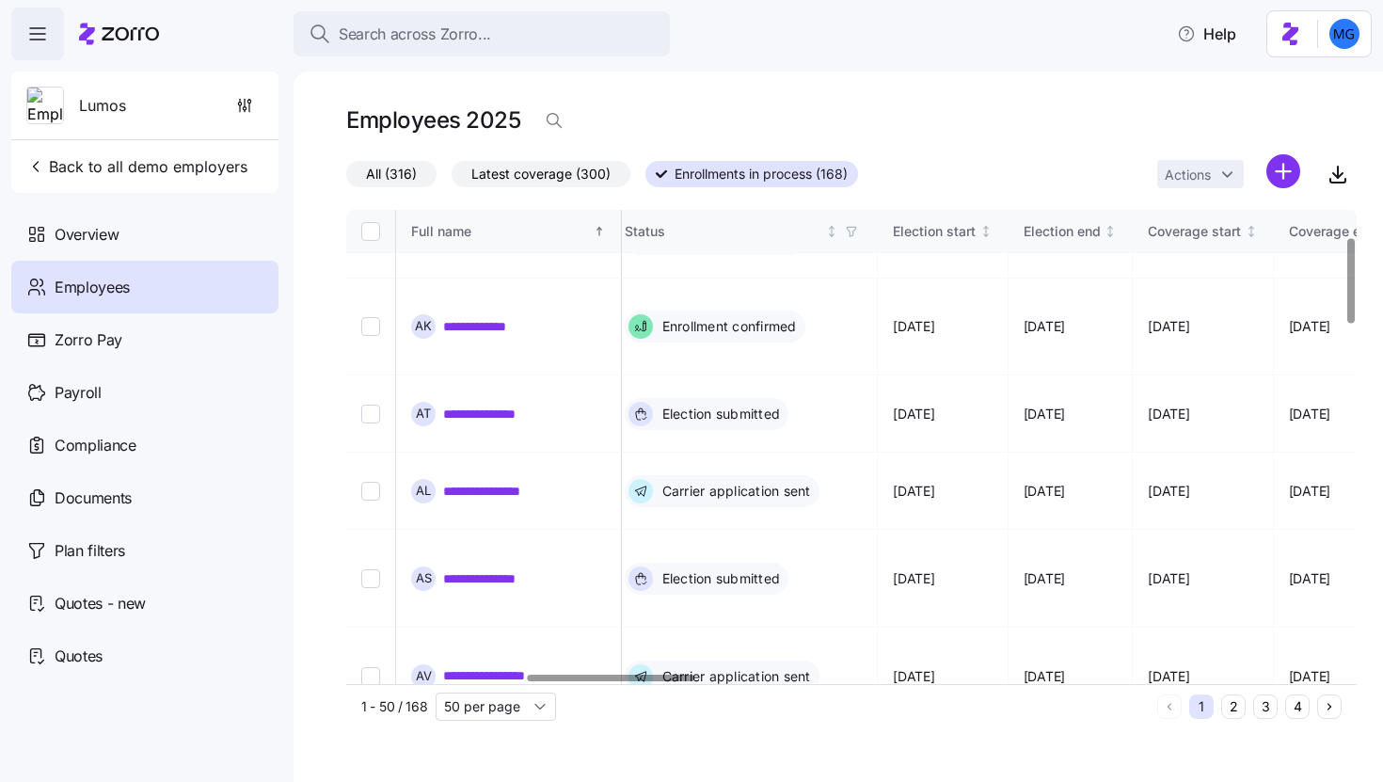
click at [503, 764] on link "**********" at bounding box center [494, 773] width 103 height 19
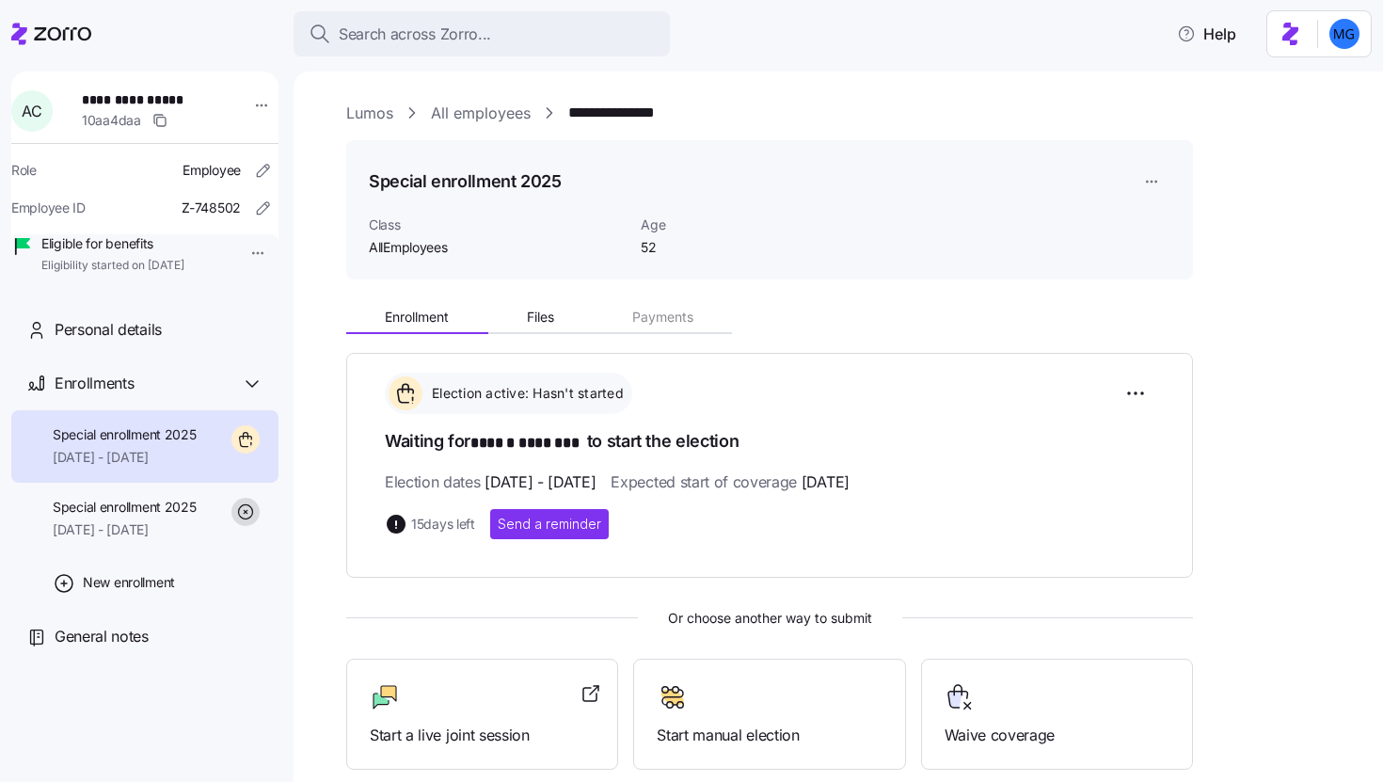
scroll to position [208, 0]
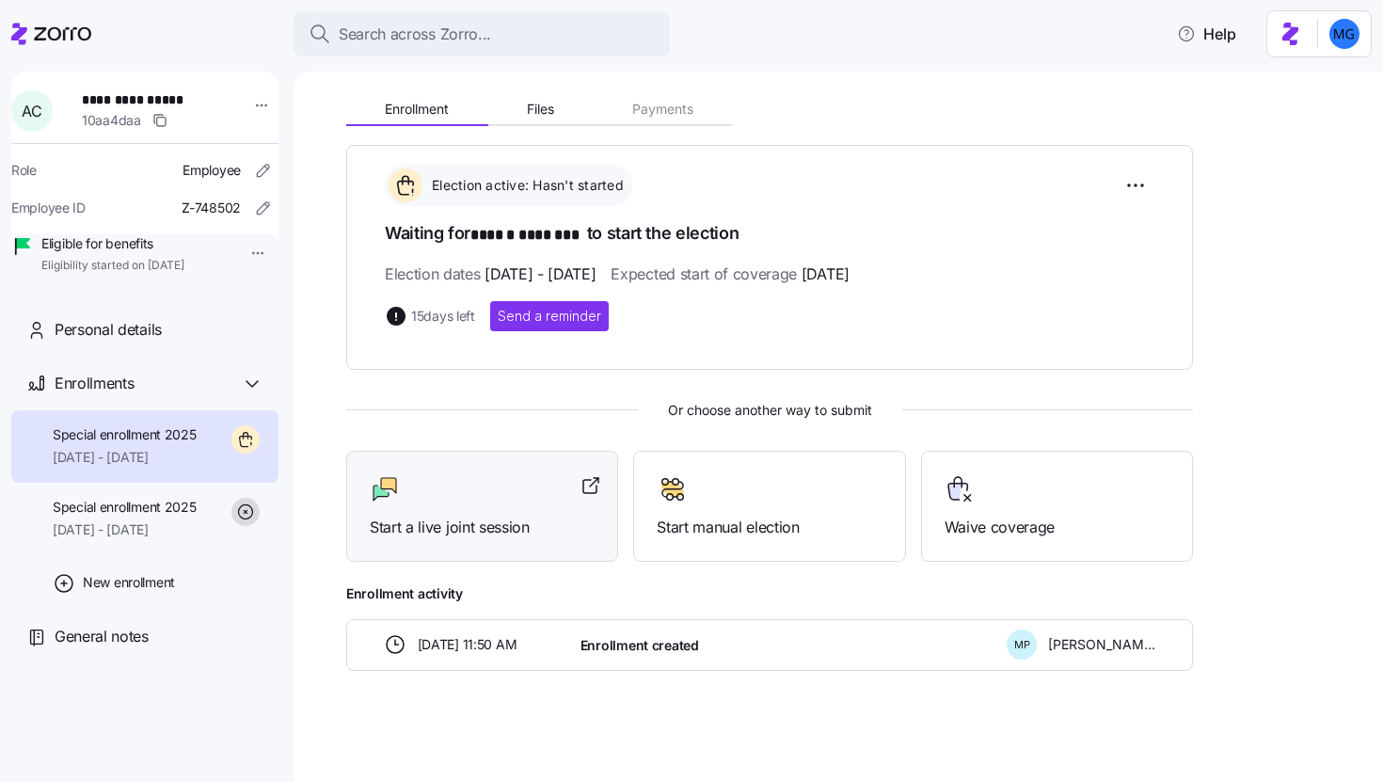
click at [480, 520] on span "Start a live joint session" at bounding box center [482, 528] width 225 height 24
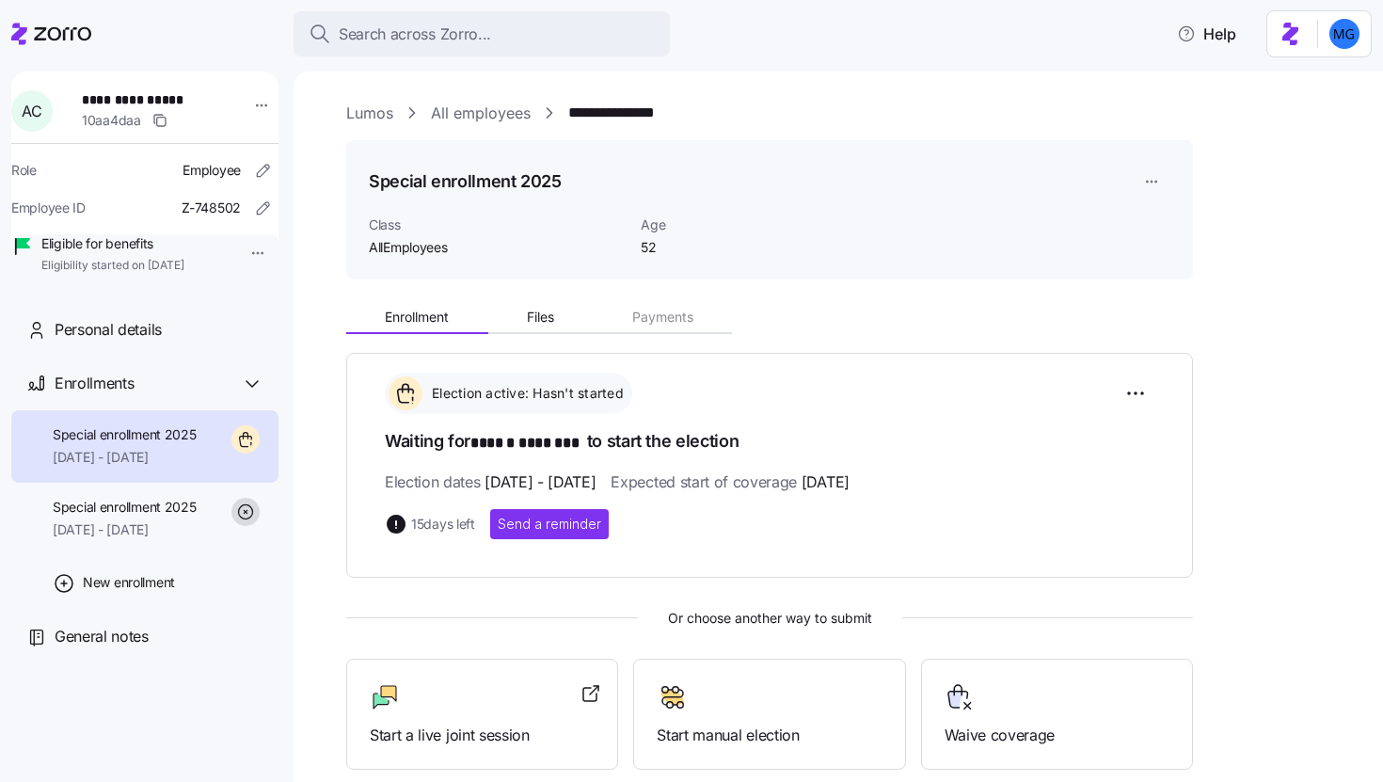
click at [377, 119] on link "Lumos" at bounding box center [369, 114] width 47 height 24
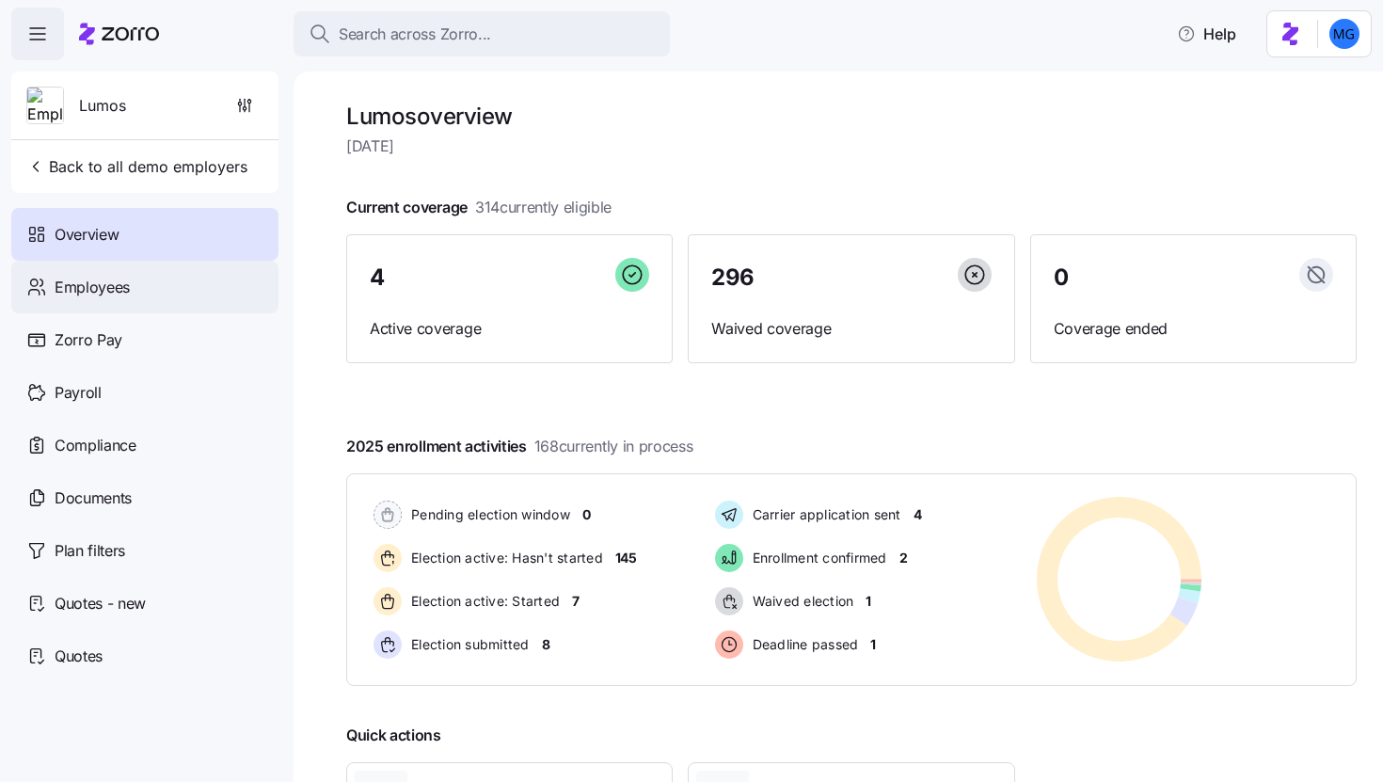
click at [181, 288] on div "Employees" at bounding box center [144, 287] width 267 height 53
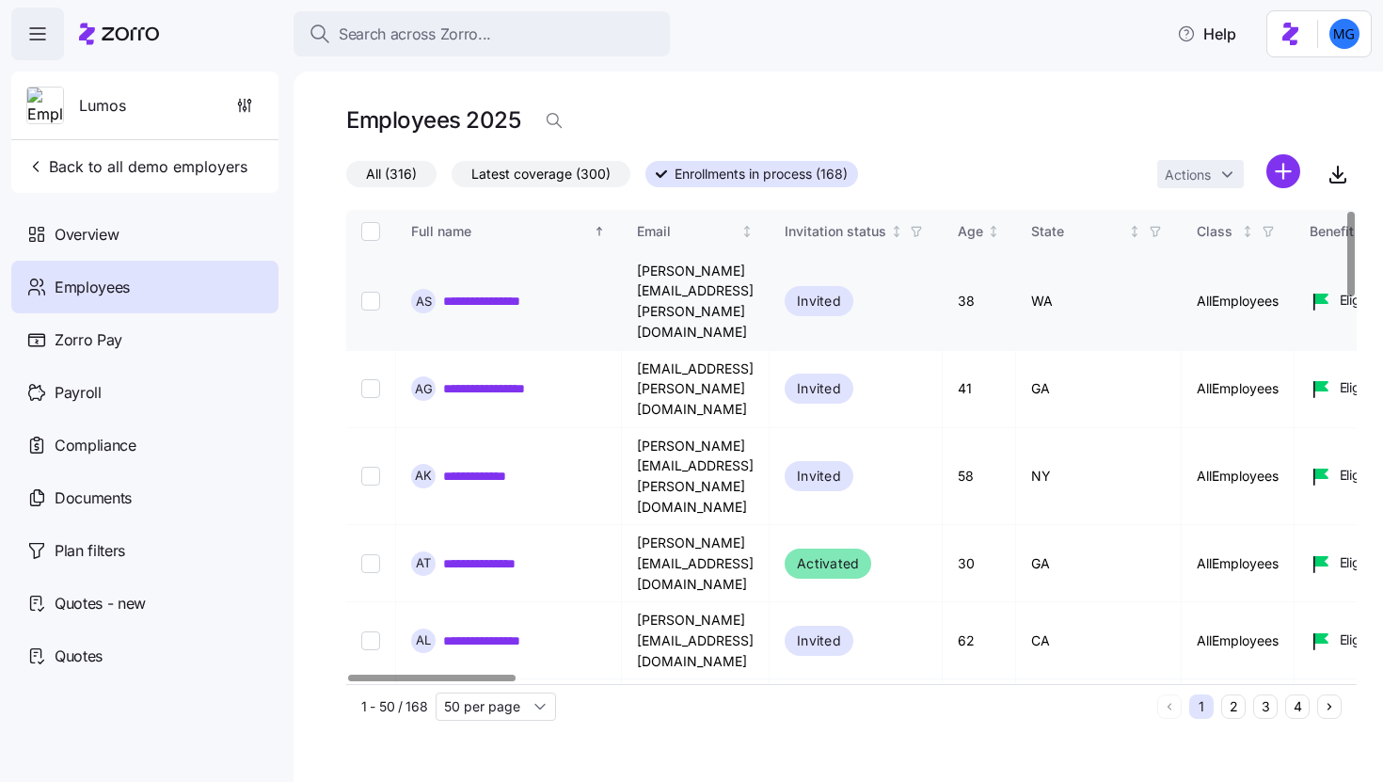
click at [526, 292] on link "**********" at bounding box center [498, 301] width 111 height 19
click at [524, 292] on link "**********" at bounding box center [498, 301] width 111 height 19
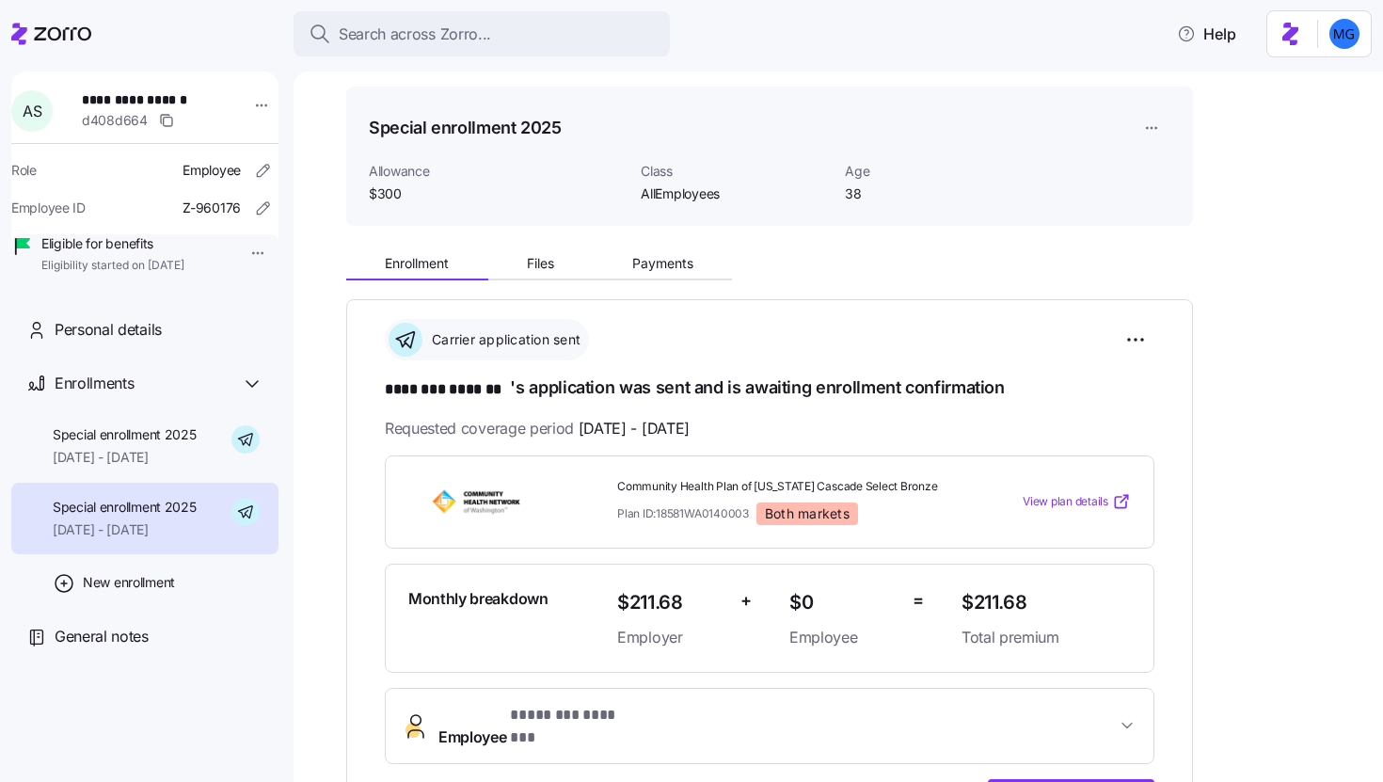
scroll to position [164, 0]
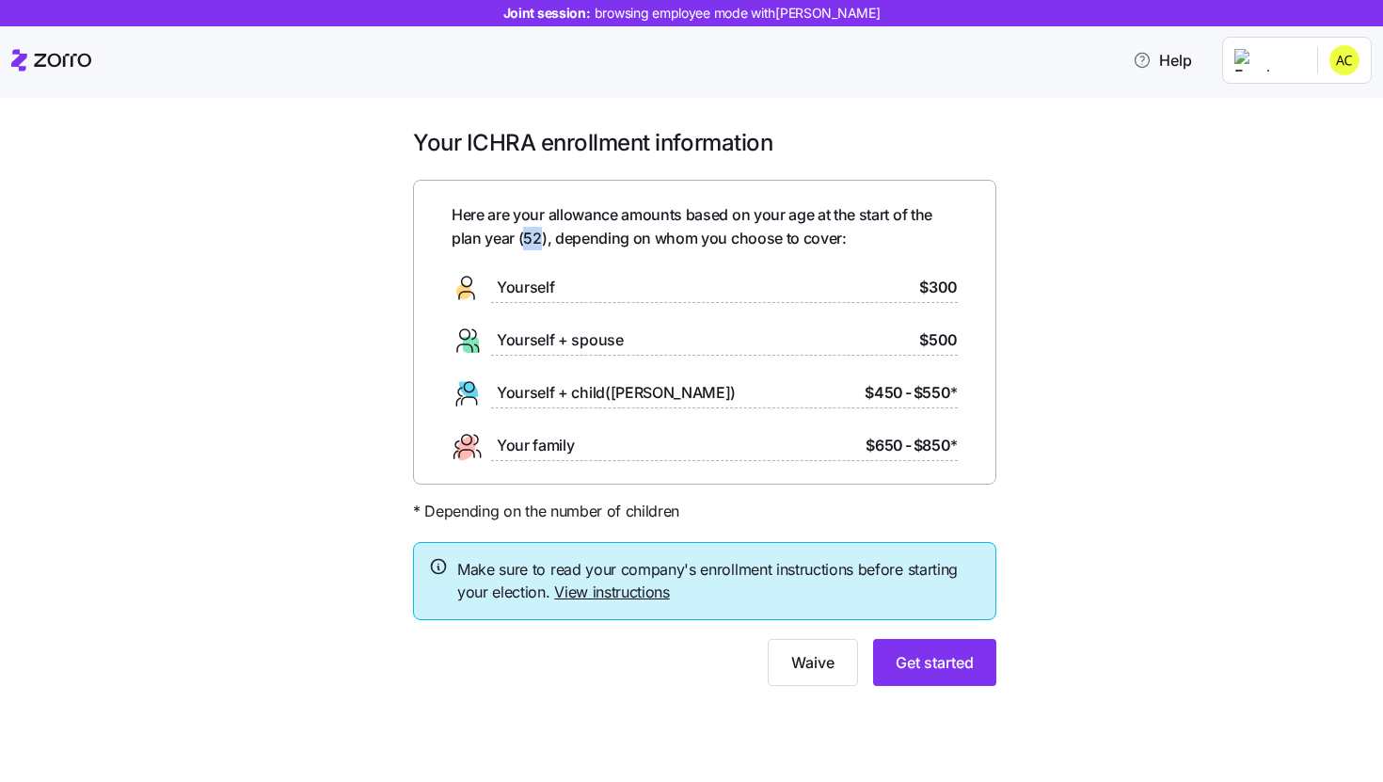
drag, startPoint x: 523, startPoint y: 236, endPoint x: 540, endPoint y: 238, distance: 17.0
click at [540, 238] on span "Here are your allowance amounts based on your age at the start of the plan year…" at bounding box center [705, 226] width 506 height 47
click at [627, 597] on link "View instructions" at bounding box center [612, 592] width 116 height 19
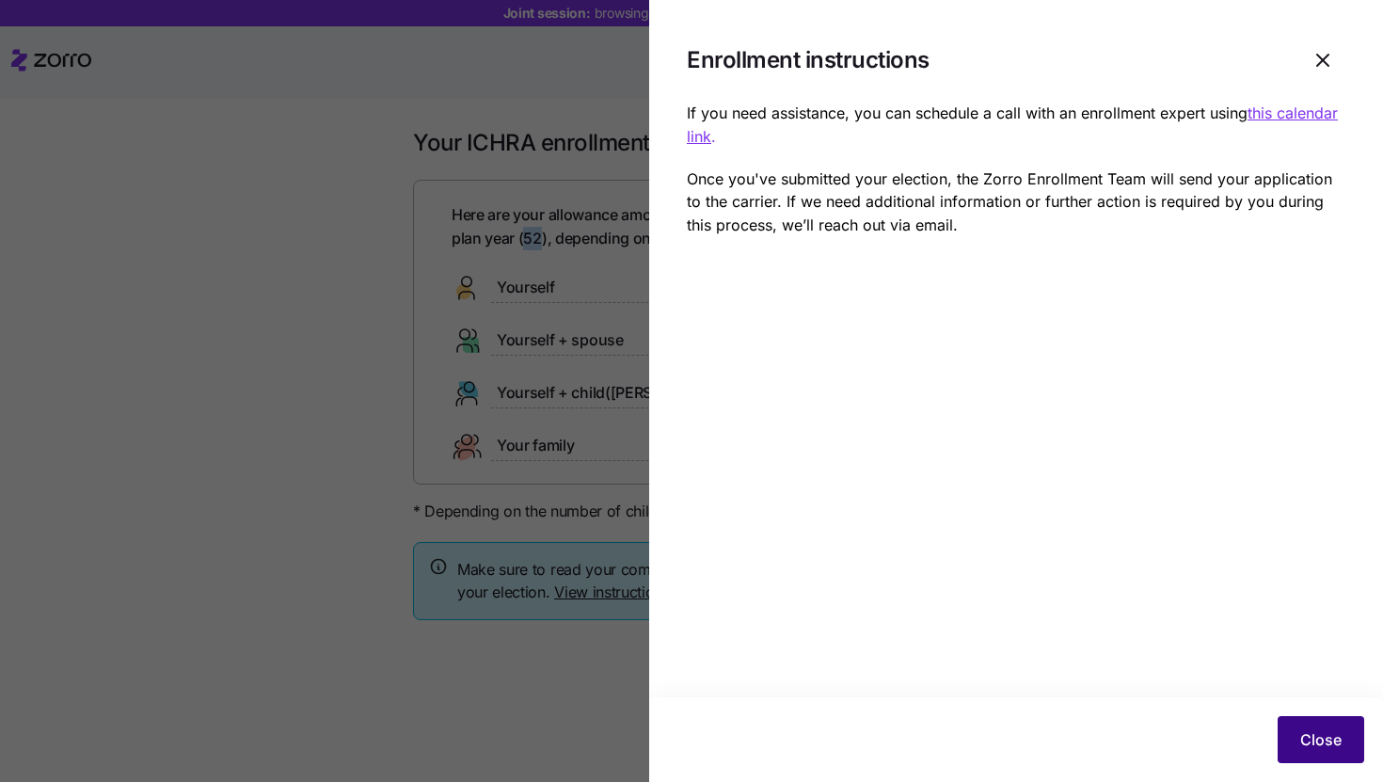
click at [1315, 756] on button "Close" at bounding box center [1321, 739] width 87 height 47
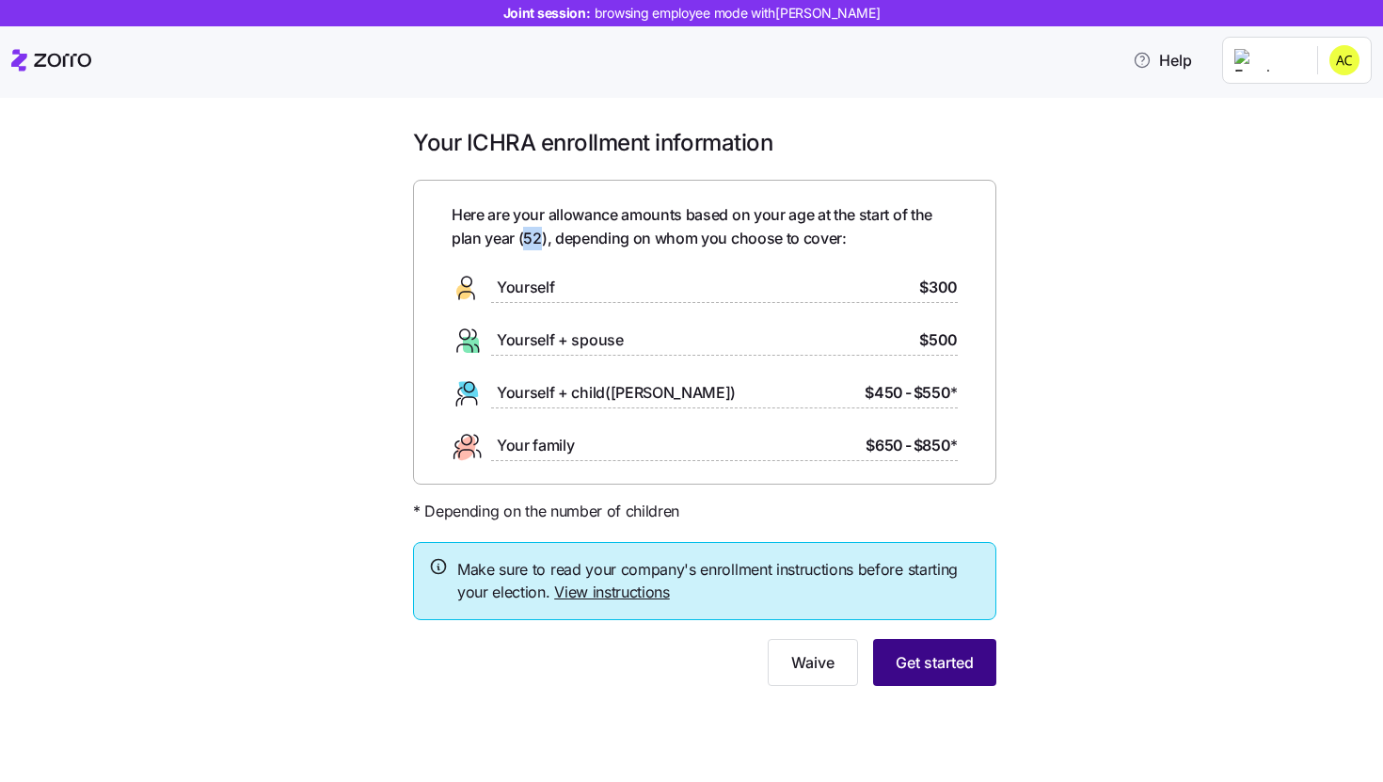
click at [940, 677] on button "Get started" at bounding box center [934, 662] width 123 height 47
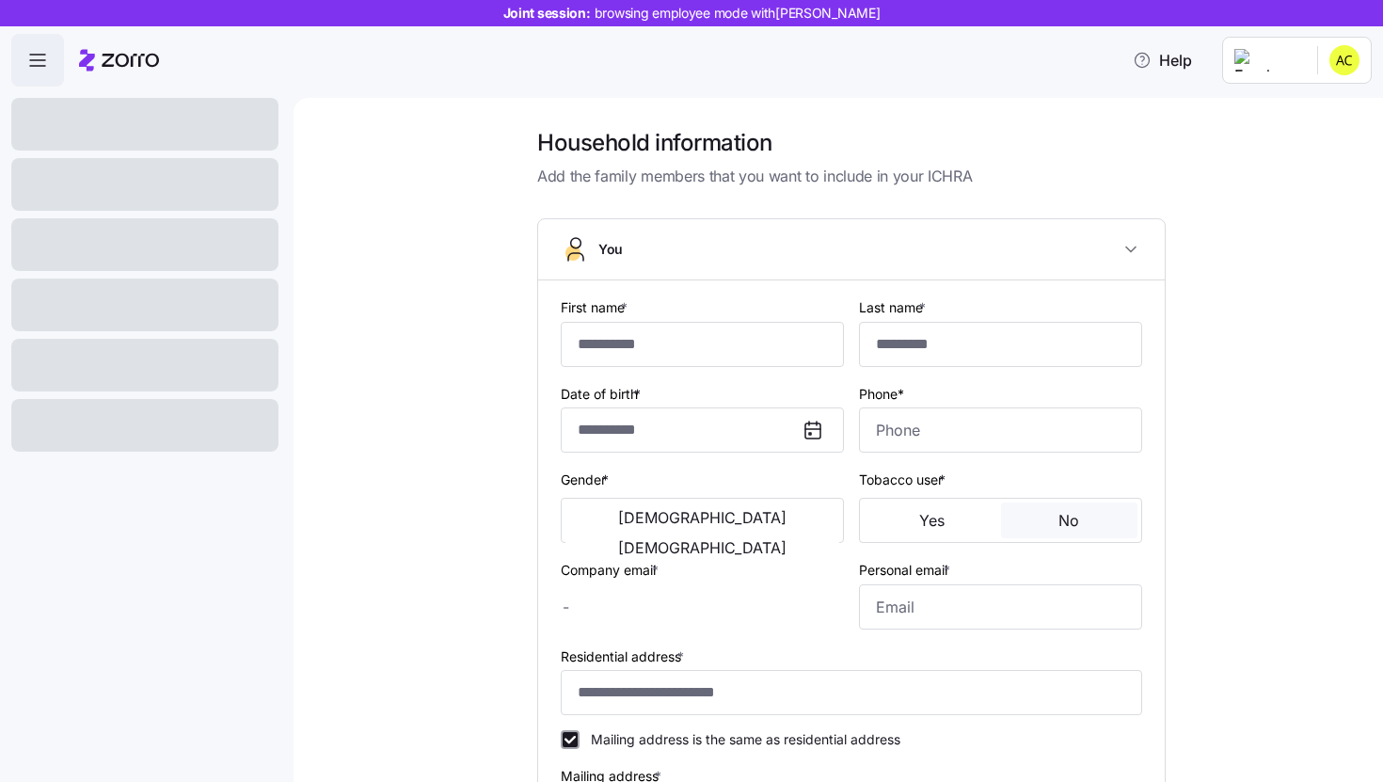
type input "******"
type input "********"
type input "[PERSON_NAME][EMAIL_ADDRESS][PERSON_NAME][DOMAIN_NAME]"
type input "**********"
checkbox input "true"
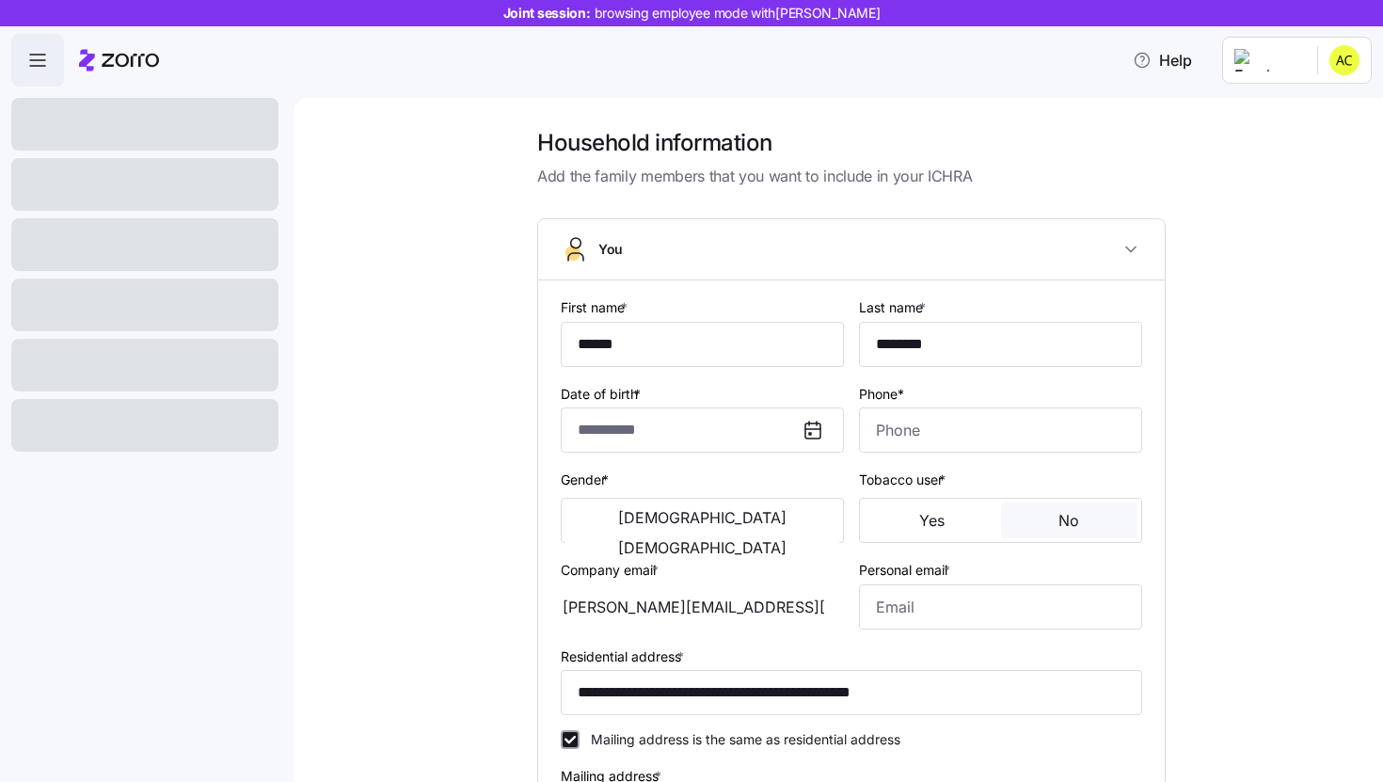
type input "**********"
type input "[PHONE_NUMBER]"
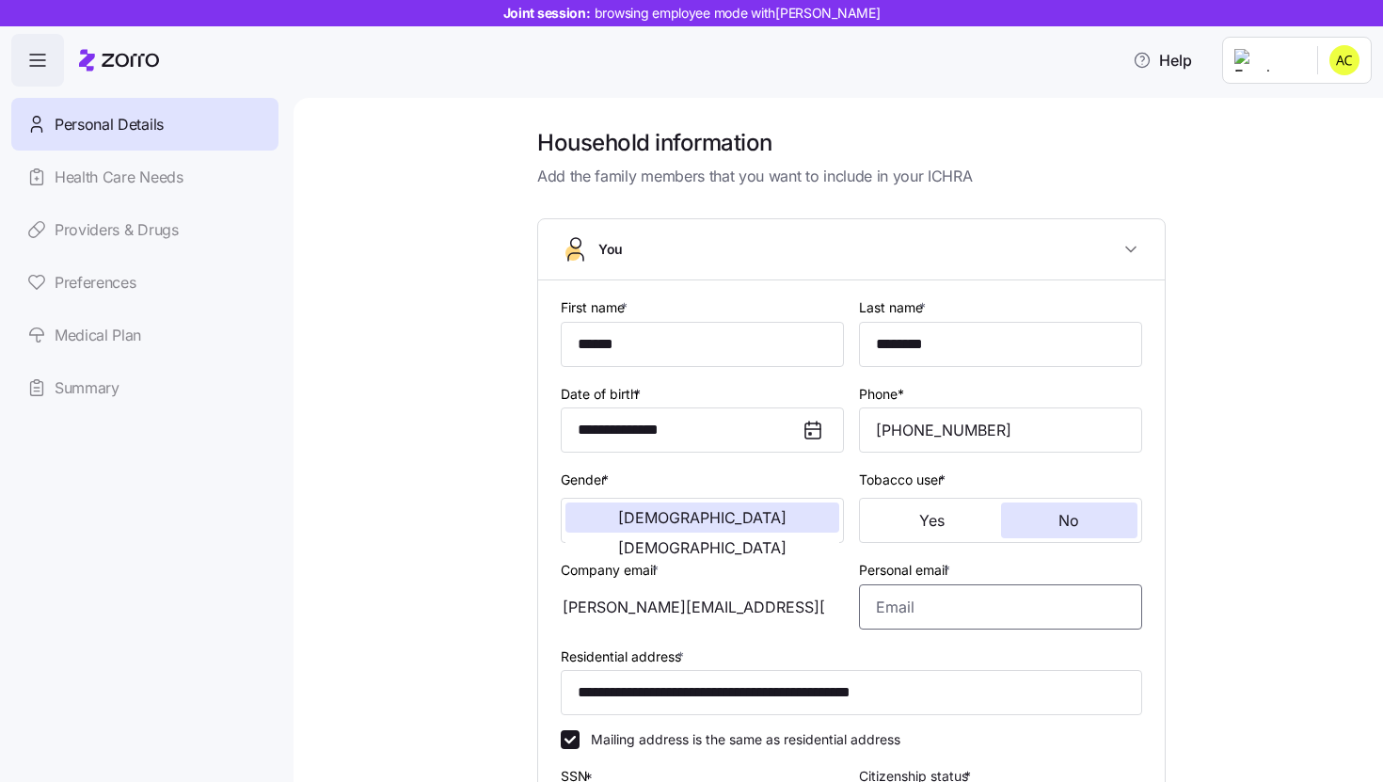
click at [1021, 615] on input "Personal email *" at bounding box center [1000, 606] width 283 height 45
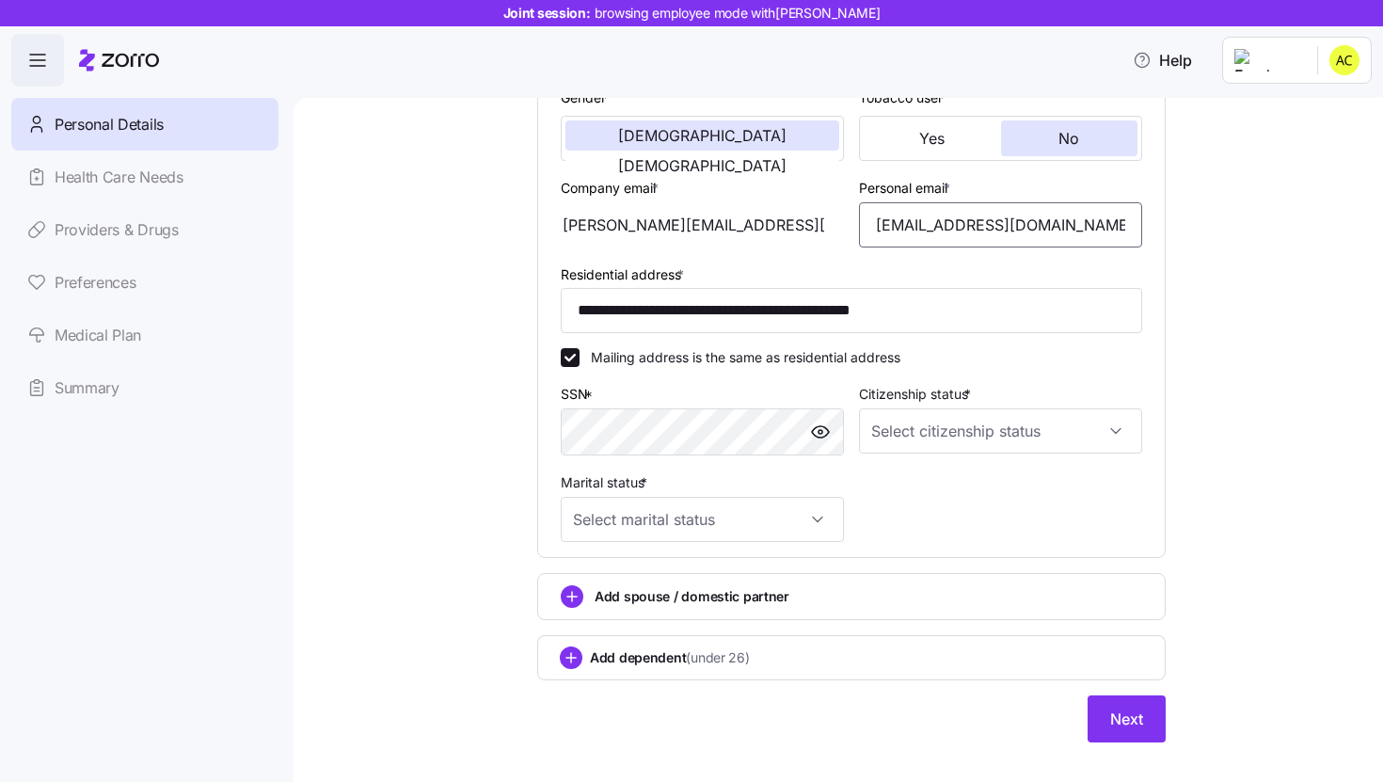
scroll to position [411, 0]
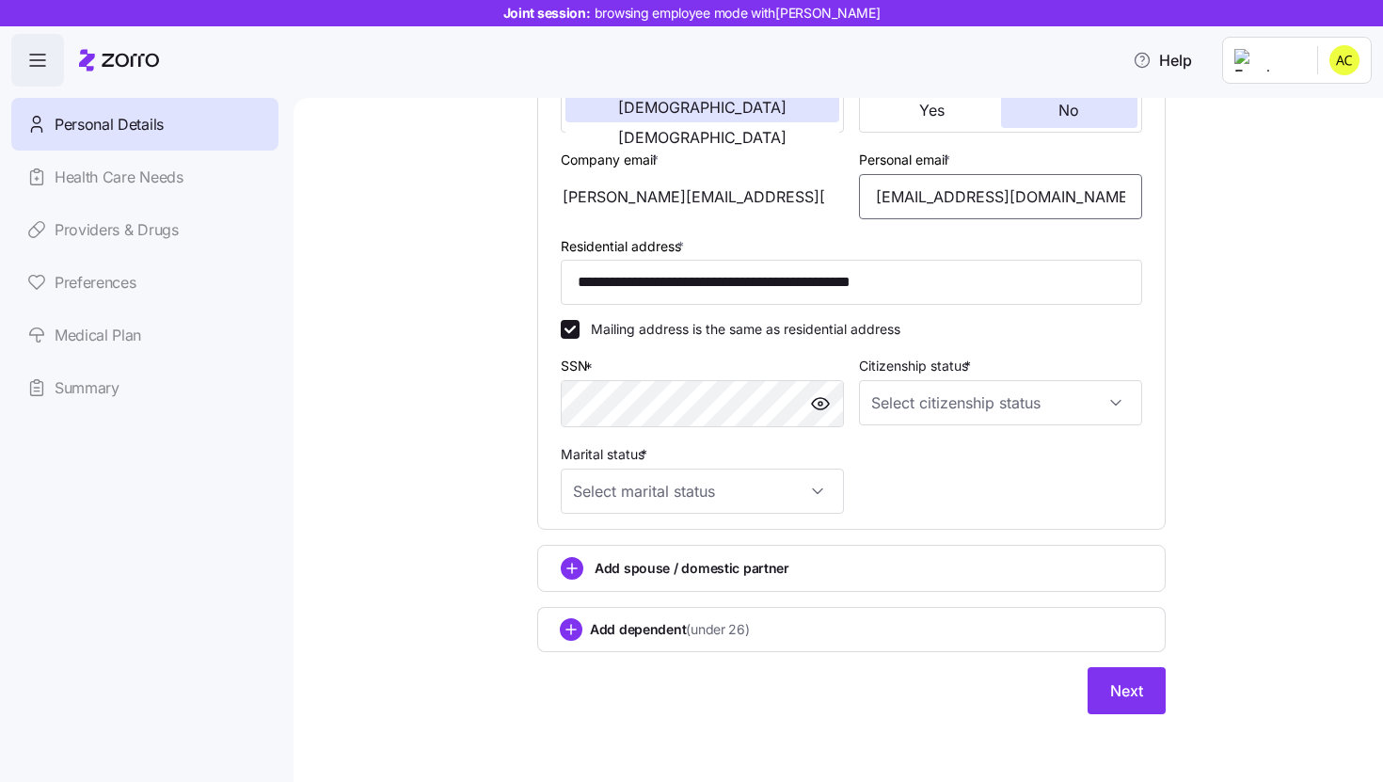
type input "[EMAIL_ADDRESS][DOMAIN_NAME]"
click at [904, 395] on input "Citizenship status *" at bounding box center [1000, 402] width 283 height 45
click at [900, 454] on span "[DEMOGRAPHIC_DATA] citizen" at bounding box center [970, 462] width 191 height 21
type input "[DEMOGRAPHIC_DATA] citizen"
click at [768, 495] on input "Marital status *" at bounding box center [702, 491] width 283 height 45
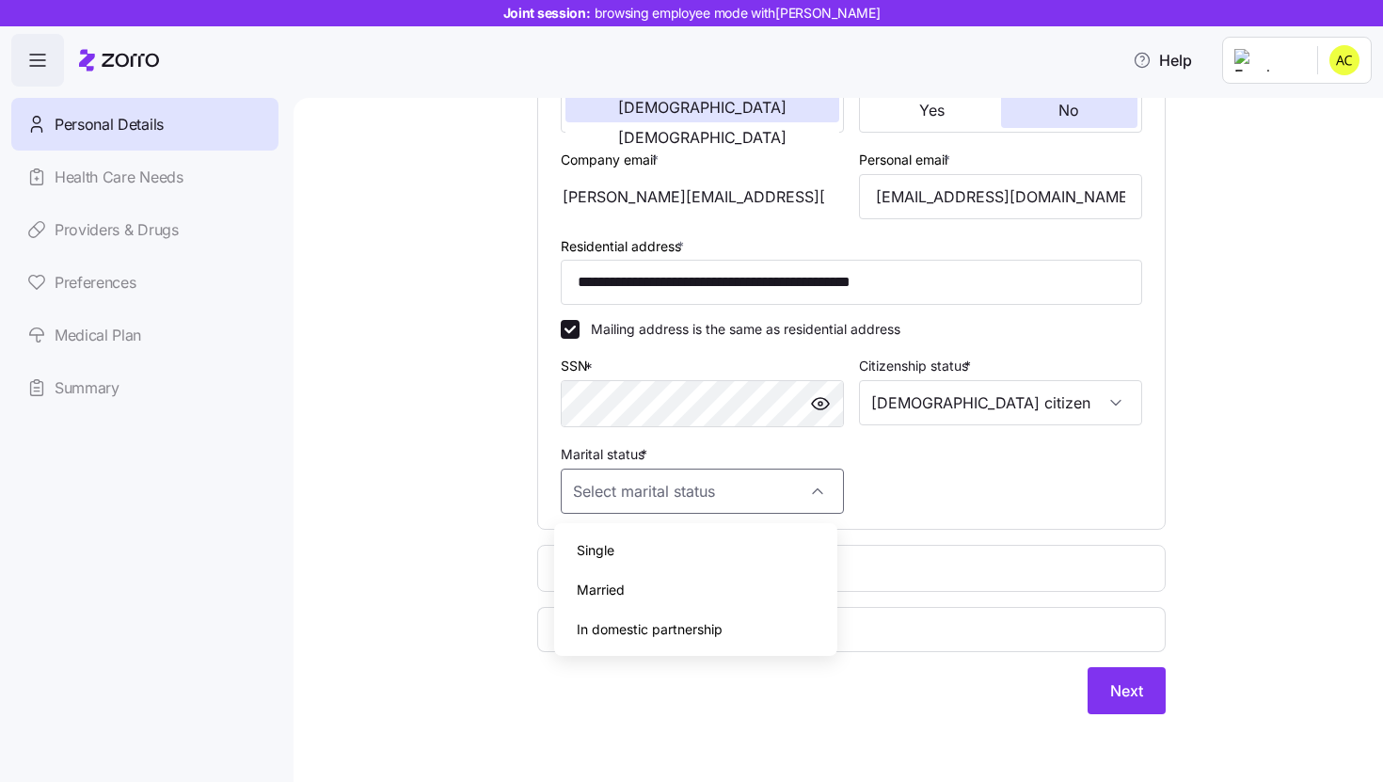
click at [746, 533] on div "Single" at bounding box center [696, 551] width 268 height 40
type input "Single"
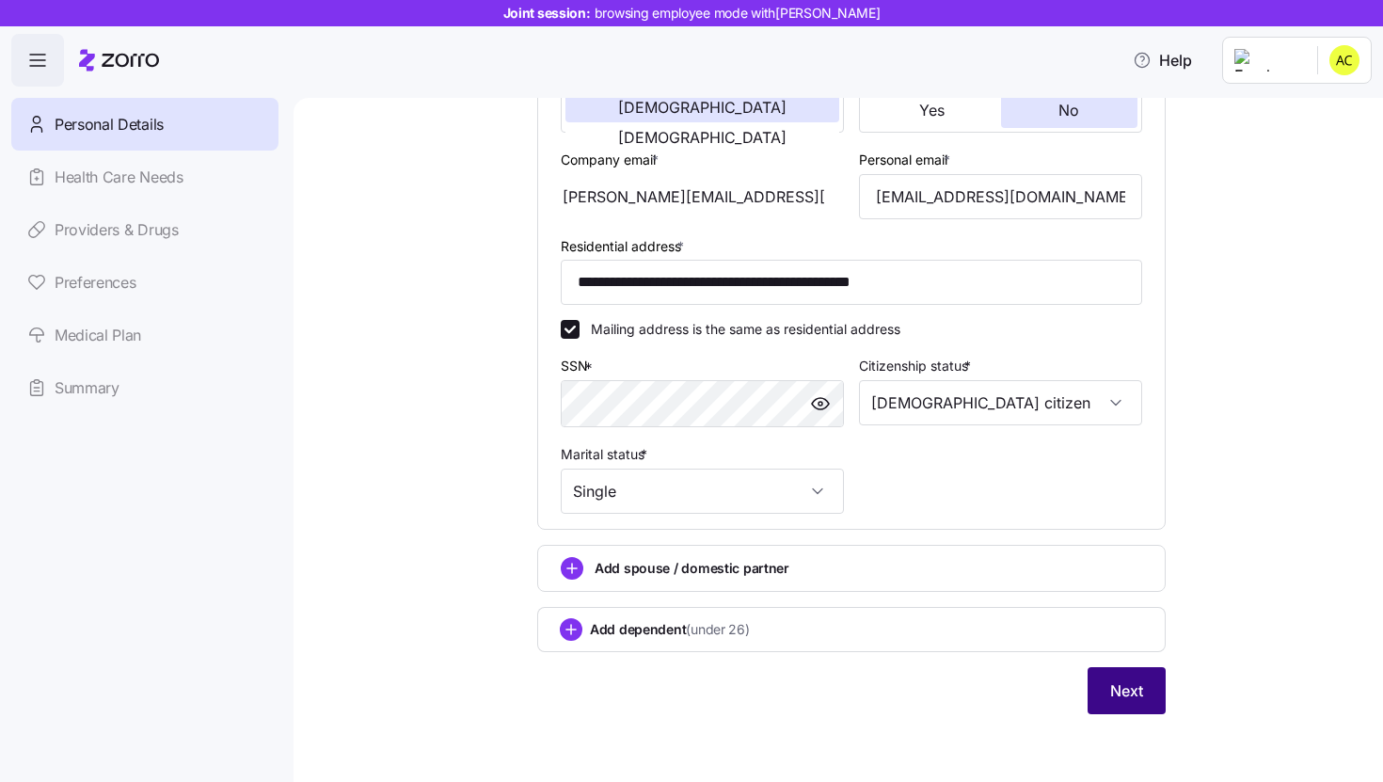
click at [1130, 701] on span "Next" at bounding box center [1126, 690] width 33 height 23
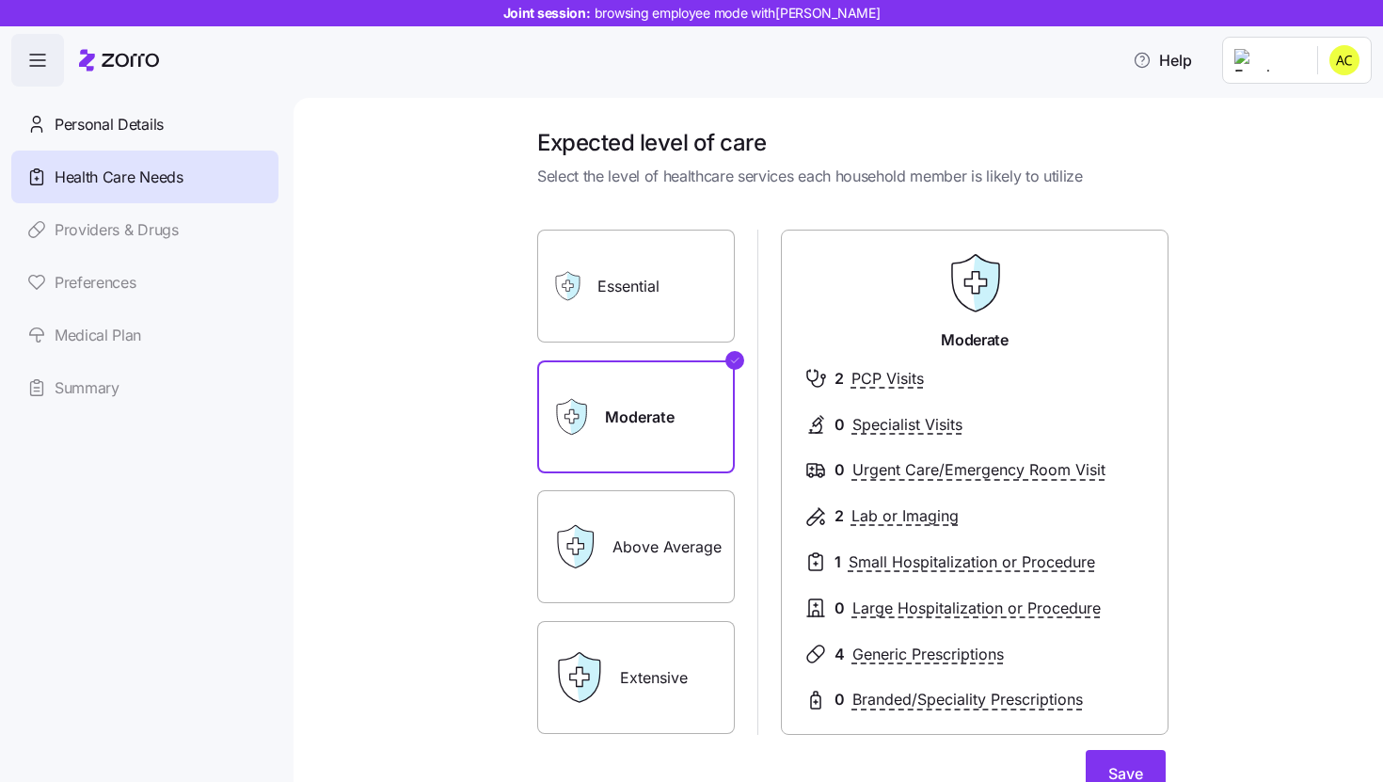
scroll to position [185, 0]
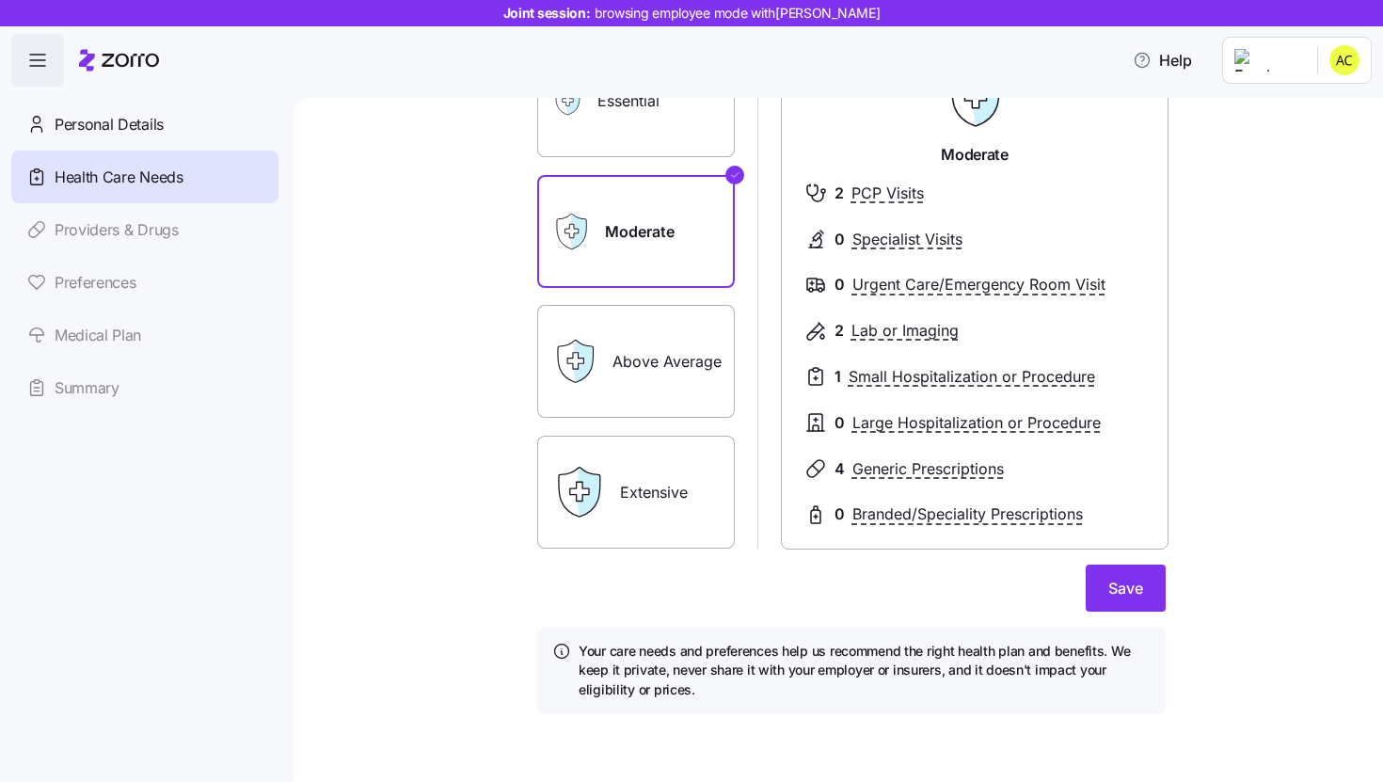
click at [635, 468] on label "Extensive" at bounding box center [636, 492] width 198 height 113
click at [0, 0] on input "Extensive" at bounding box center [0, 0] width 0 height 0
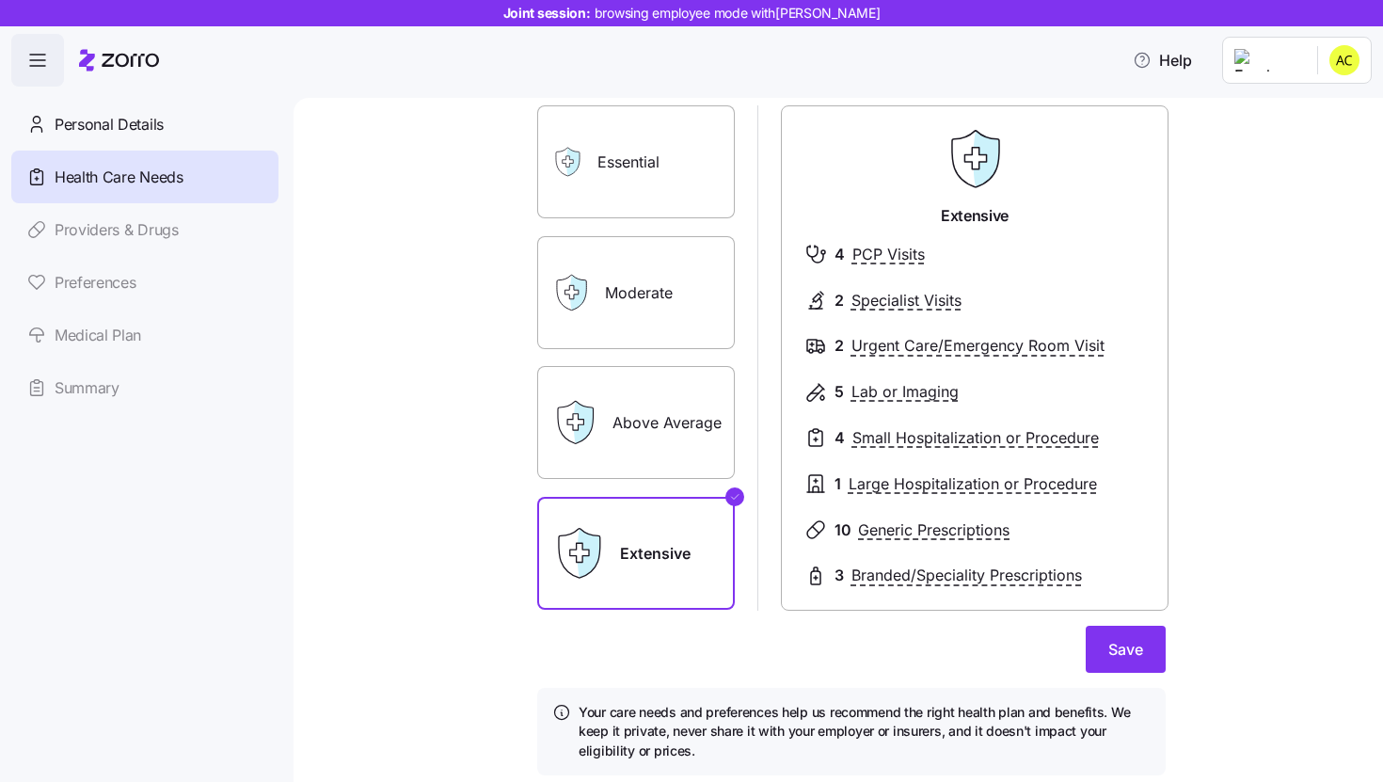
scroll to position [48, 0]
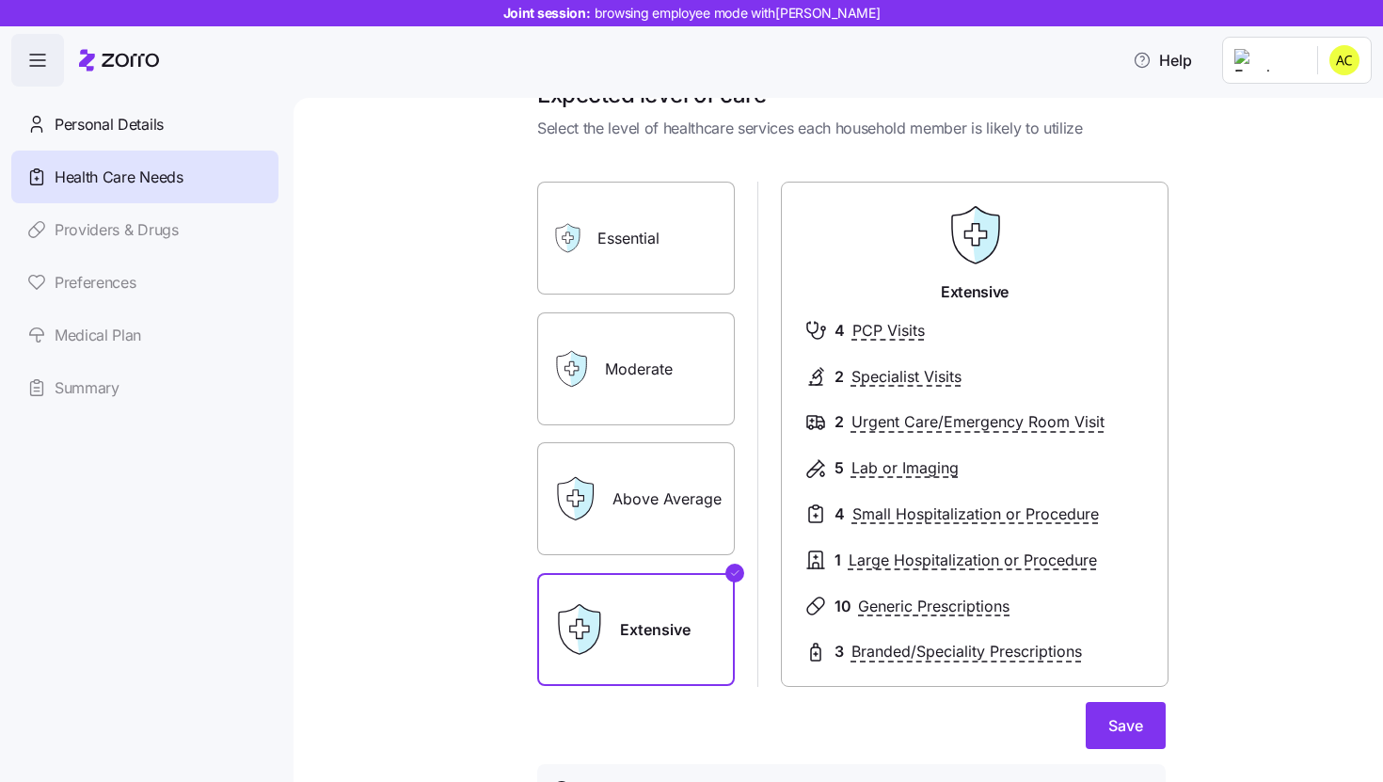
click at [620, 276] on label "Essential" at bounding box center [636, 238] width 198 height 113
click at [0, 0] on input "Essential" at bounding box center [0, 0] width 0 height 0
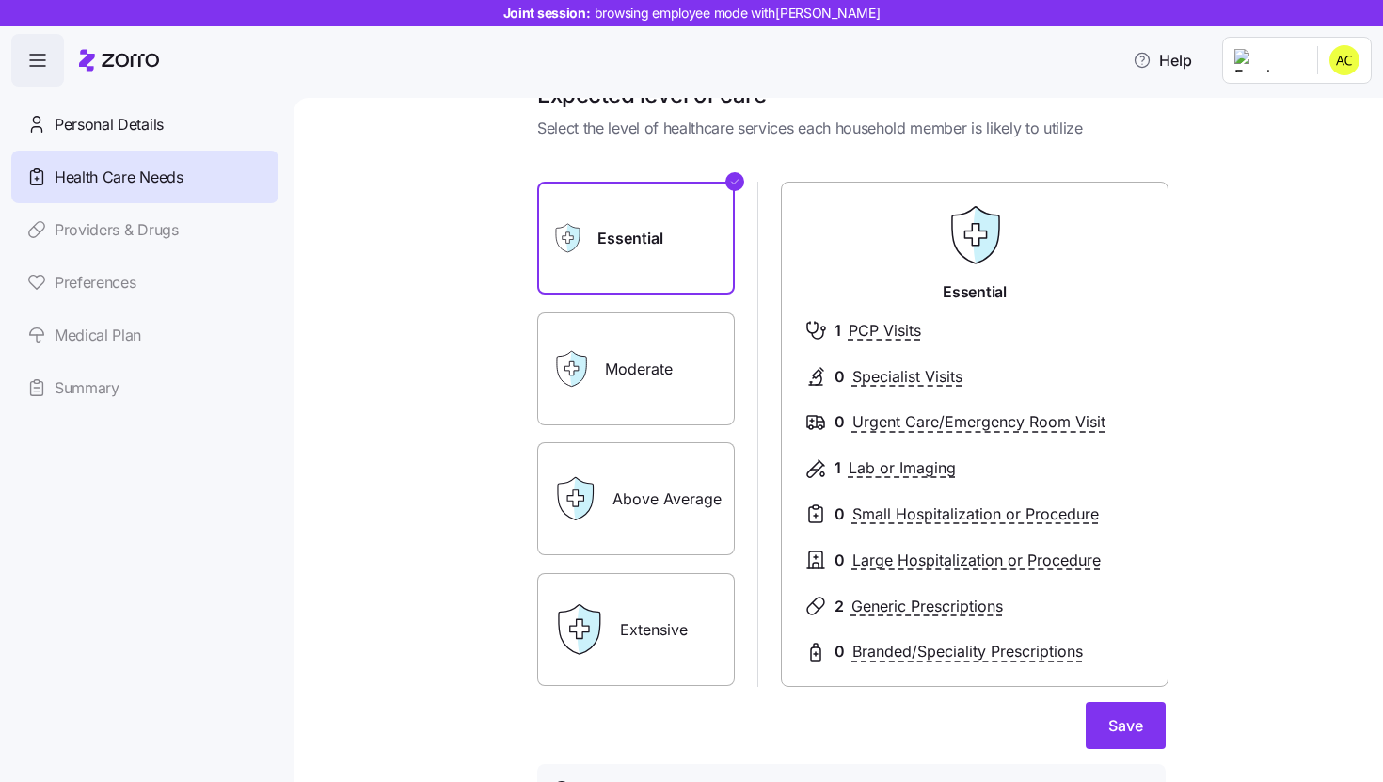
click at [570, 381] on icon at bounding box center [578, 368] width 16 height 35
click at [605, 387] on label "Moderate" at bounding box center [636, 368] width 198 height 113
click at [0, 0] on input "Moderate" at bounding box center [0, 0] width 0 height 0
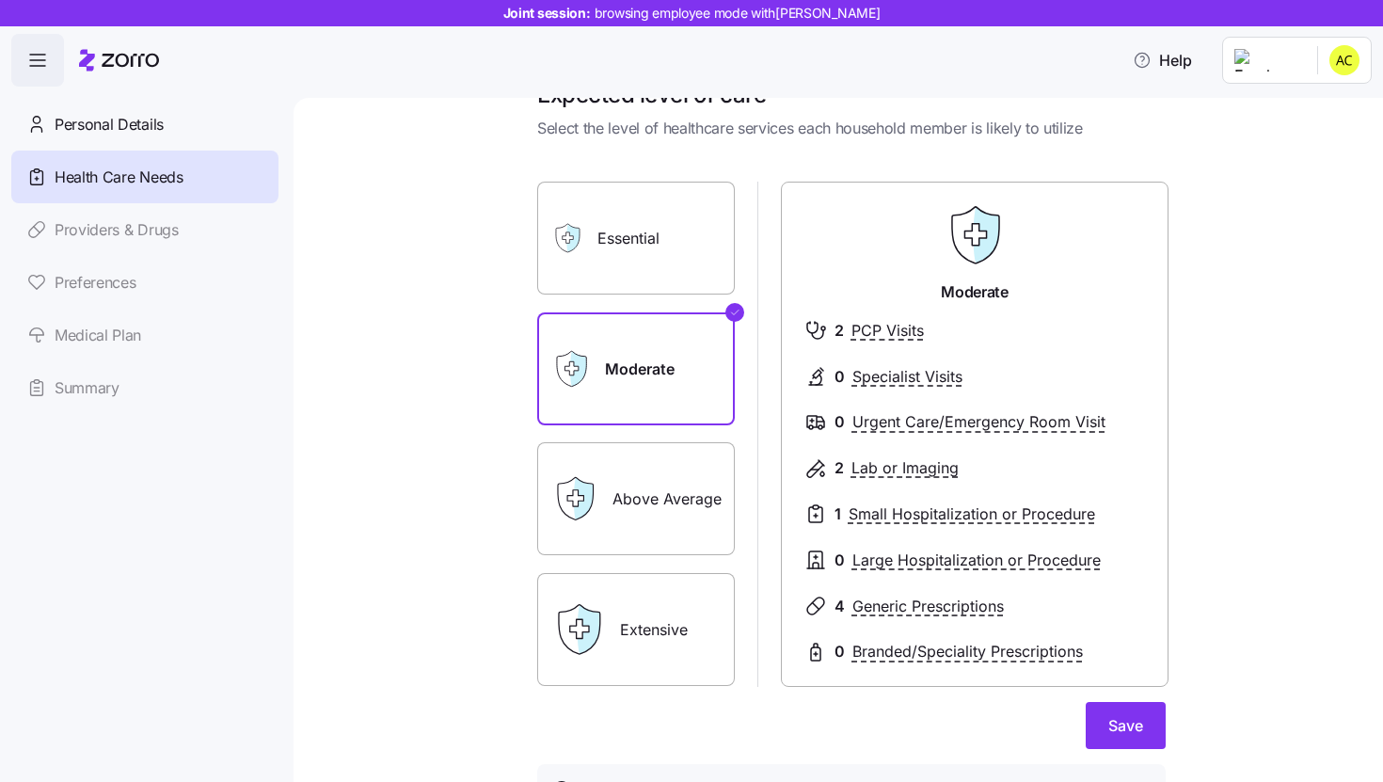
click at [623, 507] on label "Above Average" at bounding box center [636, 498] width 198 height 113
click at [0, 0] on input "Above Average" at bounding box center [0, 0] width 0 height 0
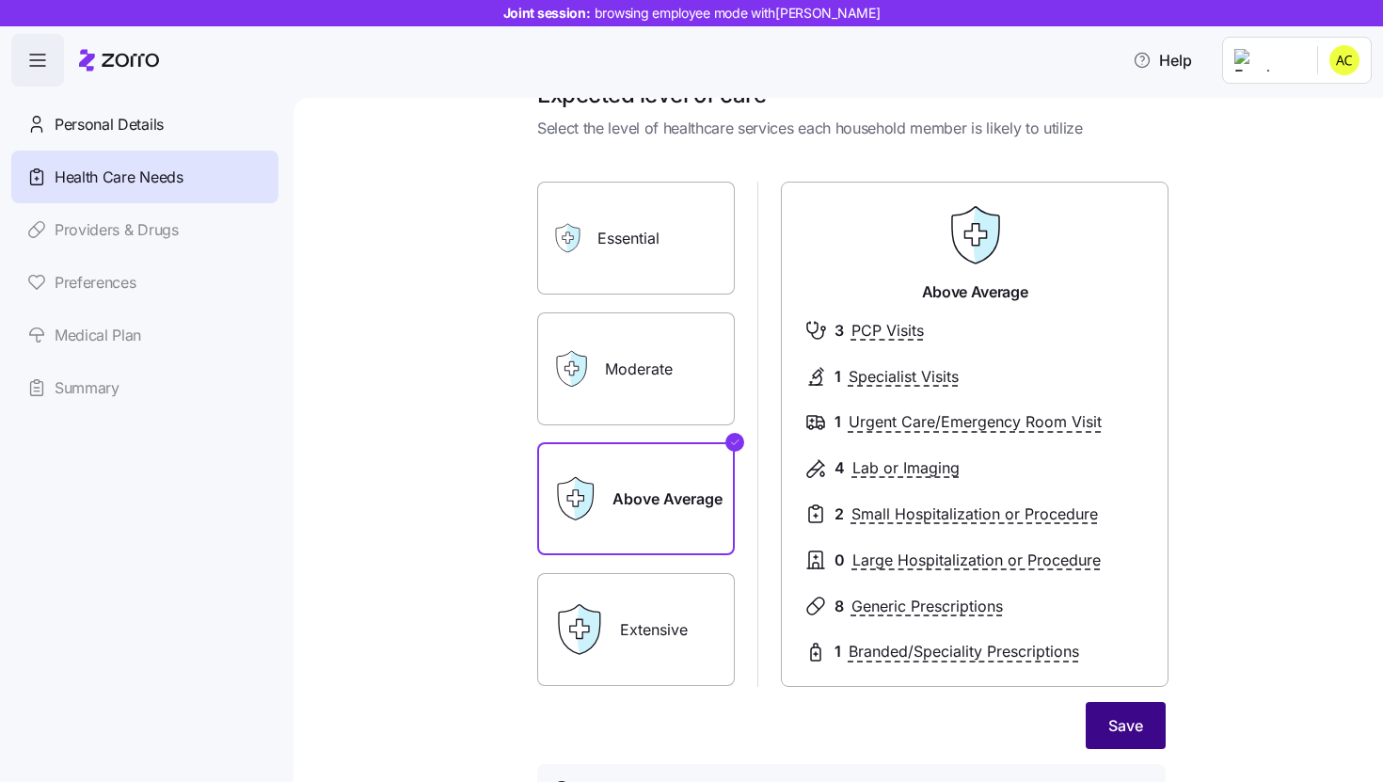
click at [1114, 742] on button "Save" at bounding box center [1126, 725] width 80 height 47
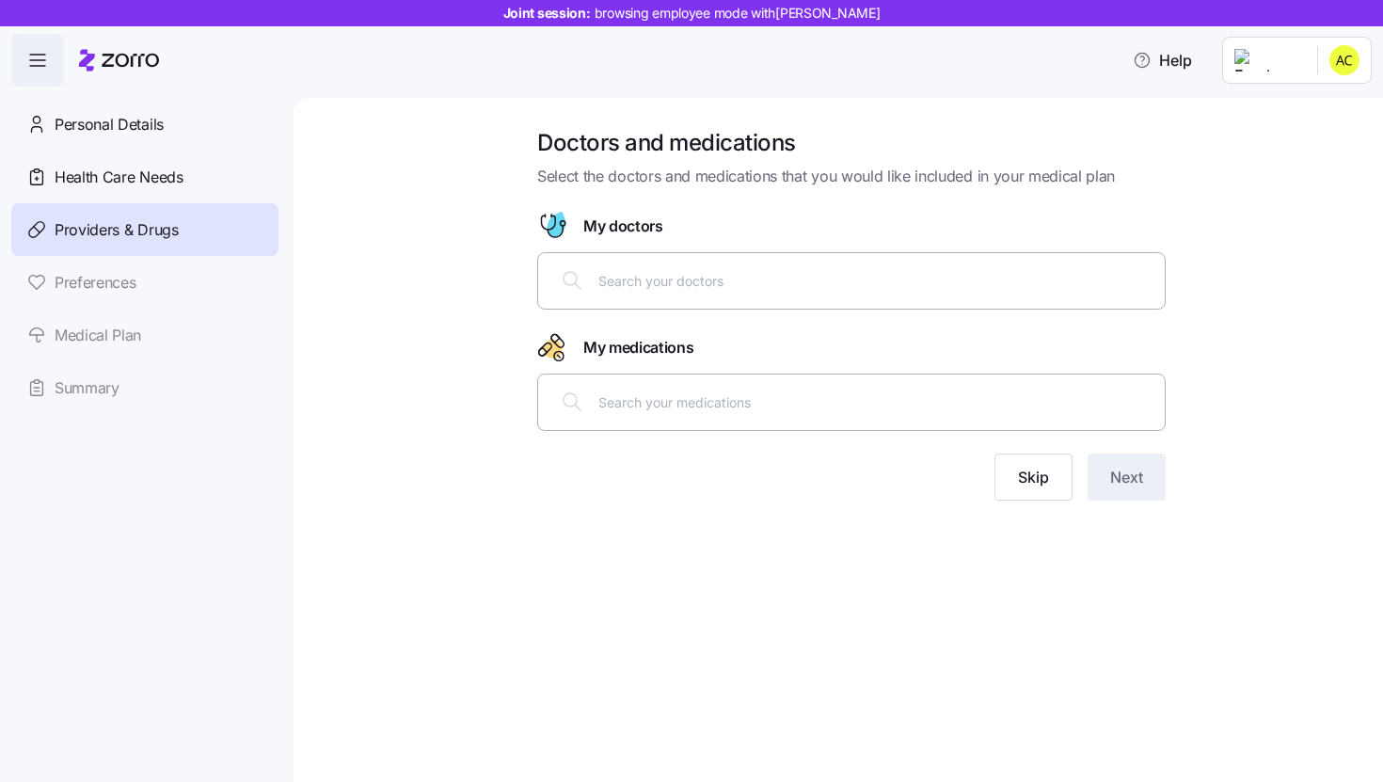
click at [791, 290] on input "text" at bounding box center [876, 280] width 555 height 21
type input "[PERSON_NAME]"
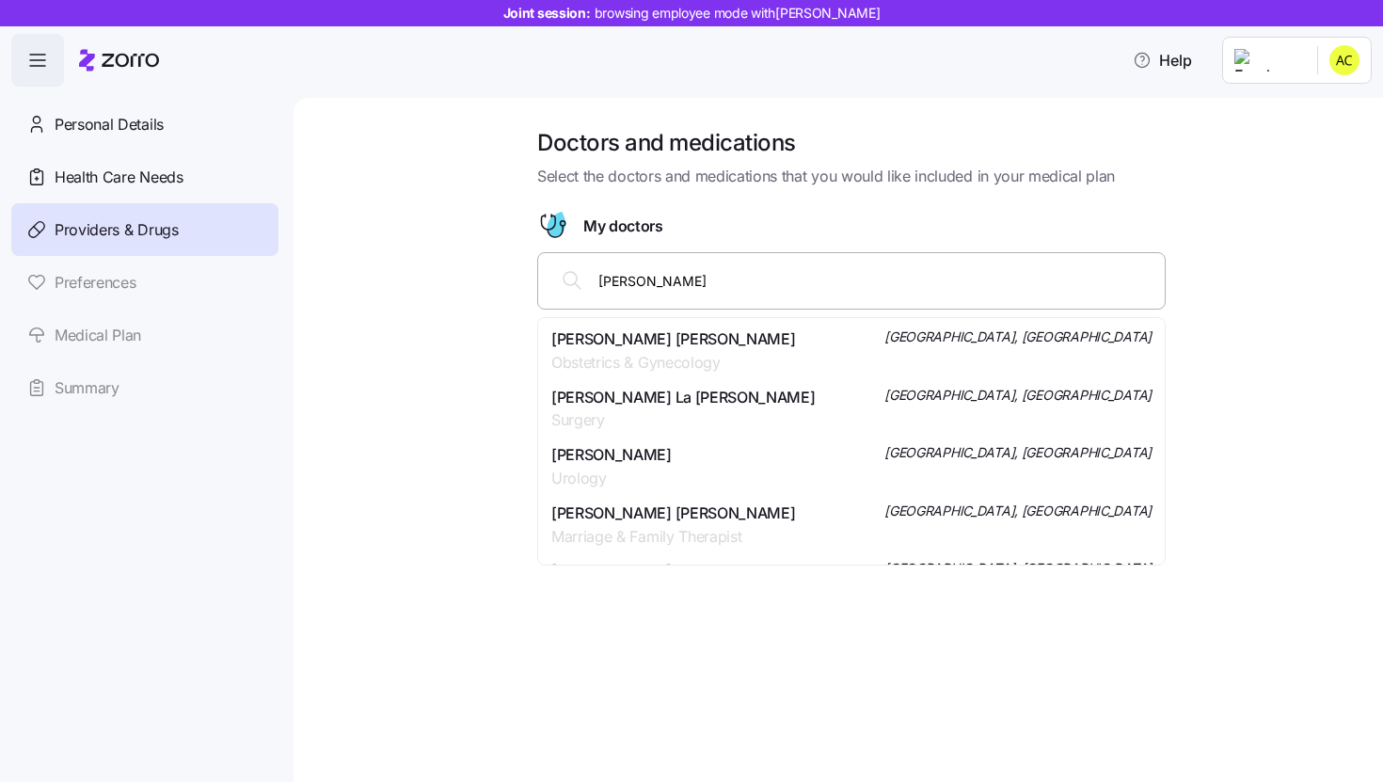
click at [822, 357] on div "[PERSON_NAME] [PERSON_NAME] Obstetrics & Gynecology [GEOGRAPHIC_DATA], [GEOGRAP…" at bounding box center [851, 350] width 600 height 47
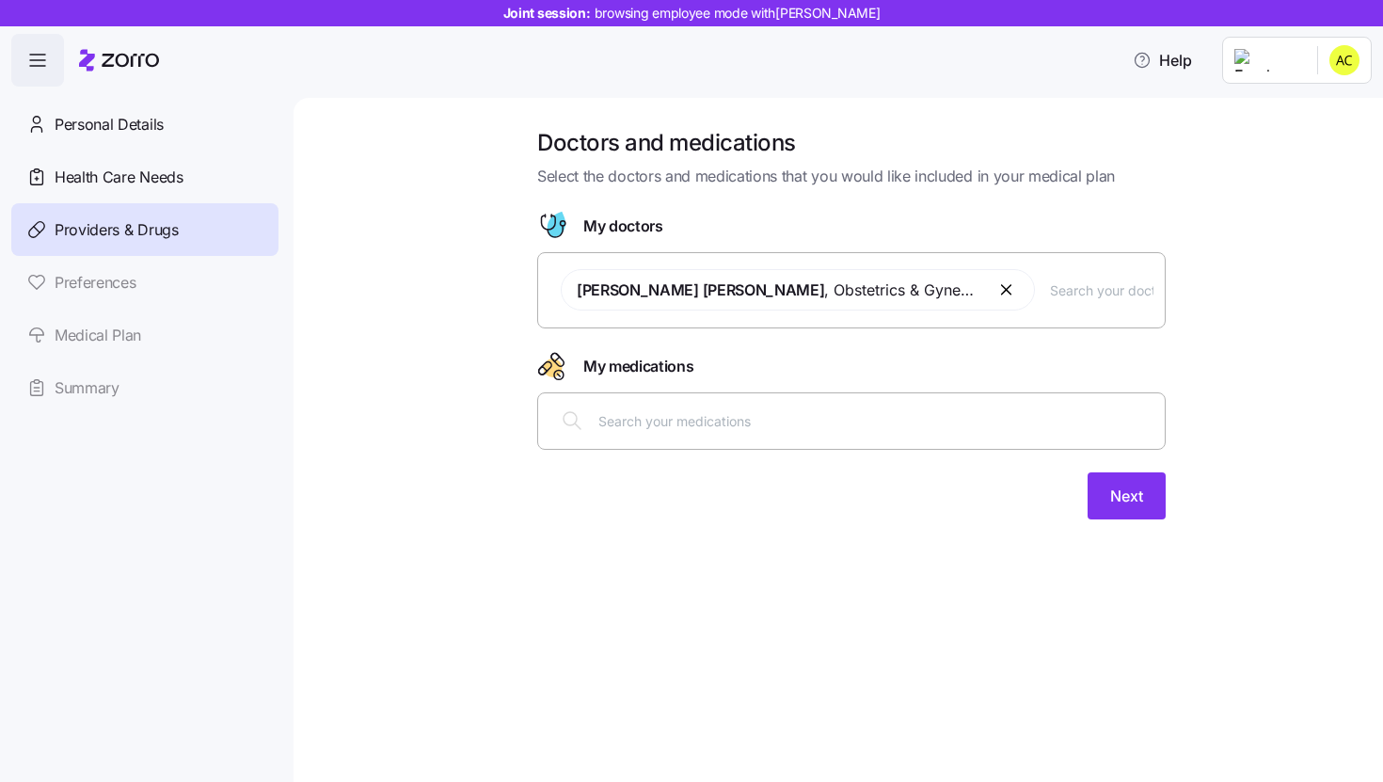
click at [780, 422] on input "text" at bounding box center [876, 420] width 555 height 21
type input "levo"
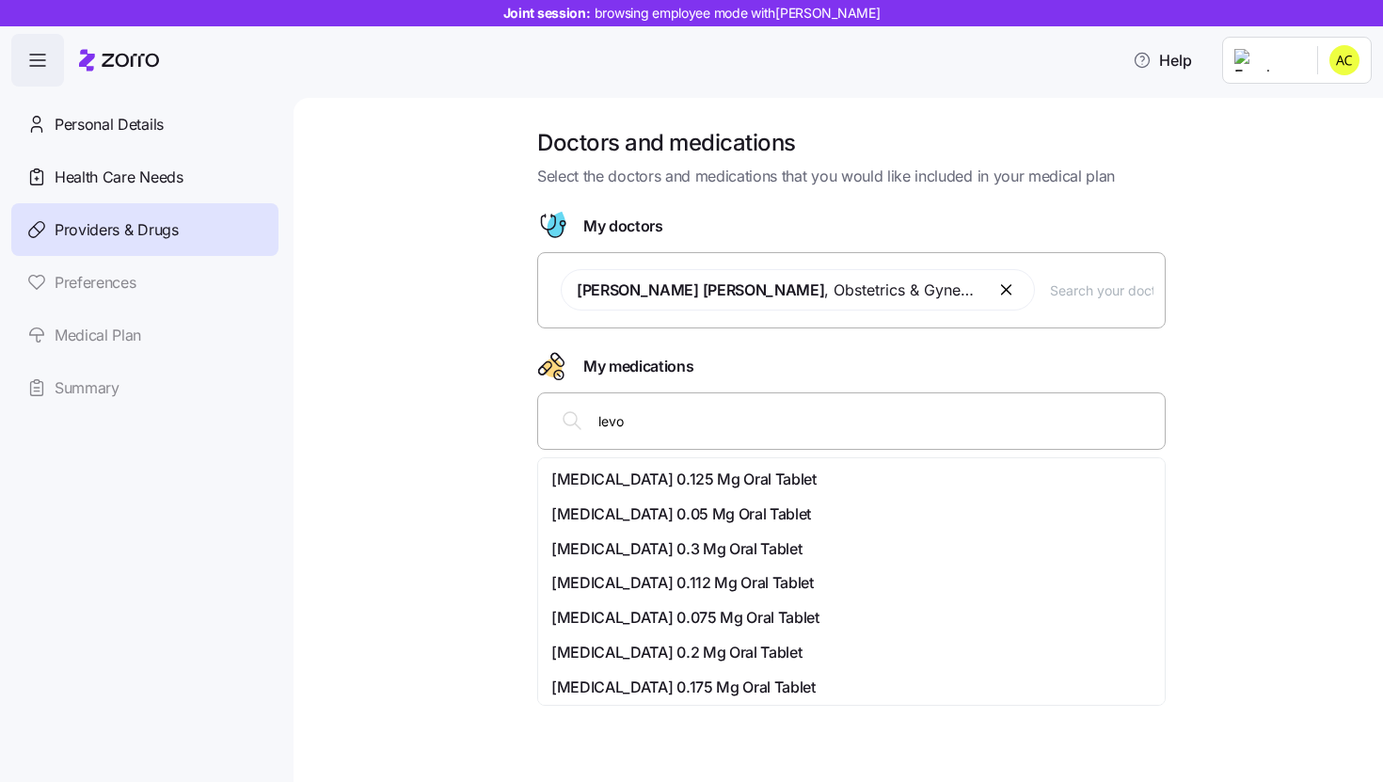
click at [743, 476] on div "[MEDICAL_DATA] 0.125 Mg Oral Tablet" at bounding box center [851, 480] width 600 height 24
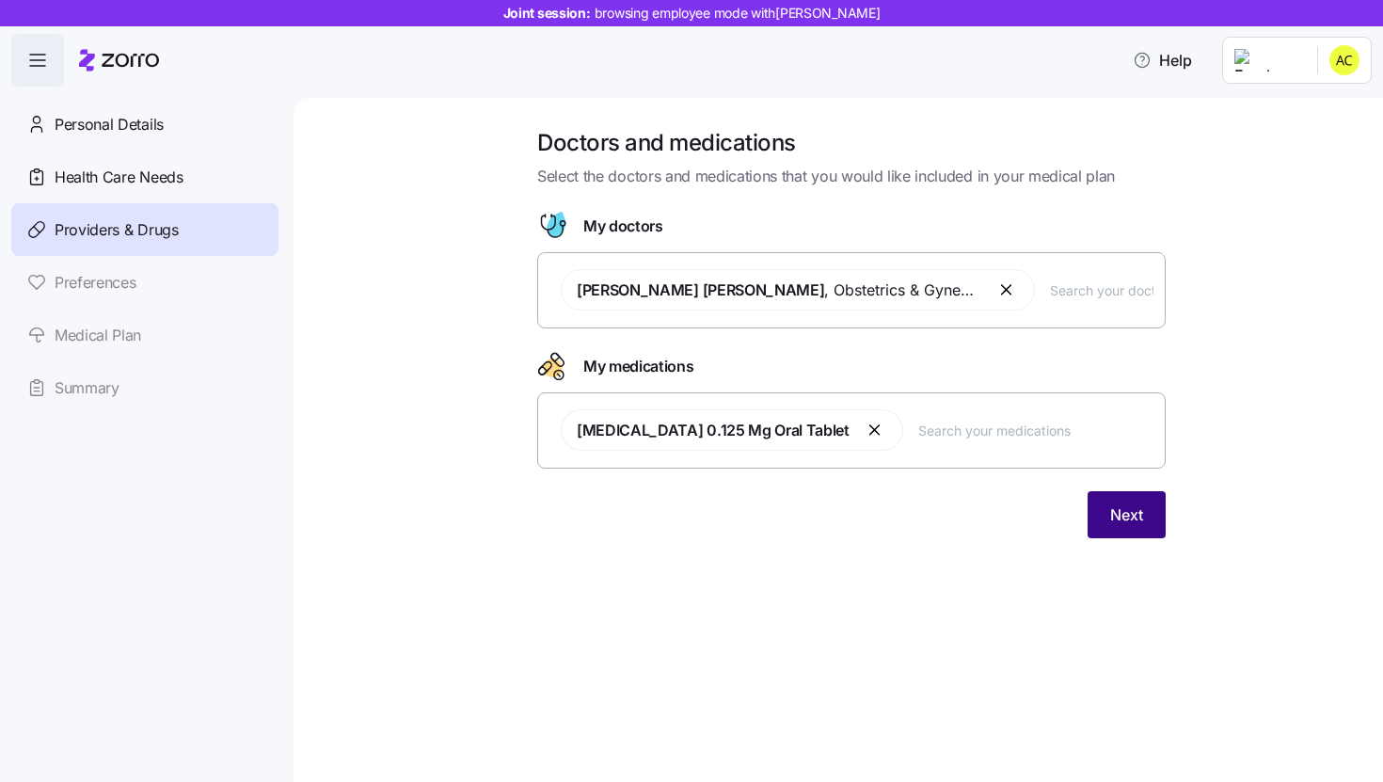
click at [1102, 534] on button "Next" at bounding box center [1127, 514] width 78 height 47
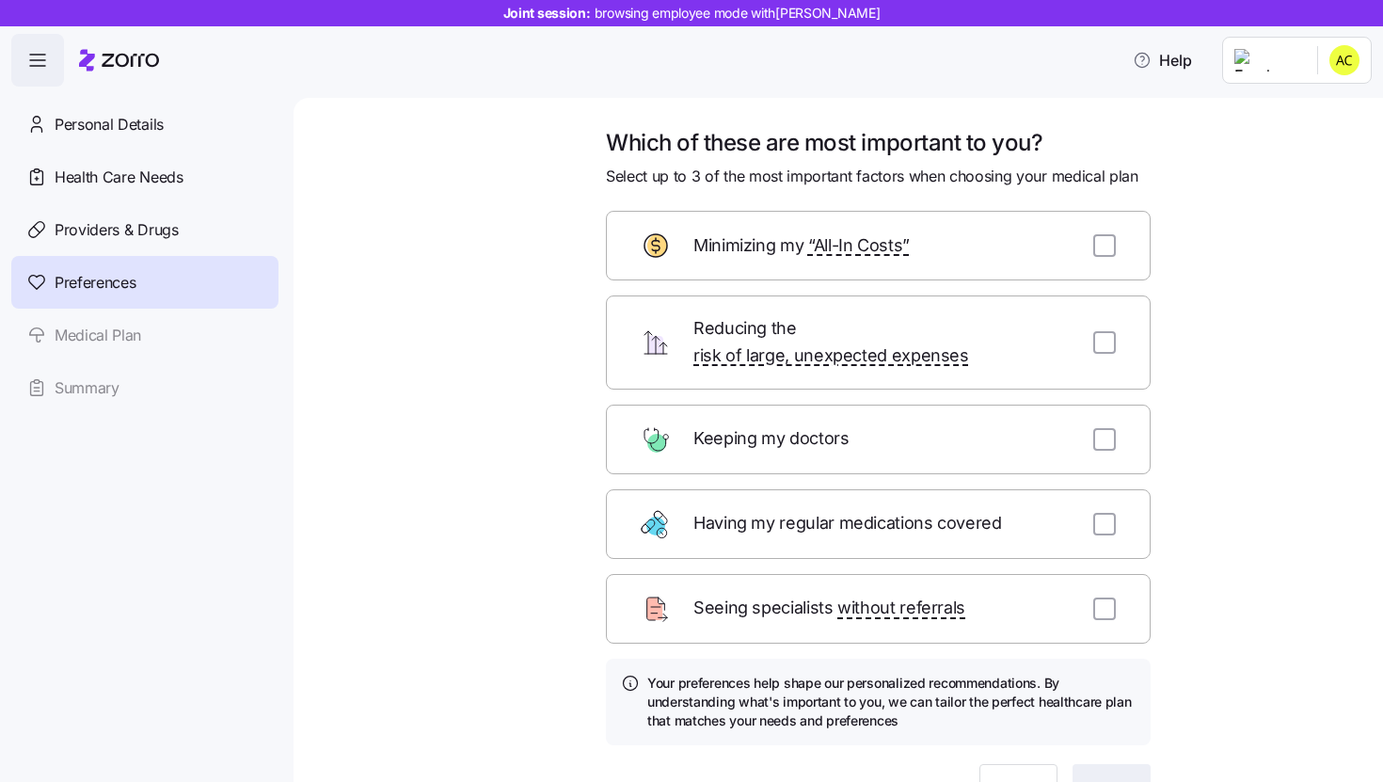
click at [938, 245] on div "Minimizing my “All-In Costs”" at bounding box center [878, 246] width 545 height 70
click at [1102, 243] on input "checkbox" at bounding box center [1105, 245] width 23 height 23
checkbox input "true"
click at [1099, 428] on input "checkbox" at bounding box center [1105, 439] width 23 height 23
checkbox input "true"
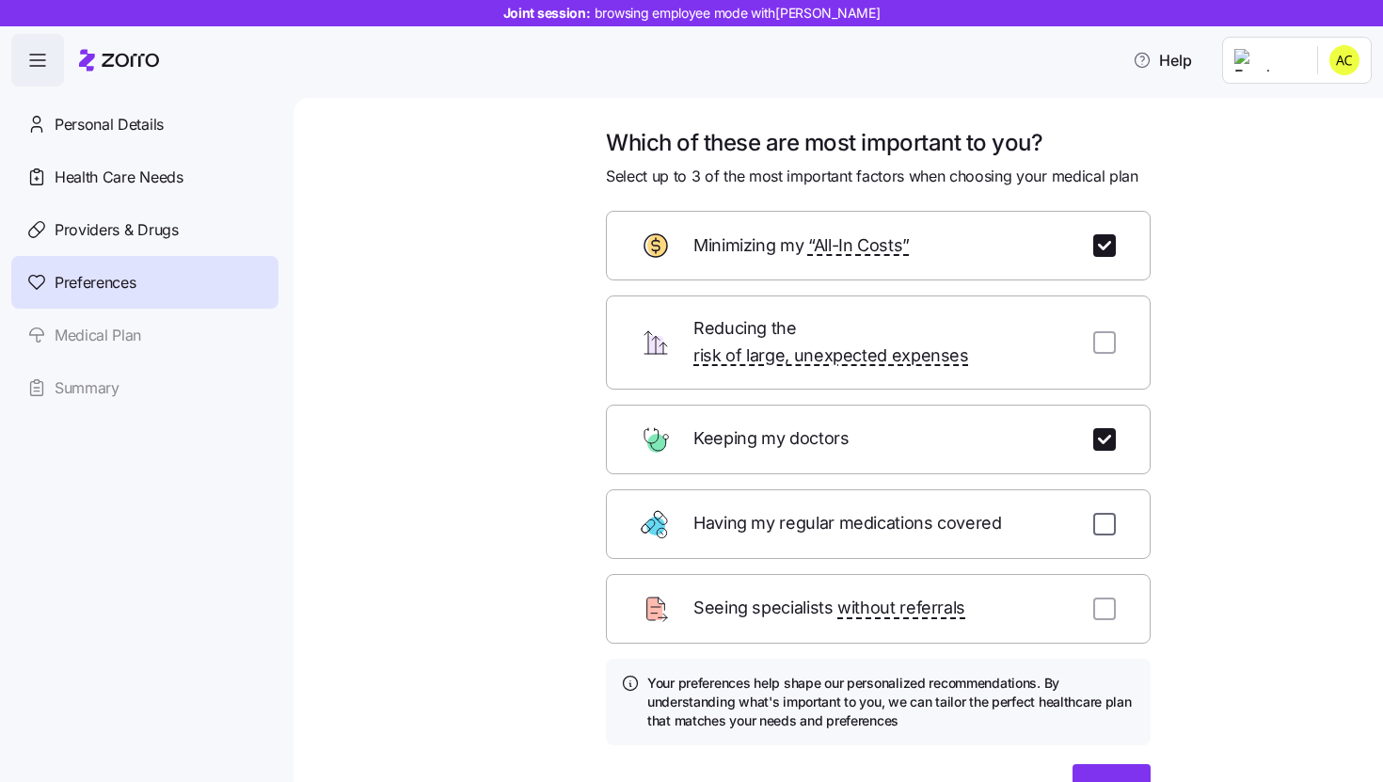
click at [1096, 513] on input "checkbox" at bounding box center [1105, 524] width 23 height 23
checkbox input "true"
click at [1095, 776] on span "Next" at bounding box center [1111, 787] width 33 height 23
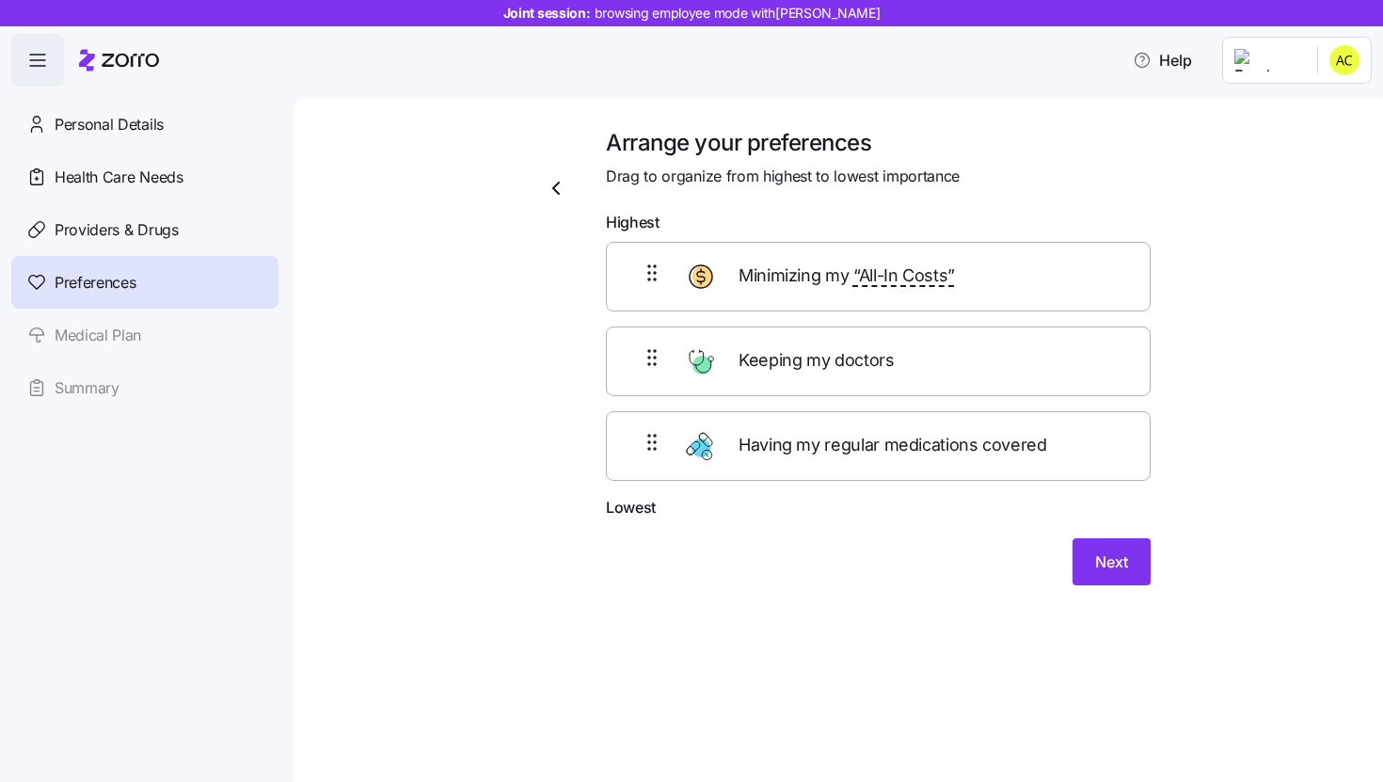
drag, startPoint x: 813, startPoint y: 394, endPoint x: 814, endPoint y: 373, distance: 21.7
click at [813, 393] on div "Keeping my doctors" at bounding box center [878, 362] width 545 height 70
drag, startPoint x: 814, startPoint y: 367, endPoint x: 802, endPoint y: 249, distance: 118.3
click at [802, 251] on div "Minimizing my “All-In Costs” Keeping my doctors Having my regular medications c…" at bounding box center [878, 361] width 545 height 239
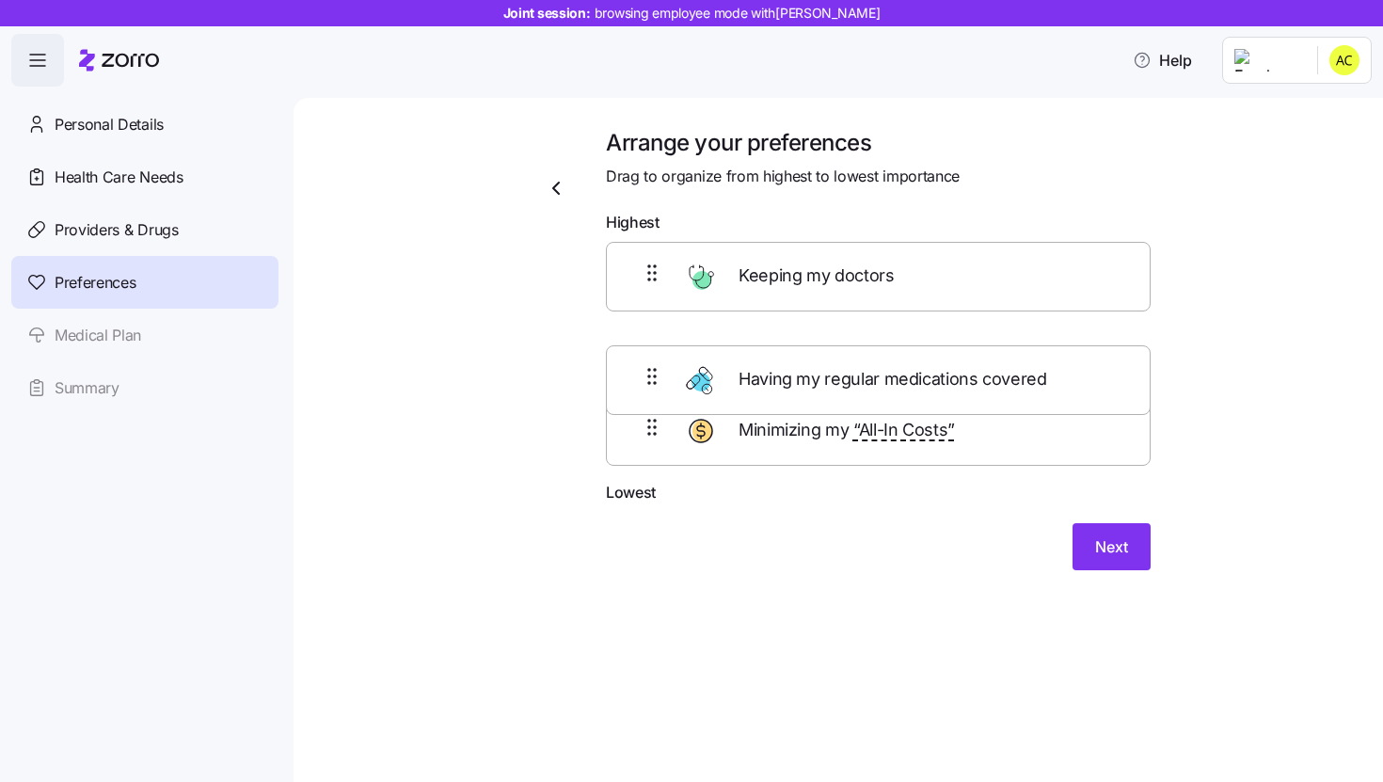
drag, startPoint x: 814, startPoint y: 448, endPoint x: 815, endPoint y: 354, distance: 94.1
click at [815, 354] on div "Keeping my doctors Minimizing my “All-In Costs” Having my regular medications c…" at bounding box center [878, 361] width 545 height 239
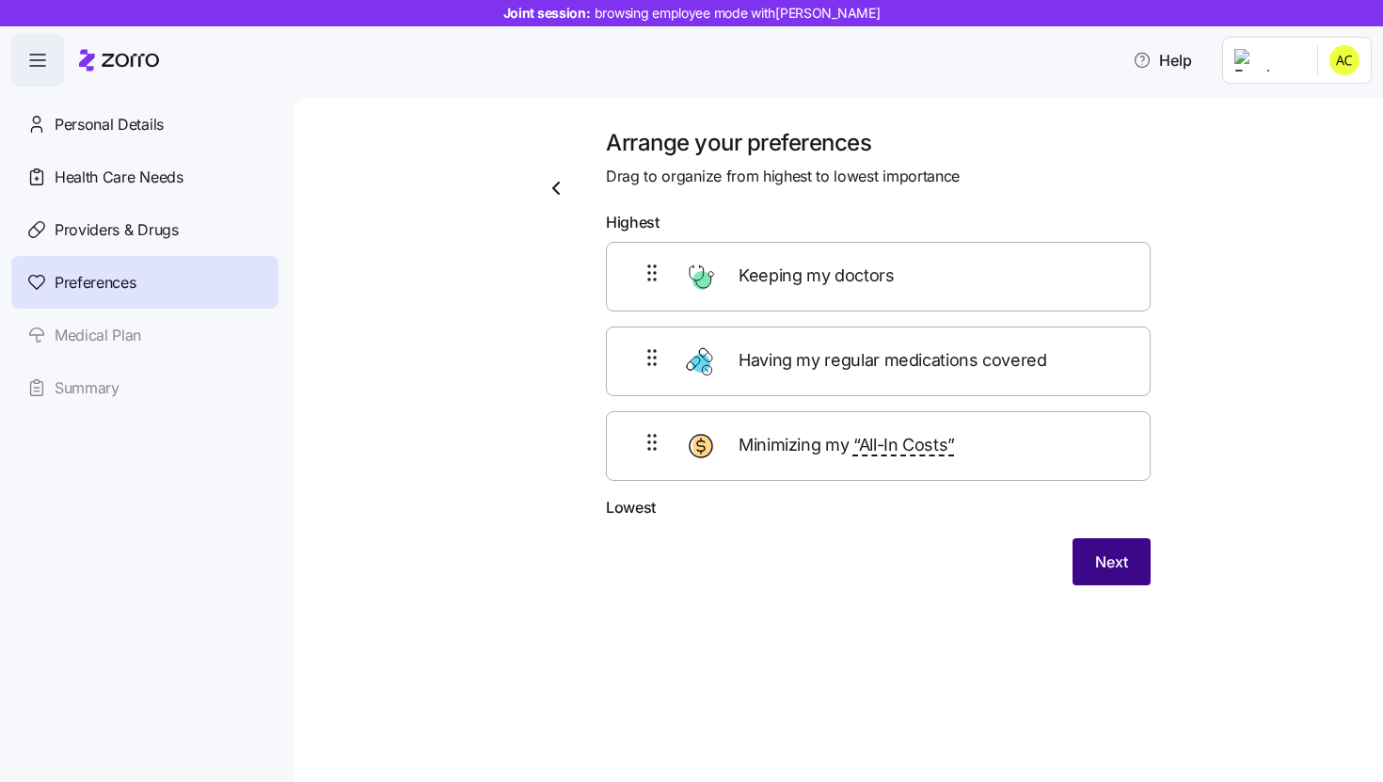
click at [1095, 561] on span "Next" at bounding box center [1111, 562] width 33 height 23
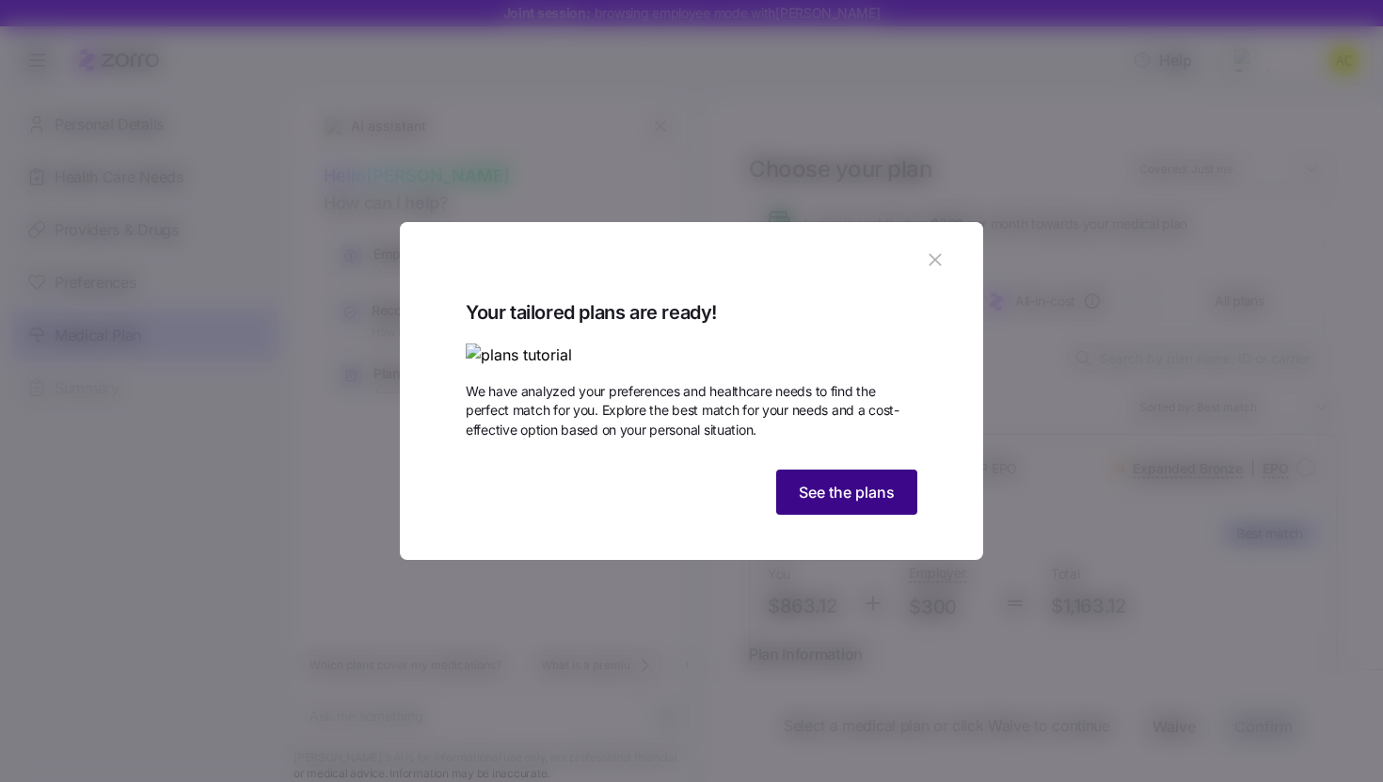
click at [874, 503] on span "See the plans" at bounding box center [847, 492] width 96 height 23
type textarea "x"
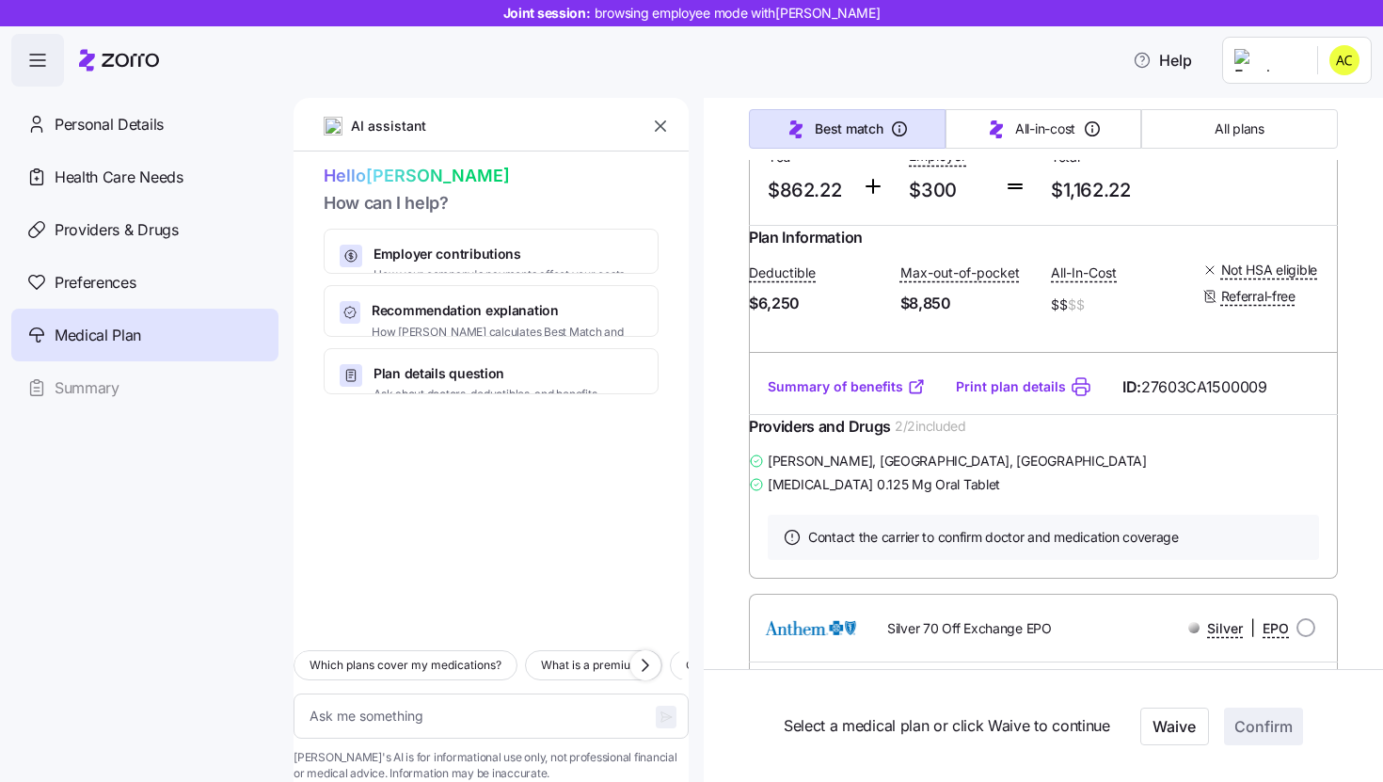
scroll to position [995, 0]
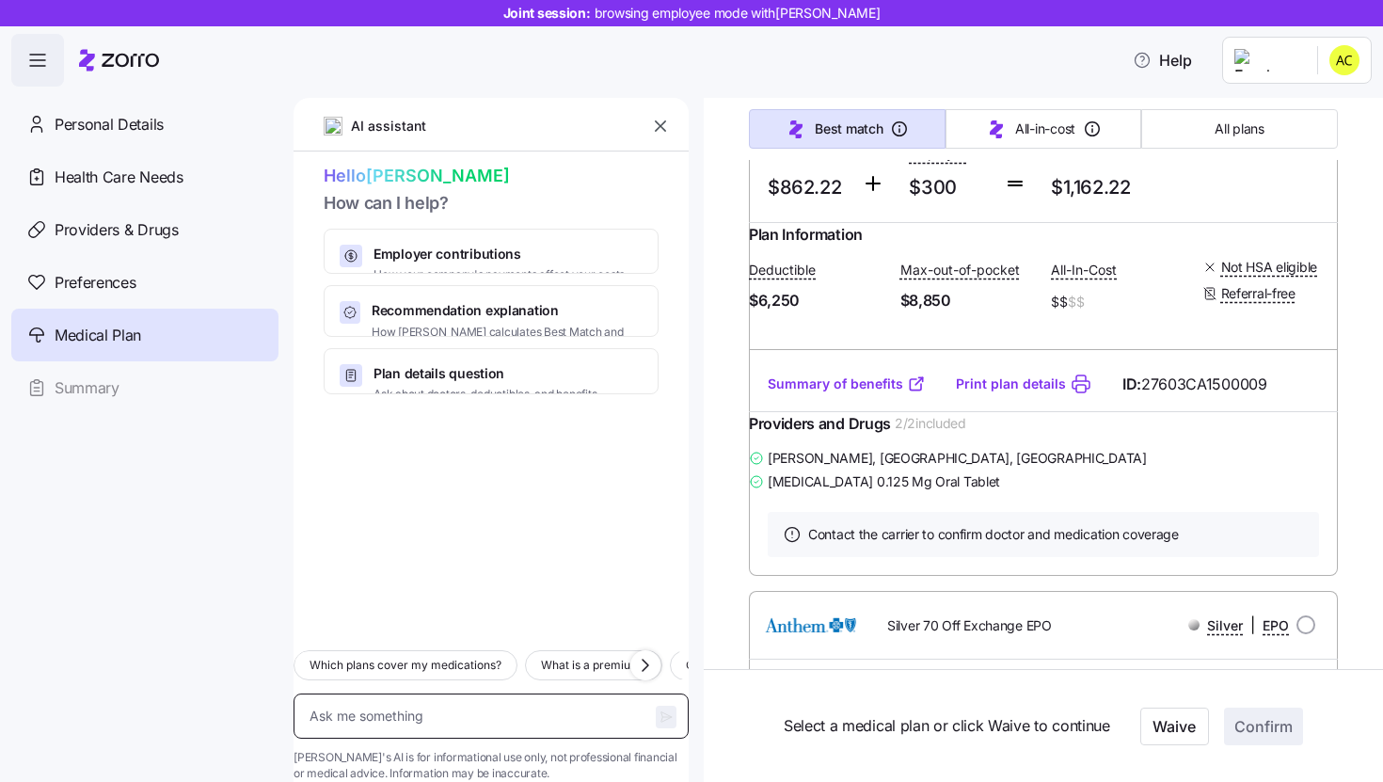
click at [465, 694] on textarea at bounding box center [491, 716] width 395 height 45
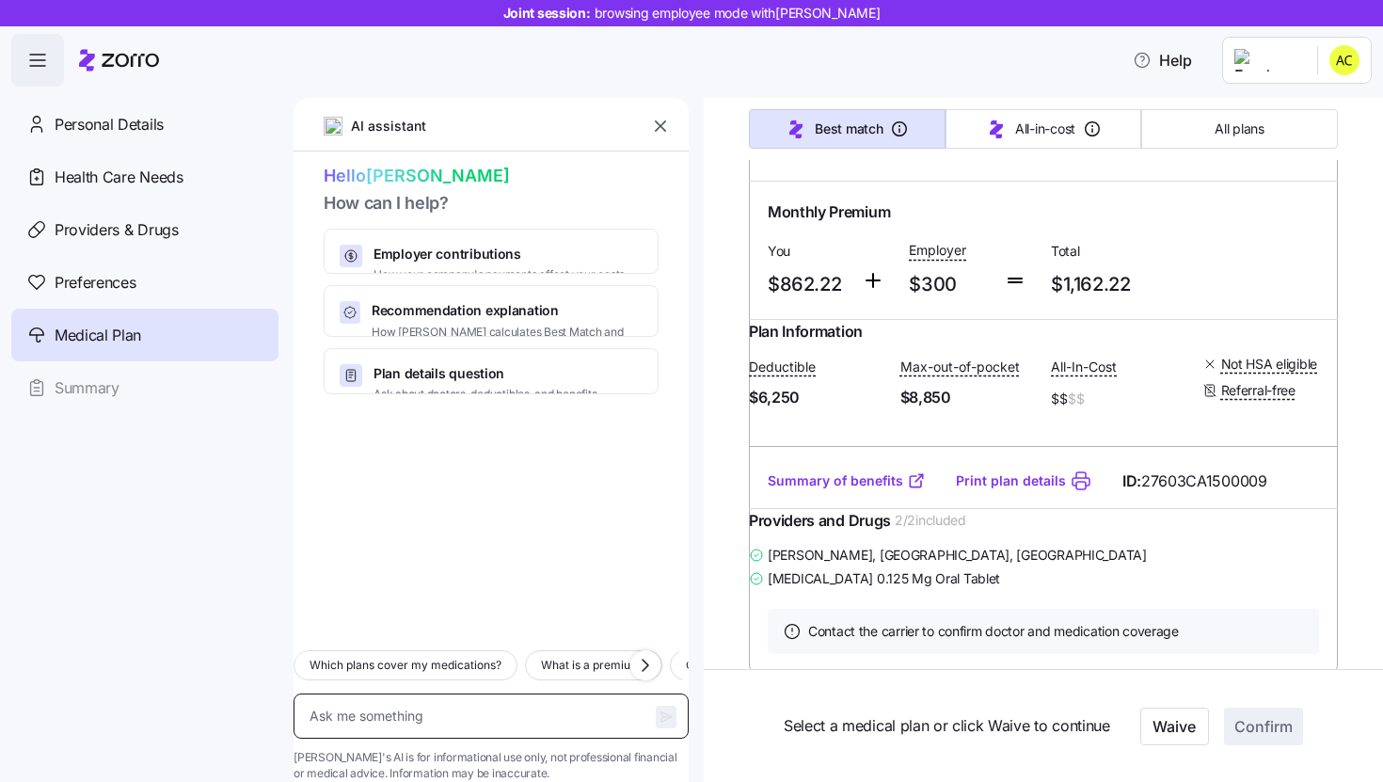
scroll to position [474, 0]
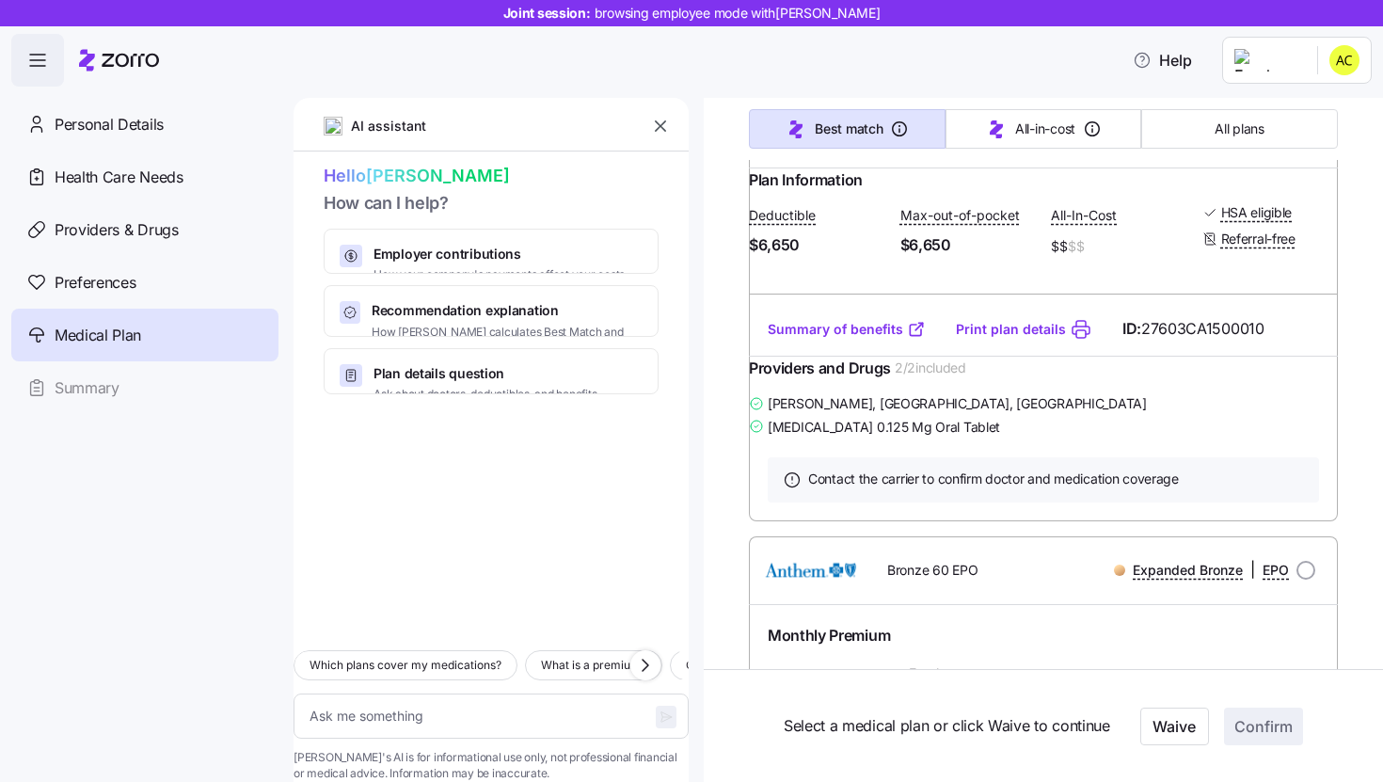
click at [660, 124] on icon "button" at bounding box center [660, 126] width 19 height 19
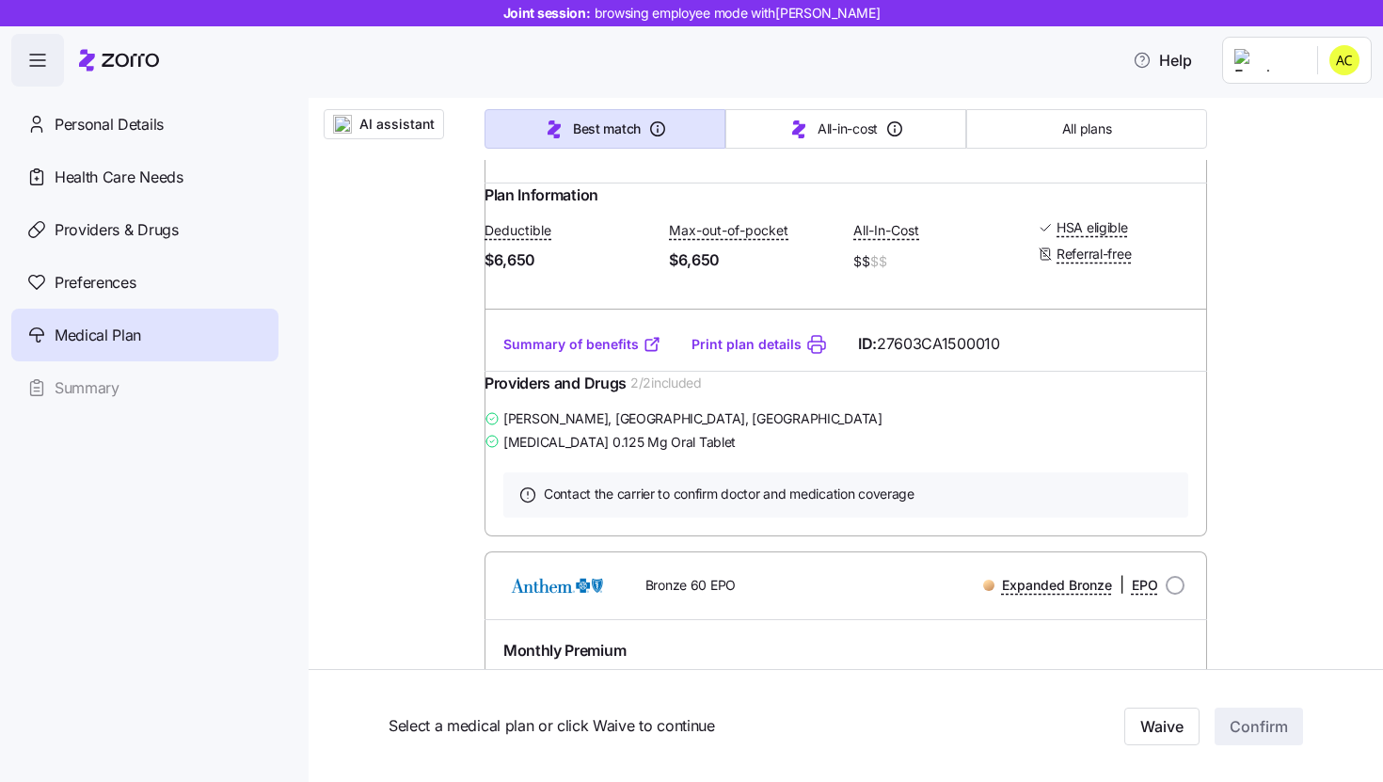
scroll to position [0, 0]
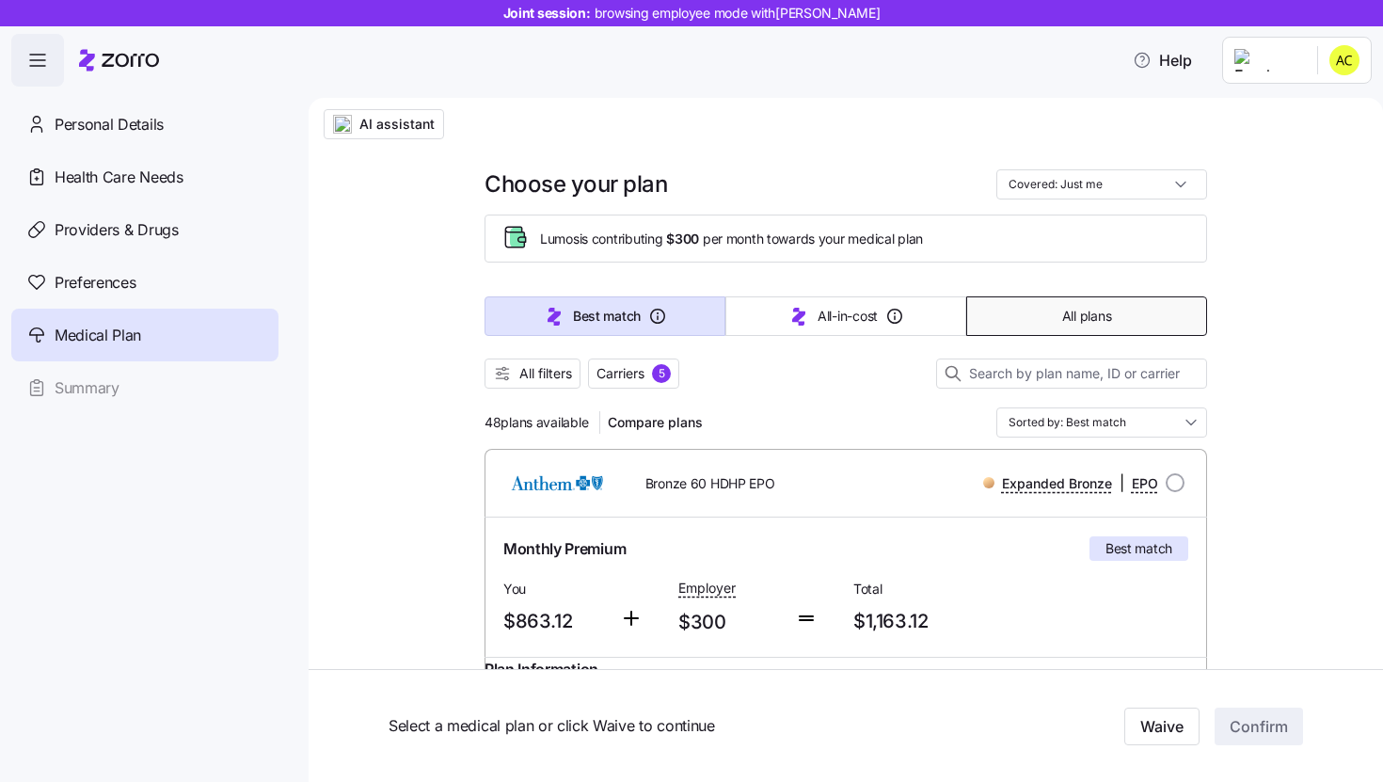
click at [1062, 311] on span "All plans" at bounding box center [1086, 316] width 49 height 19
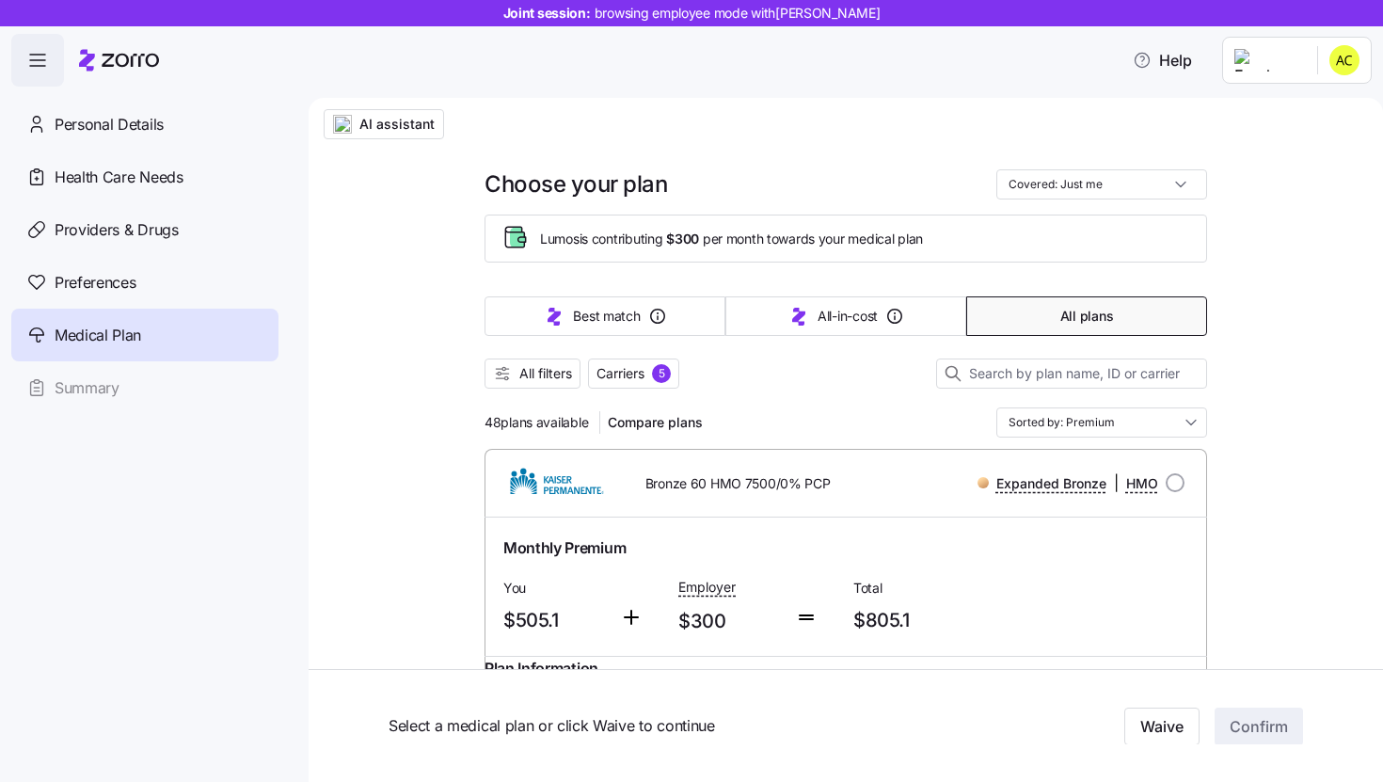
type input "Sorted by: Premium"
click at [540, 374] on span "All filters" at bounding box center [545, 373] width 53 height 19
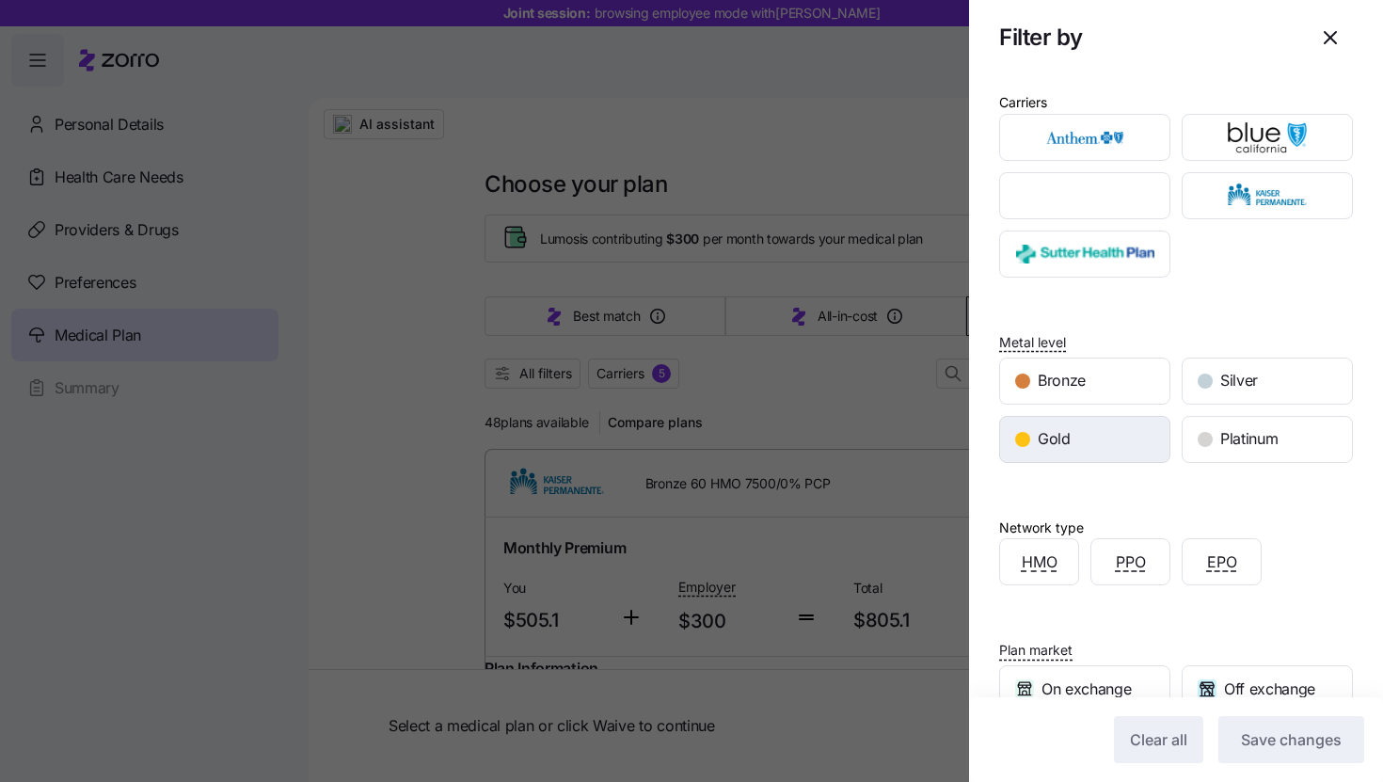
scroll to position [133, 0]
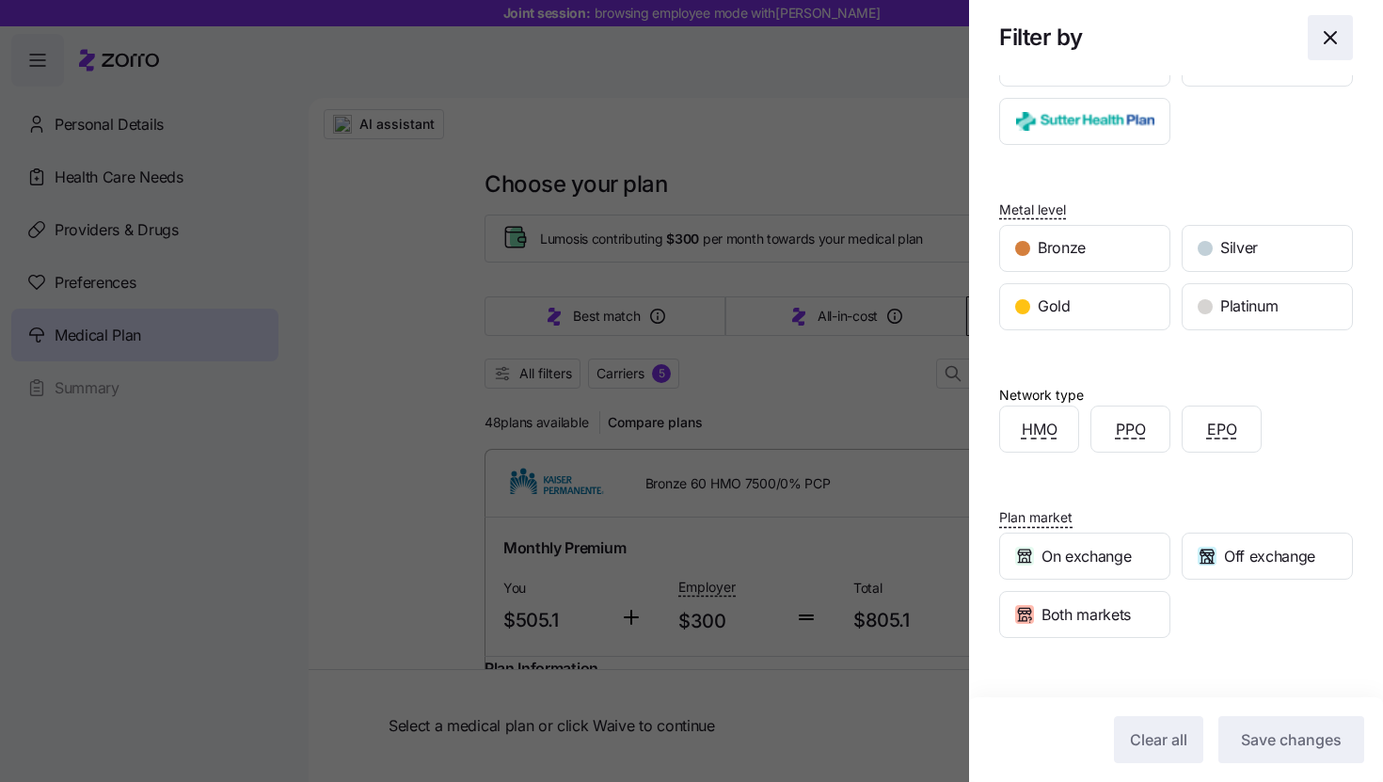
click at [1324, 43] on icon "button" at bounding box center [1330, 37] width 23 height 23
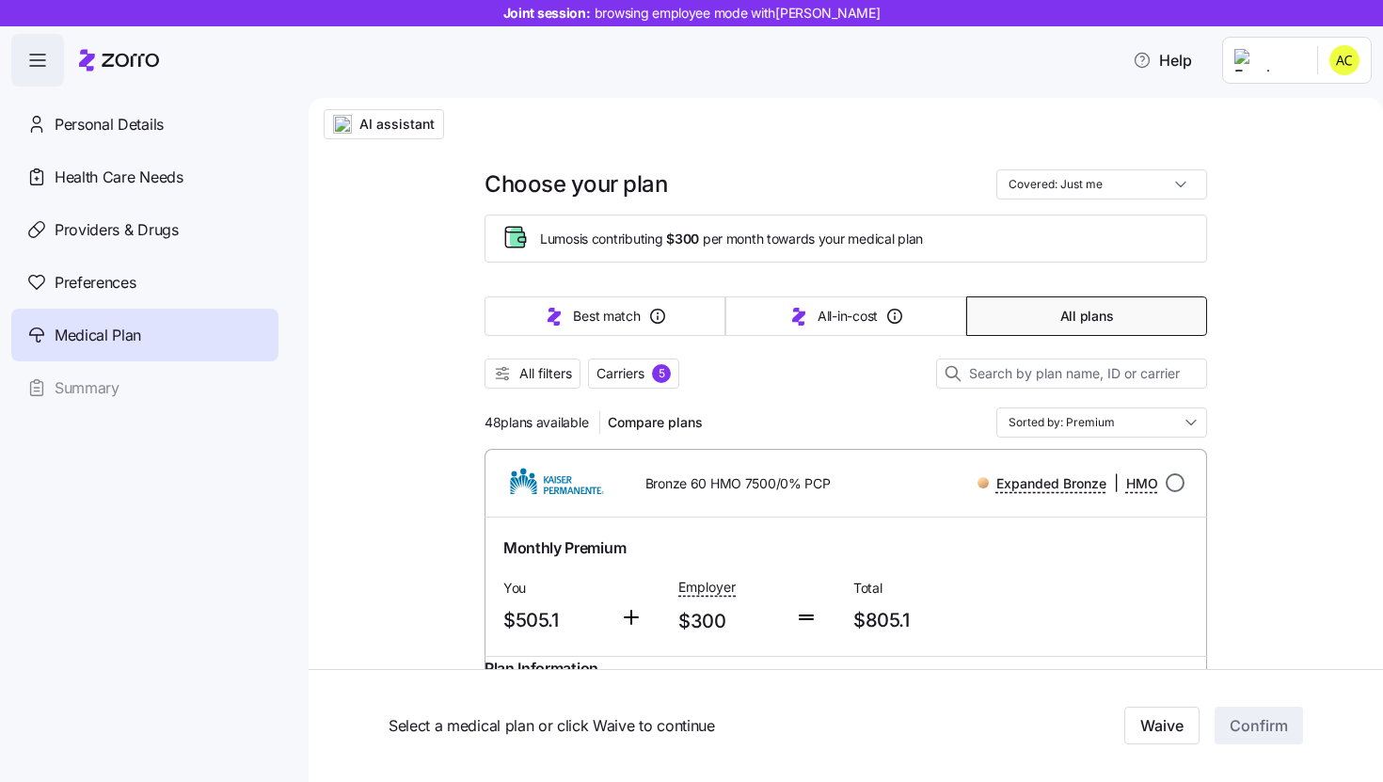
click at [1172, 488] on input "radio" at bounding box center [1175, 482] width 19 height 19
radio input "true"
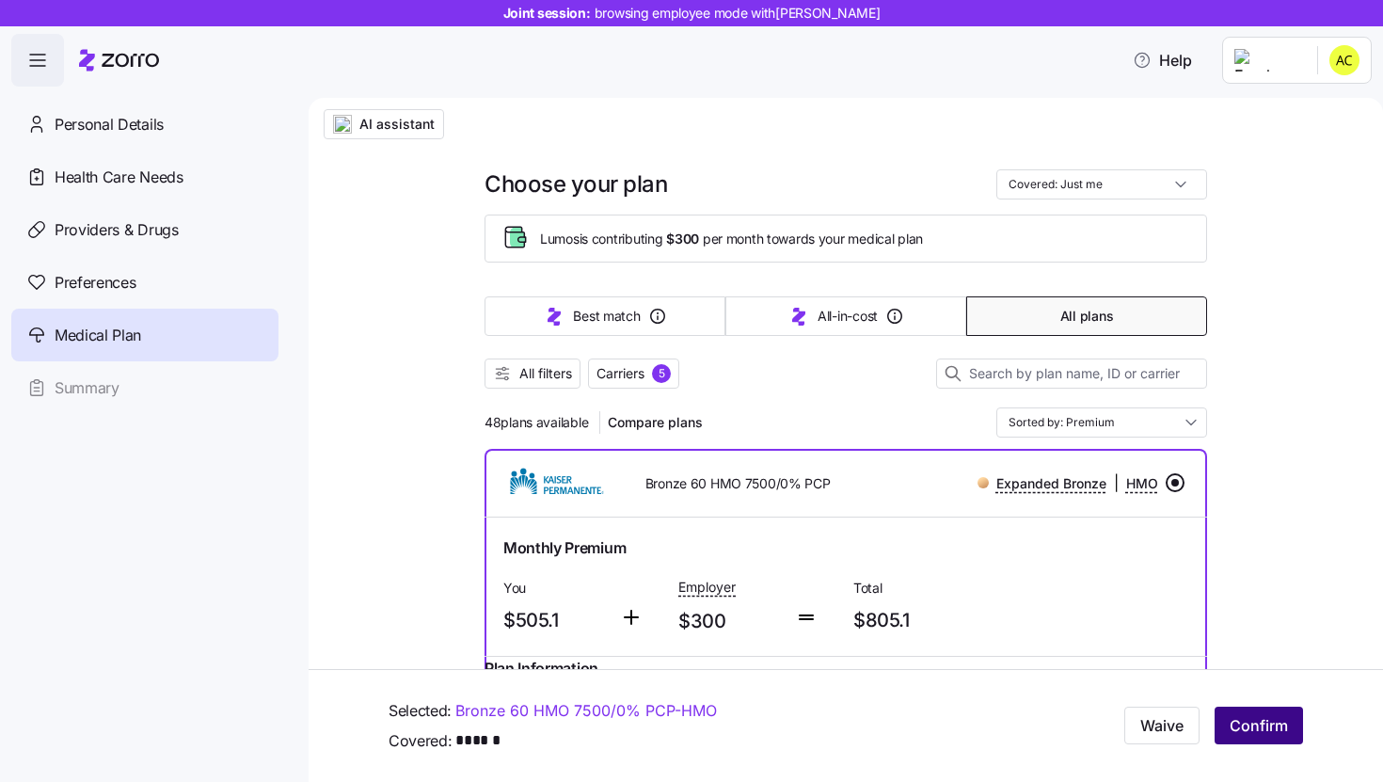
click at [1241, 718] on span "Confirm" at bounding box center [1259, 726] width 58 height 23
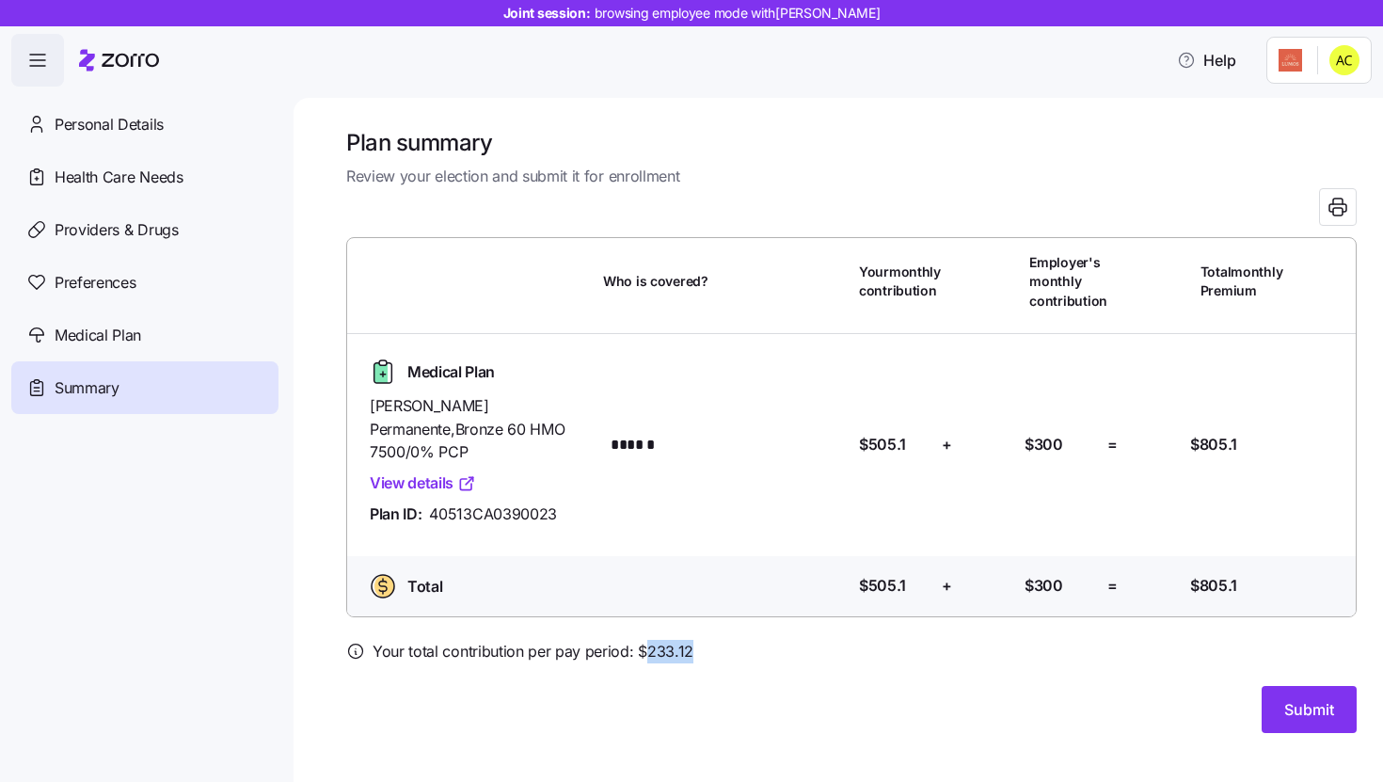
drag, startPoint x: 695, startPoint y: 635, endPoint x: 642, endPoint y: 634, distance: 53.7
click at [642, 640] on div "Your total contribution per pay period: $ 233.12" at bounding box center [851, 652] width 1011 height 24
click at [845, 640] on div "Your total contribution per pay period: $ 233.12" at bounding box center [851, 652] width 1011 height 24
click at [1302, 698] on span "Submit" at bounding box center [1310, 709] width 50 height 23
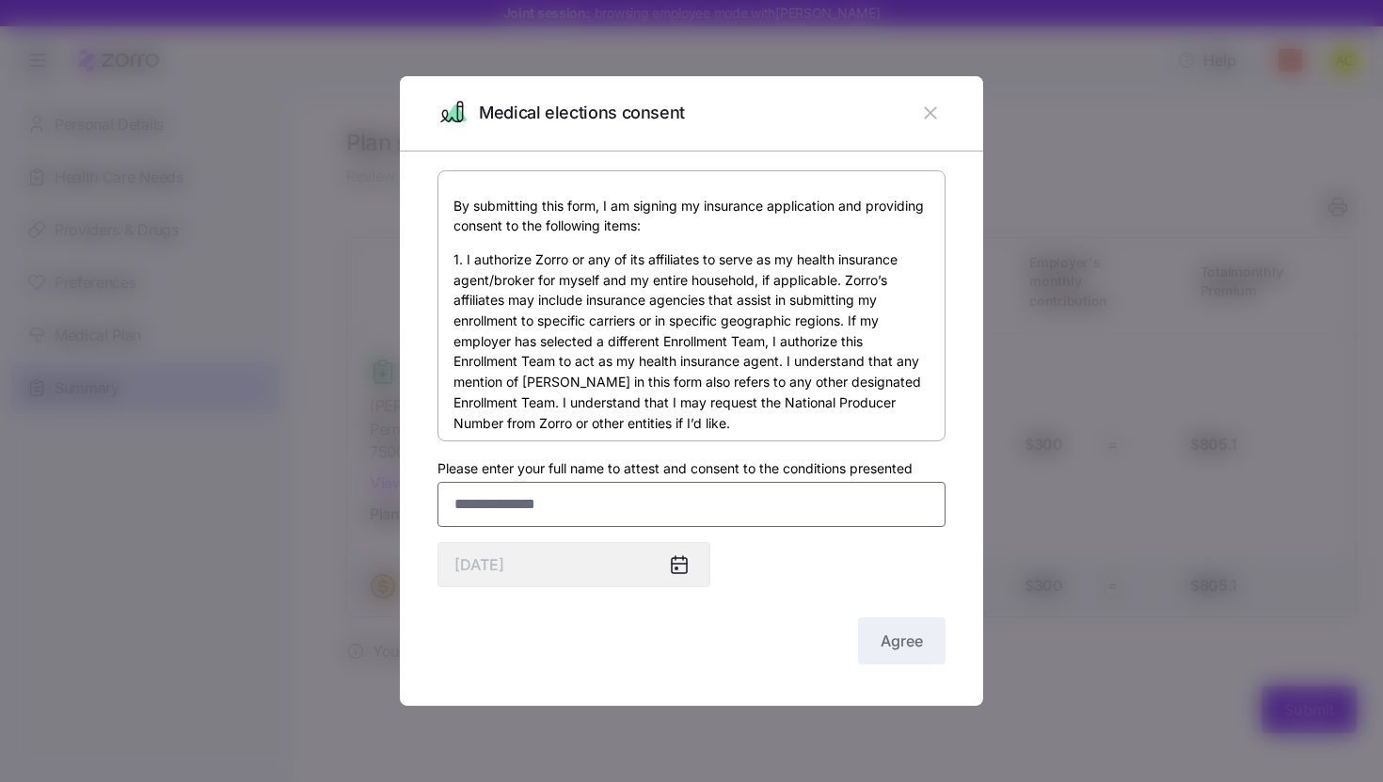
click at [721, 498] on input "Please enter your full name to attest and consent to the conditions presented" at bounding box center [692, 504] width 508 height 45
type input "*******"
click at [881, 634] on span "Agree" at bounding box center [902, 641] width 42 height 23
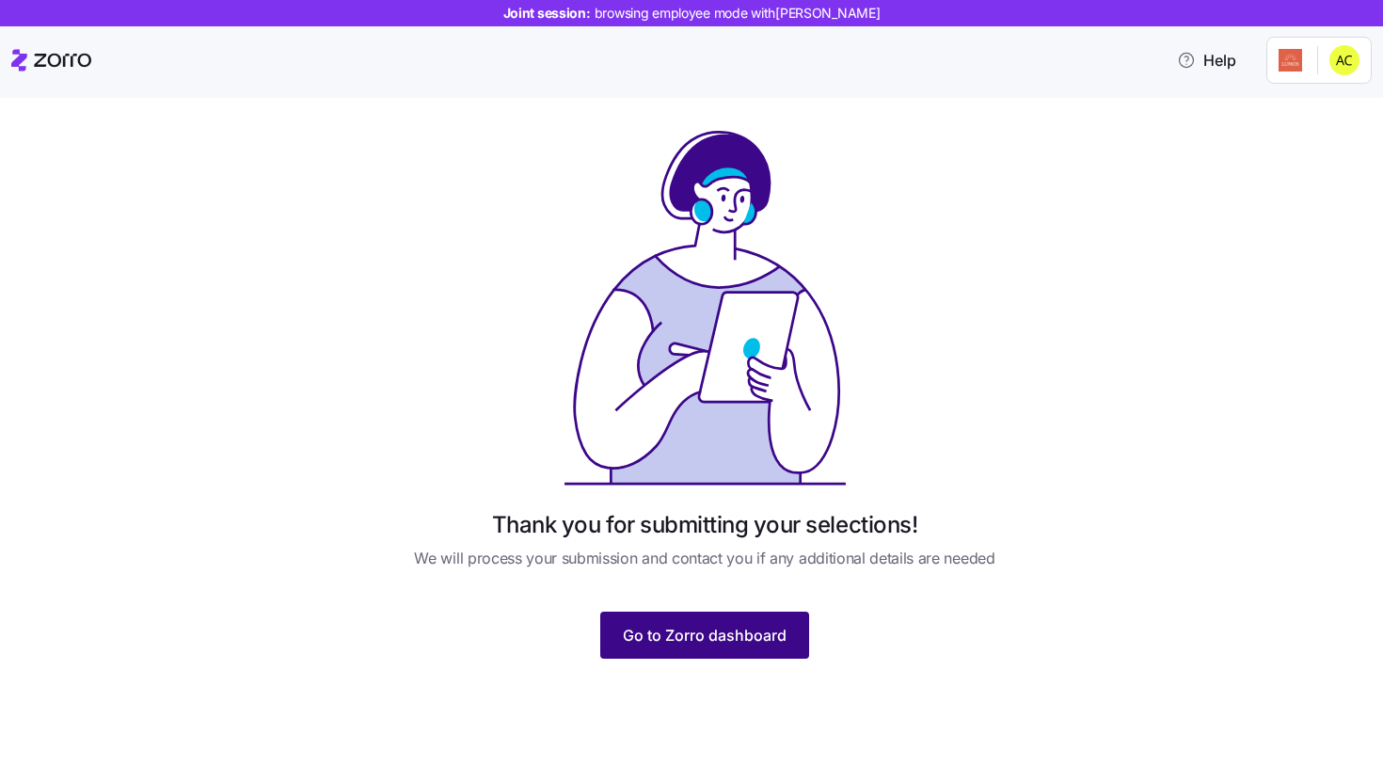
click at [709, 625] on span "Go to Zorro dashboard" at bounding box center [705, 635] width 164 height 23
